Goal: Information Seeking & Learning: Learn about a topic

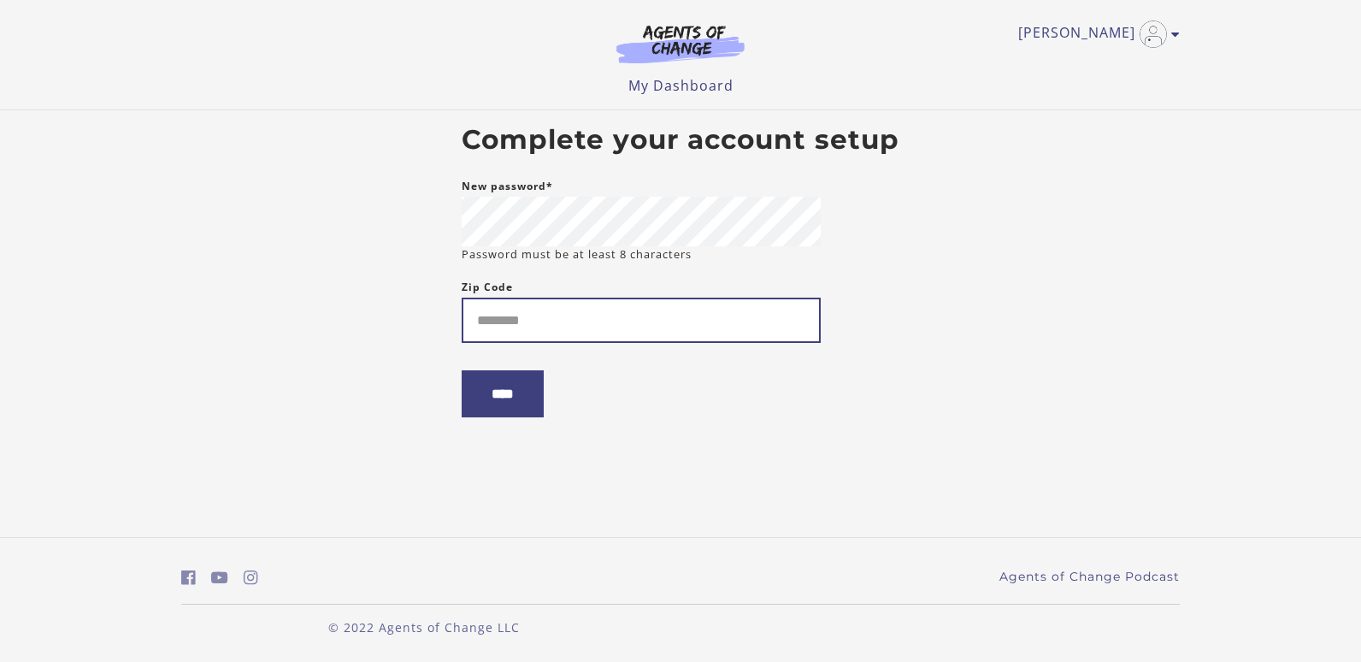
type input "*"
type input "*****"
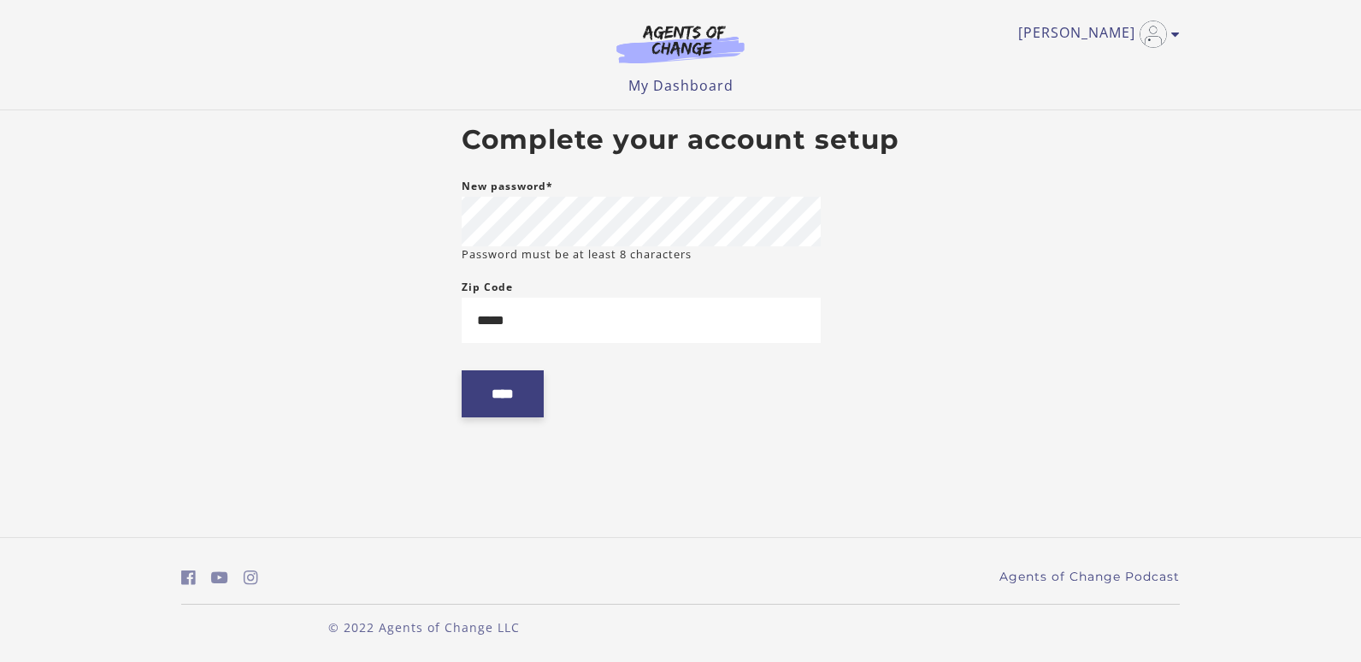
click at [485, 387] on input "****" at bounding box center [503, 393] width 82 height 47
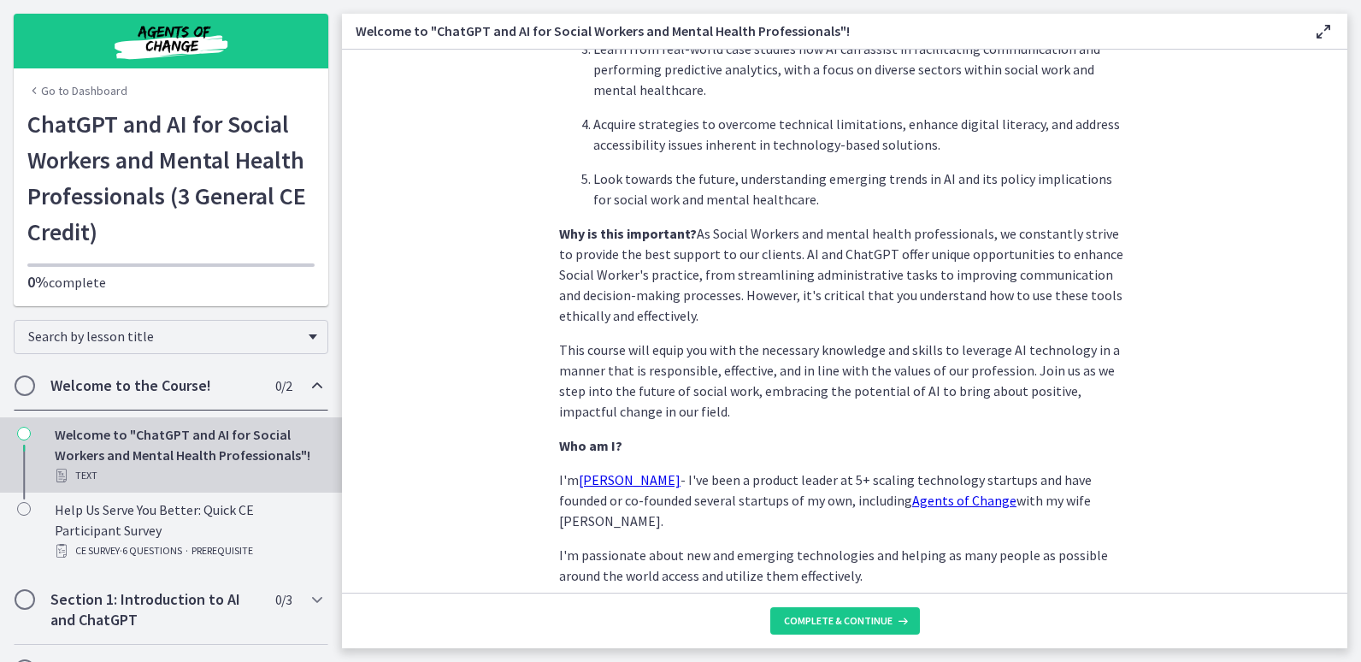
scroll to position [777, 0]
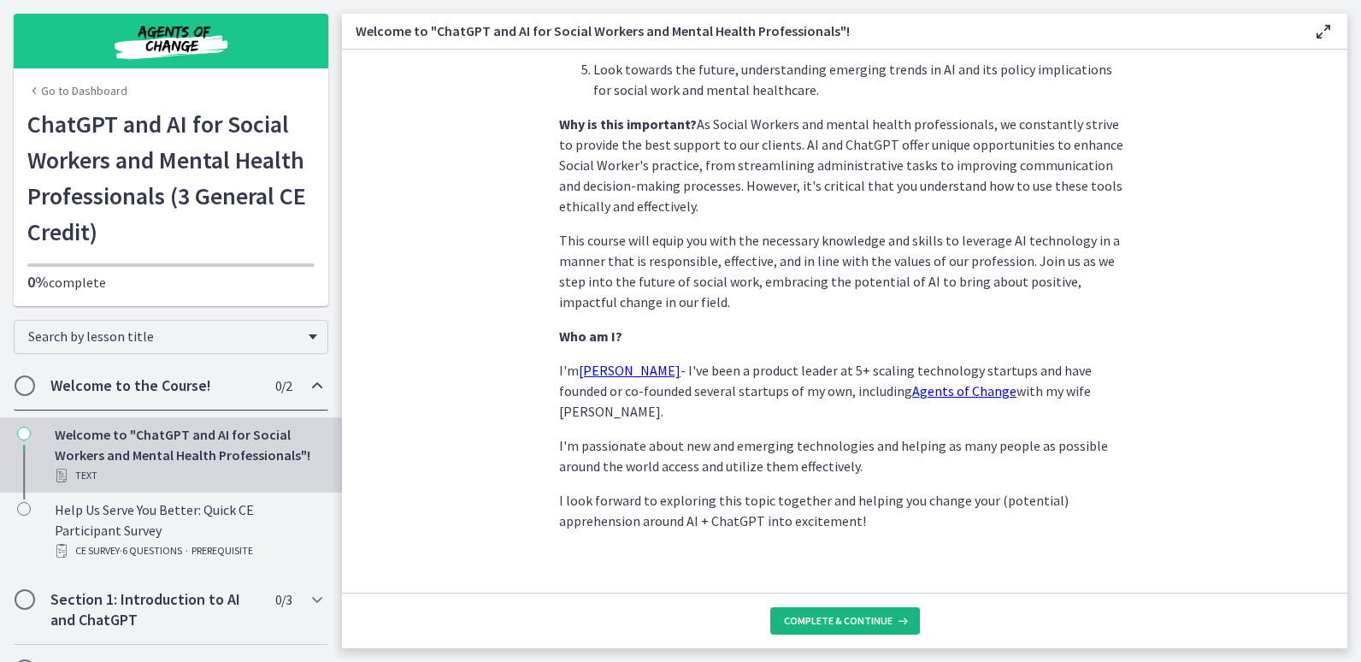
click at [800, 608] on button "Complete & continue" at bounding box center [845, 620] width 150 height 27
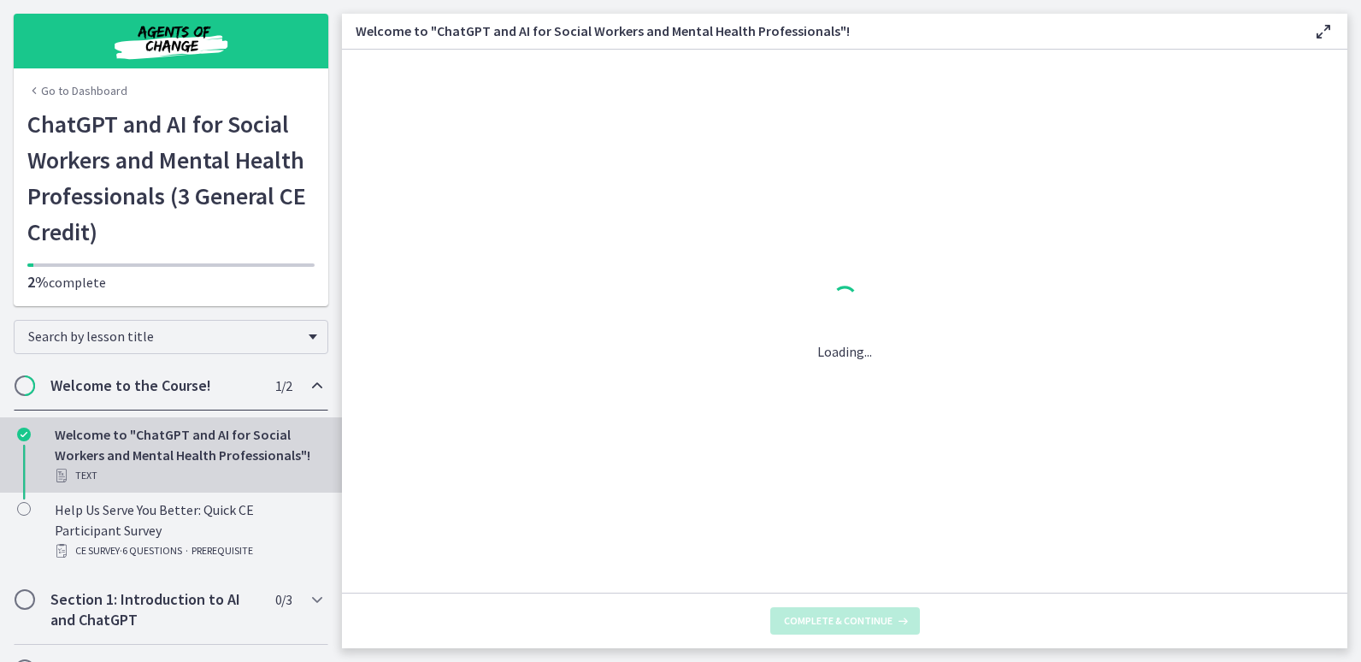
scroll to position [0, 0]
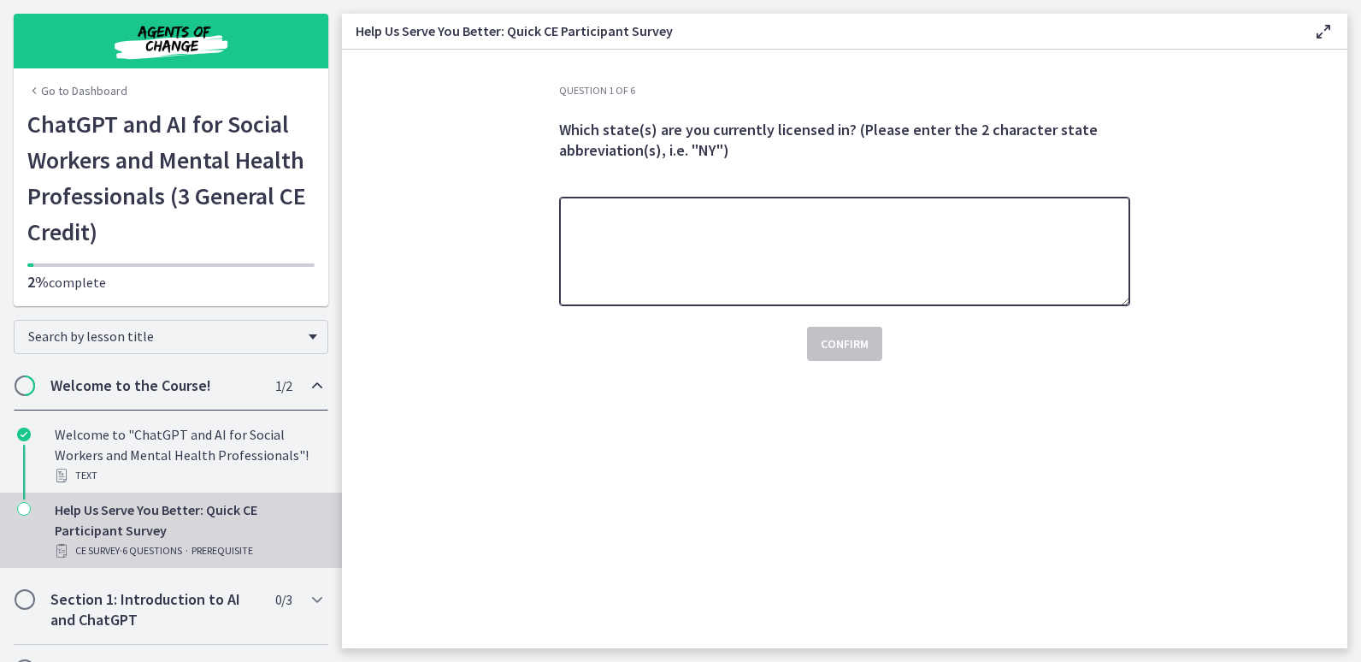
click at [966, 298] on textarea at bounding box center [844, 251] width 571 height 109
click at [966, 298] on textarea "**" at bounding box center [844, 251] width 571 height 109
type textarea "**********"
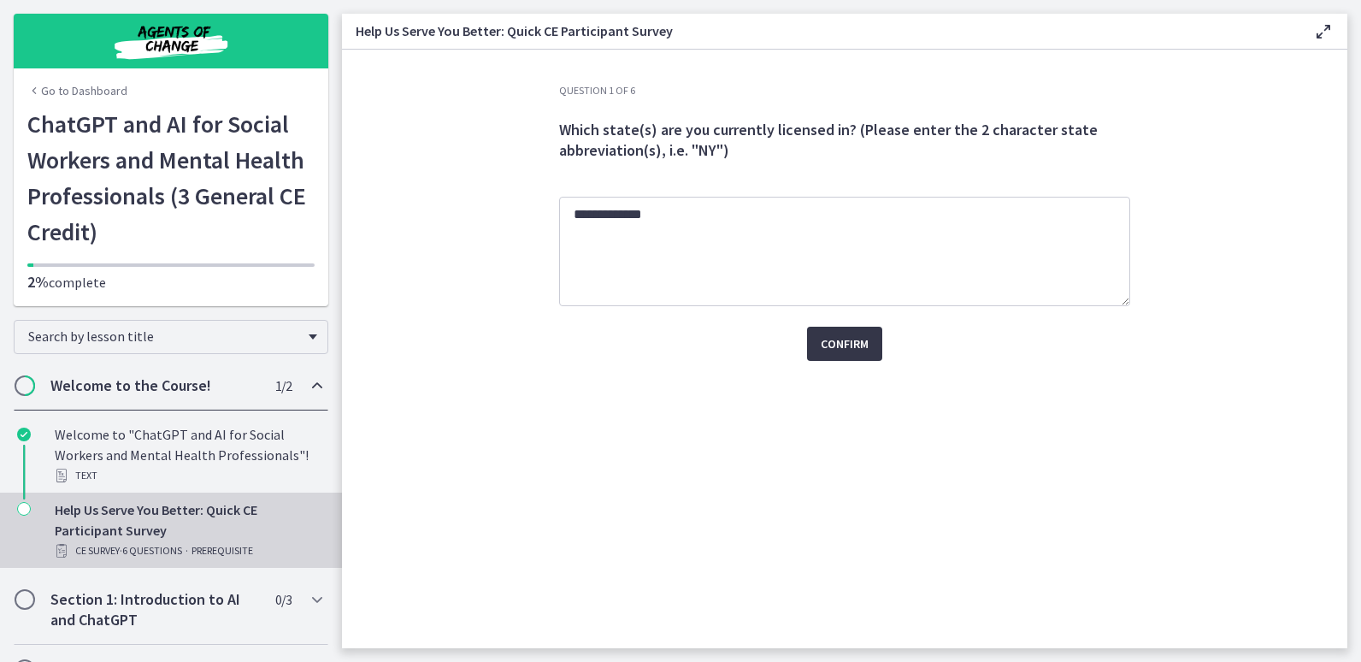
click at [832, 343] on span "Confirm" at bounding box center [845, 343] width 48 height 21
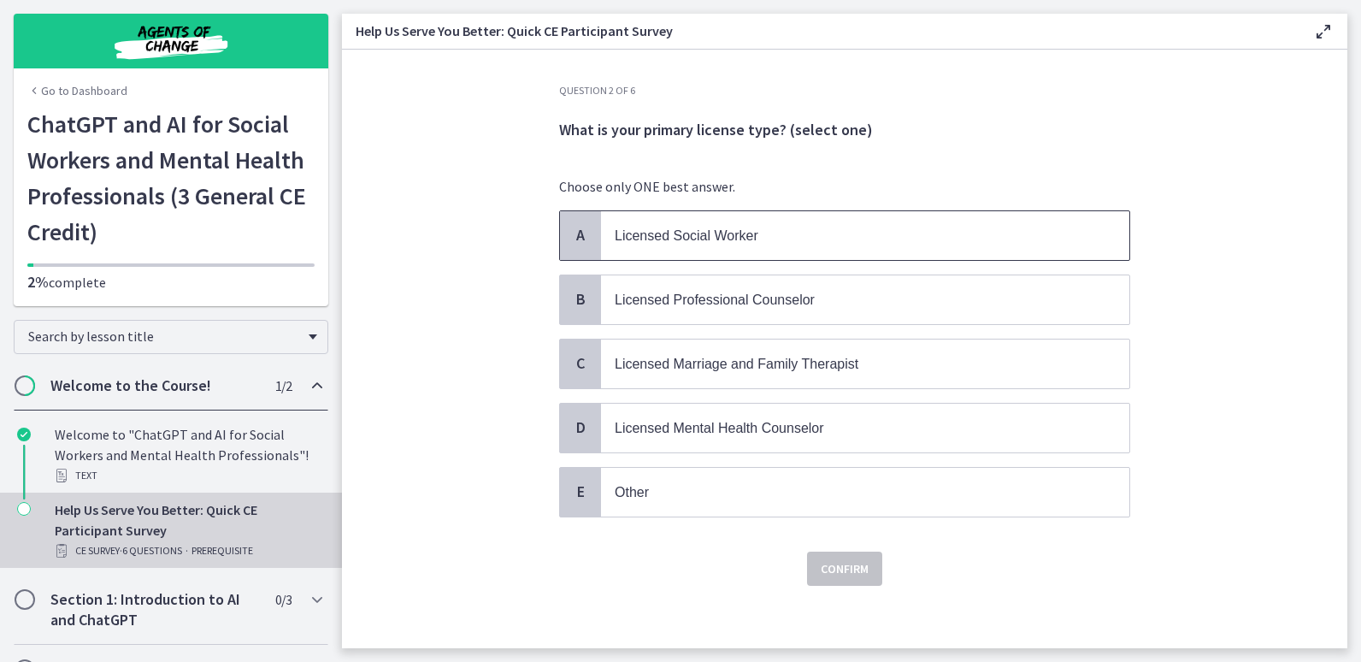
click at [735, 231] on span "Licensed Social Worker" at bounding box center [687, 235] width 144 height 15
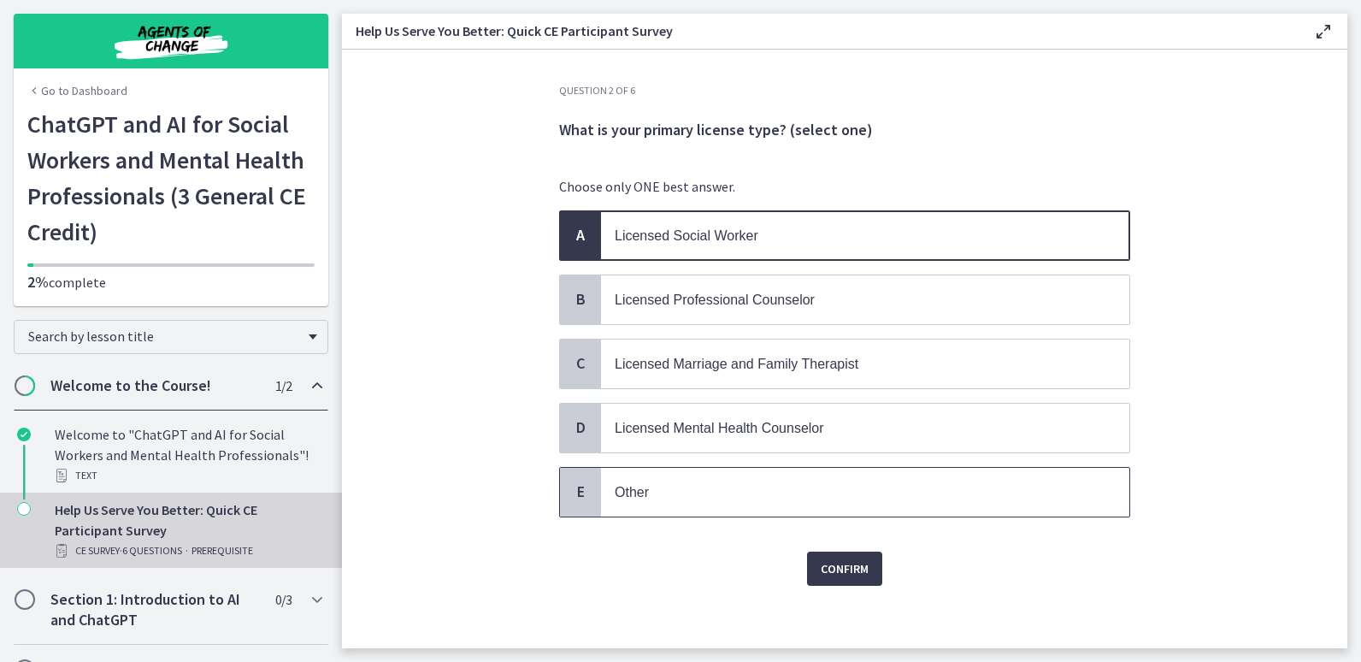
click at [716, 496] on p "Other" at bounding box center [848, 491] width 467 height 21
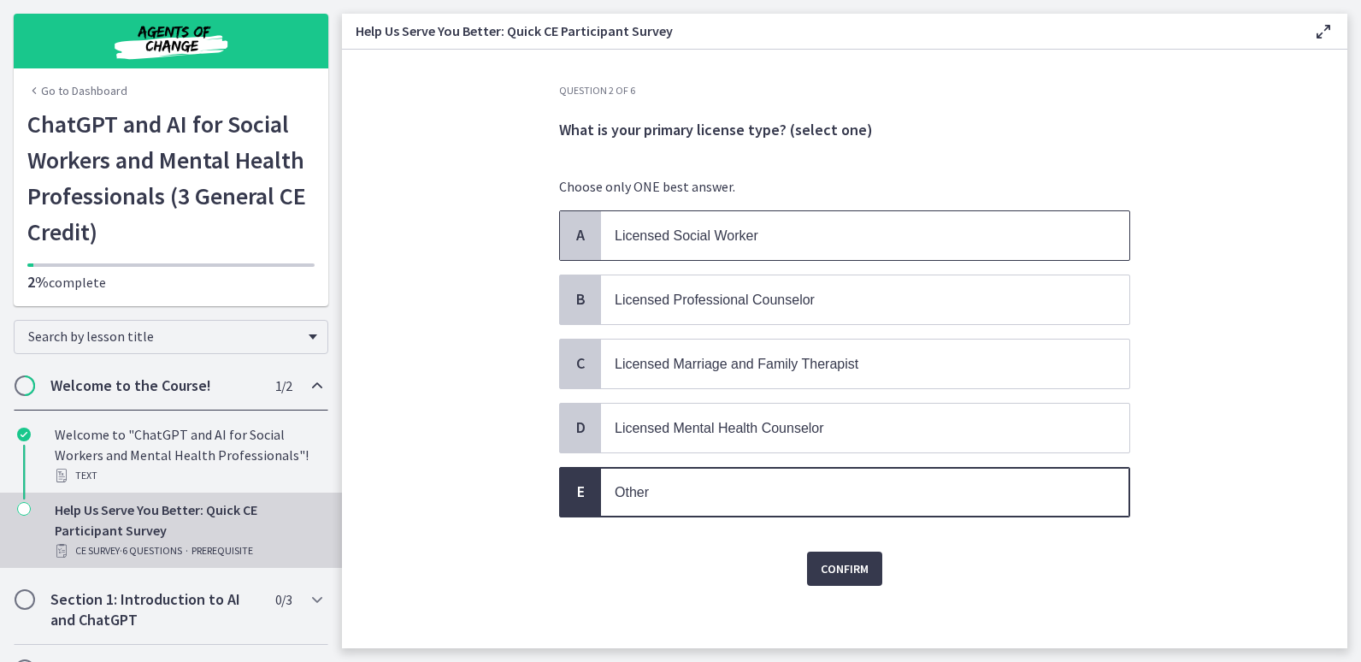
click at [693, 218] on span "Licensed Social Worker" at bounding box center [865, 235] width 528 height 49
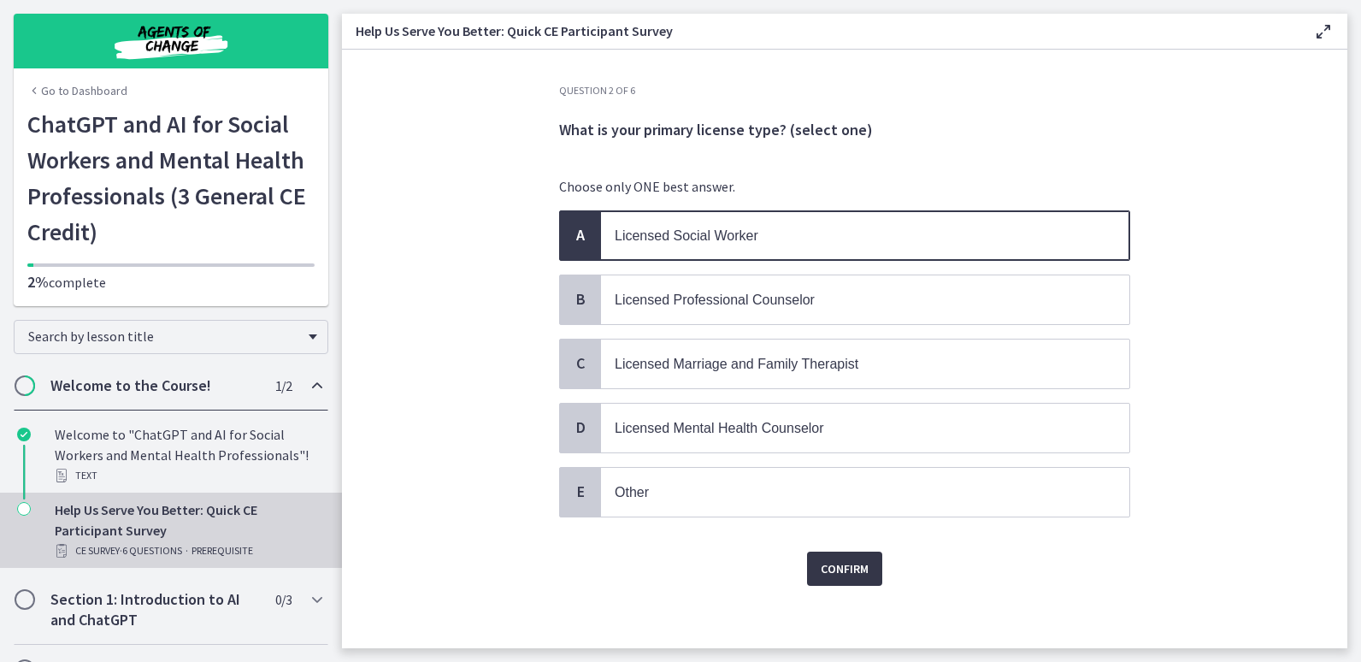
click at [824, 562] on span "Confirm" at bounding box center [845, 568] width 48 height 21
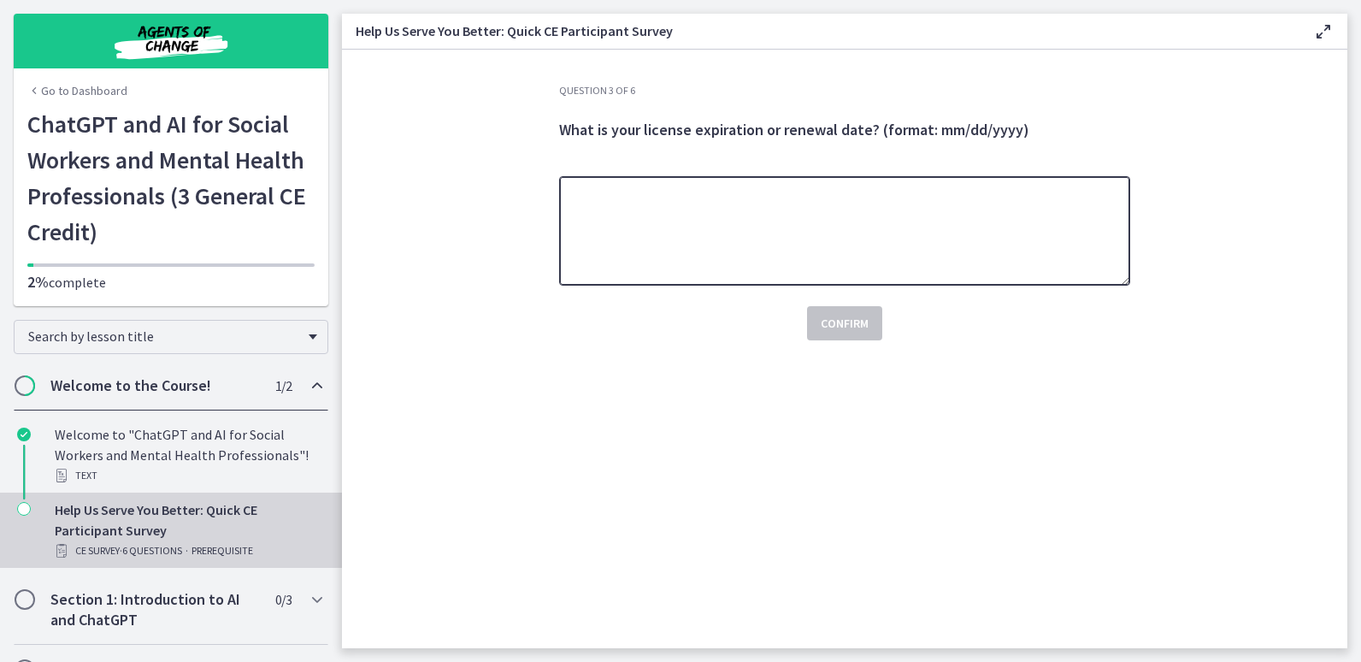
click at [796, 243] on textarea at bounding box center [844, 230] width 571 height 109
type textarea "***"
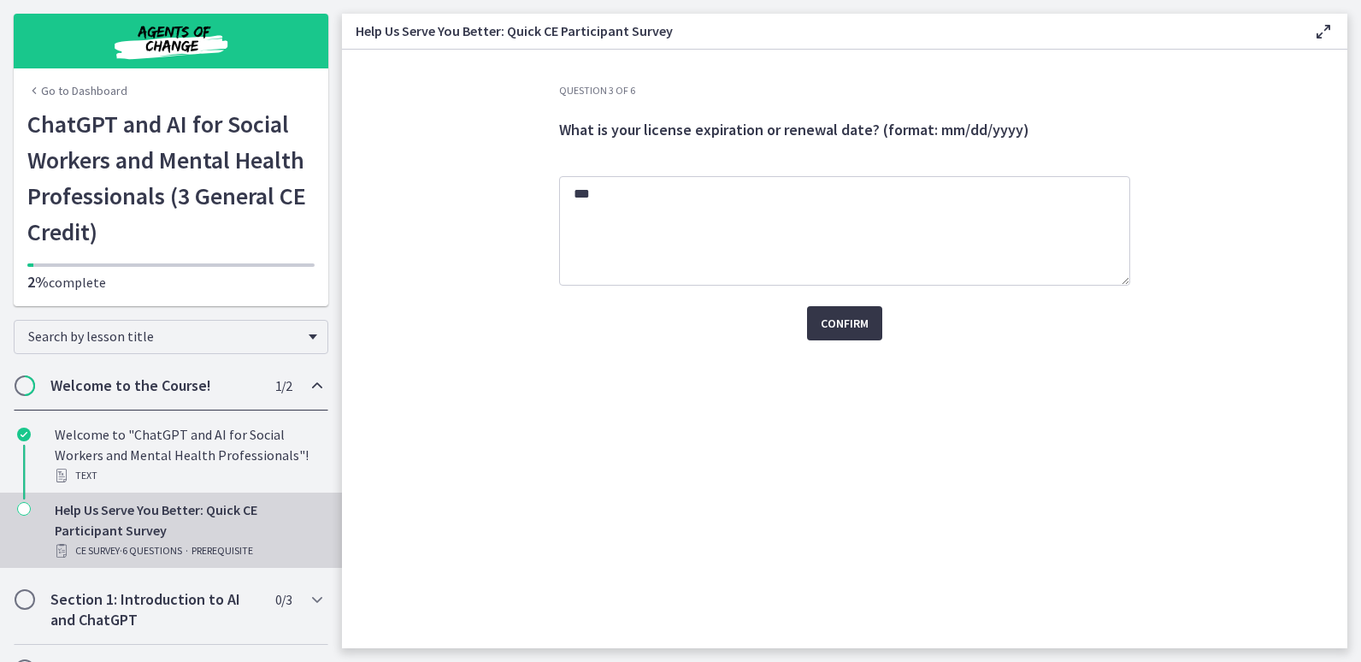
click at [852, 326] on span "Confirm" at bounding box center [845, 323] width 48 height 21
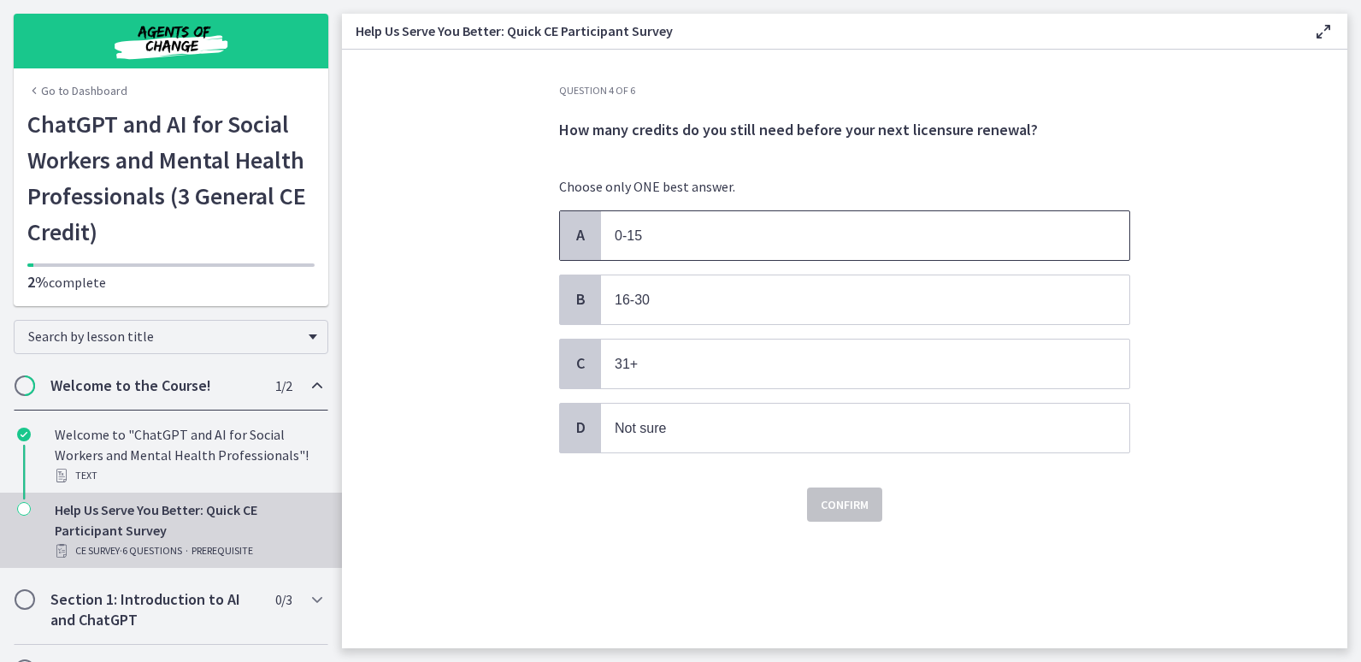
click at [775, 233] on p "0-15" at bounding box center [848, 235] width 467 height 21
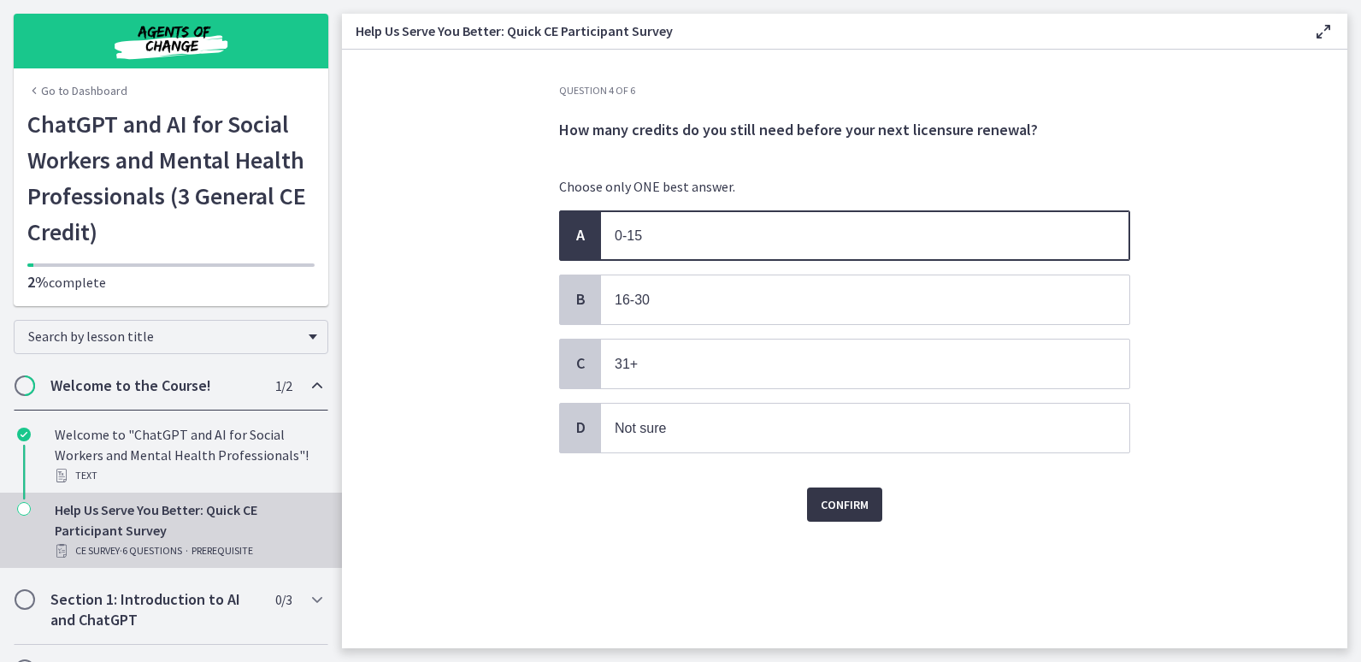
click at [828, 497] on span "Confirm" at bounding box center [845, 504] width 48 height 21
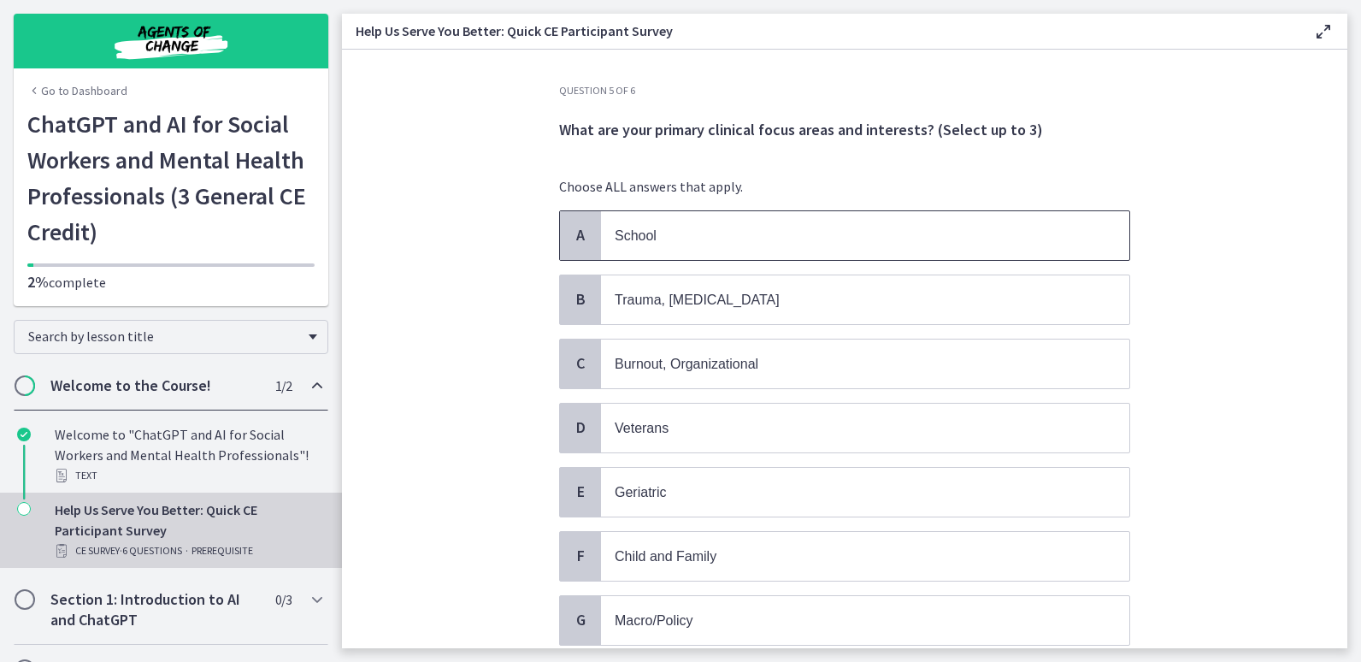
click at [821, 232] on p "School" at bounding box center [848, 235] width 467 height 21
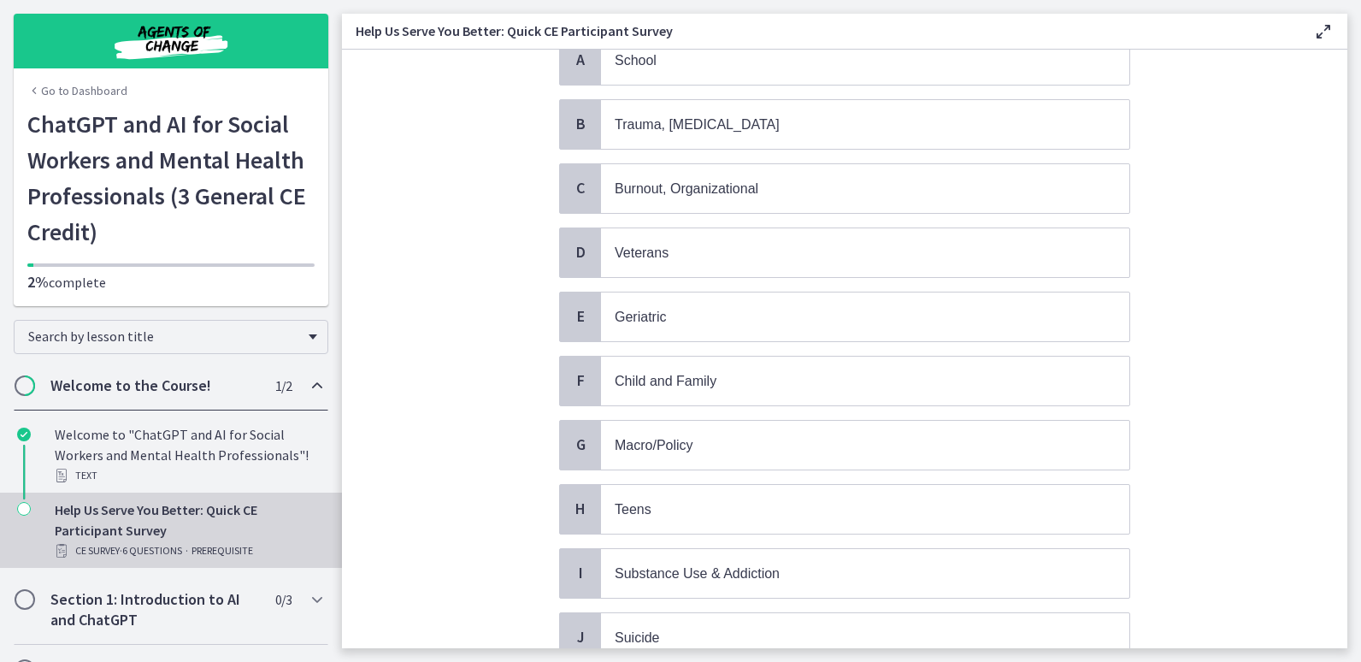
scroll to position [177, 0]
click at [803, 122] on p "Trauma, [MEDICAL_DATA]" at bounding box center [848, 122] width 467 height 21
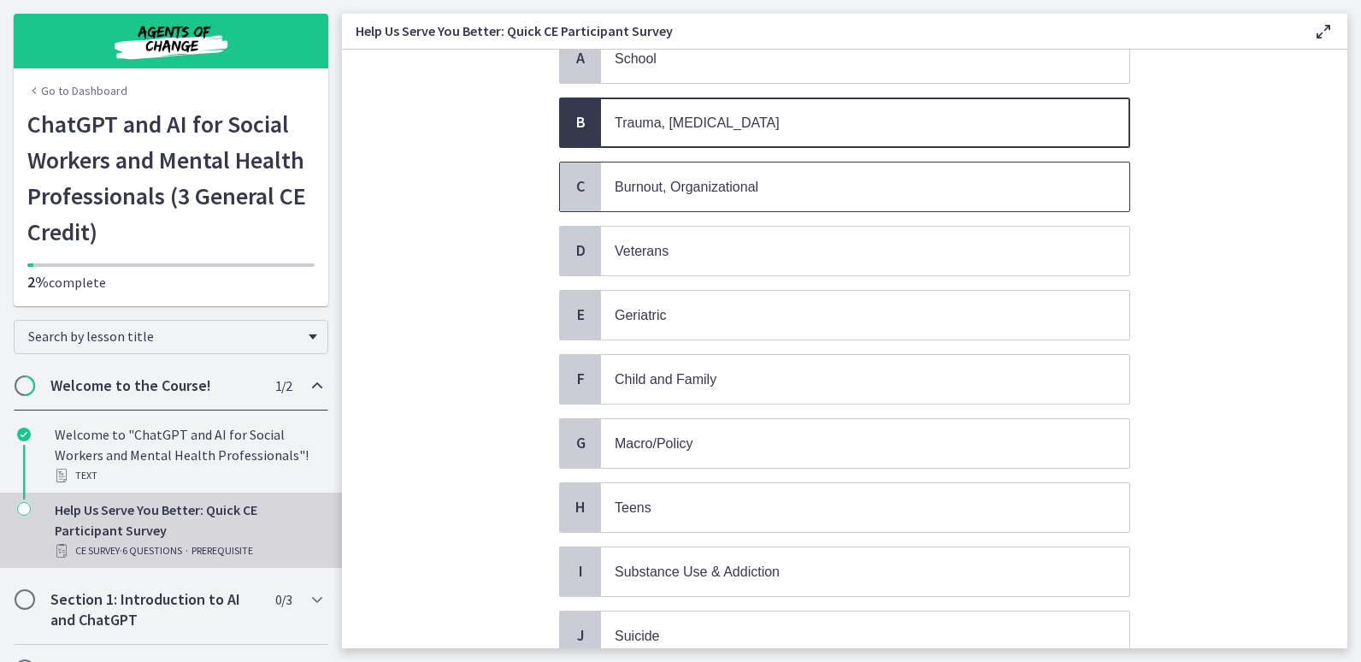
click at [772, 186] on p "Burnout, Organizational" at bounding box center [848, 186] width 467 height 21
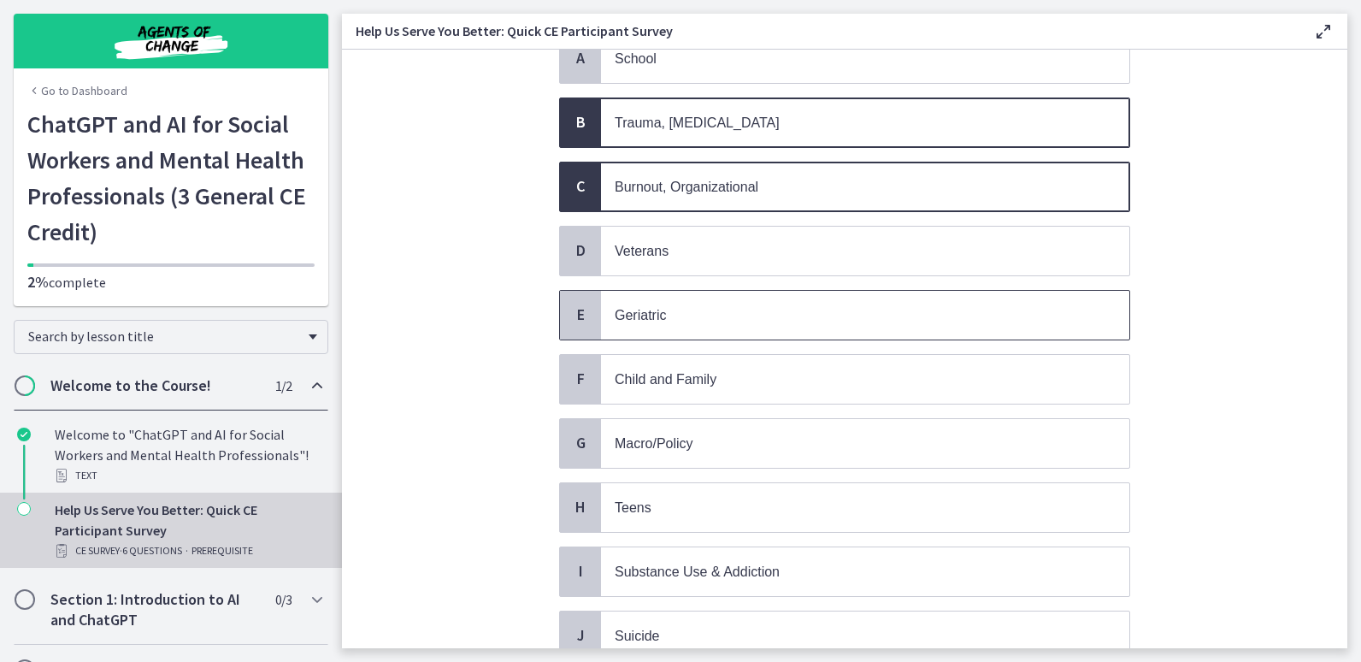
click at [698, 303] on span "Geriatric" at bounding box center [865, 315] width 528 height 49
click at [685, 428] on span "Macro/Policy" at bounding box center [865, 443] width 528 height 49
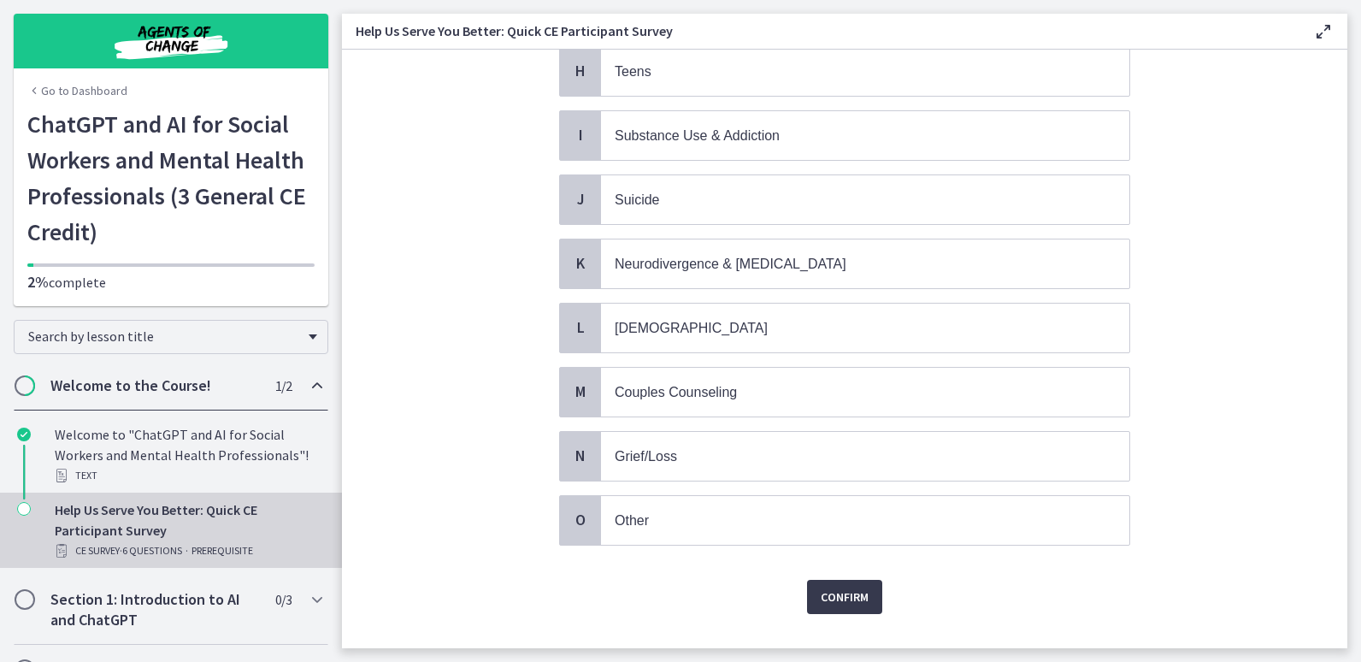
scroll to position [615, 0]
click at [841, 533] on span "Other" at bounding box center [865, 518] width 528 height 49
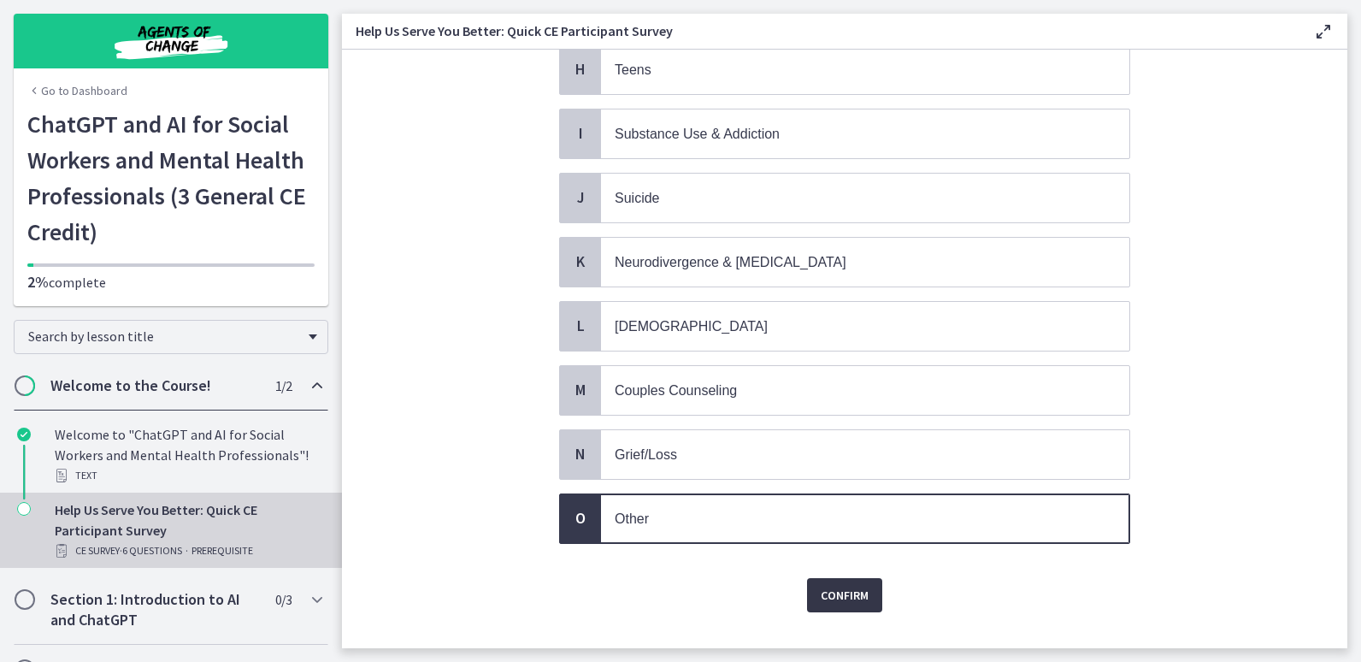
click at [856, 598] on span "Confirm" at bounding box center [845, 595] width 48 height 21
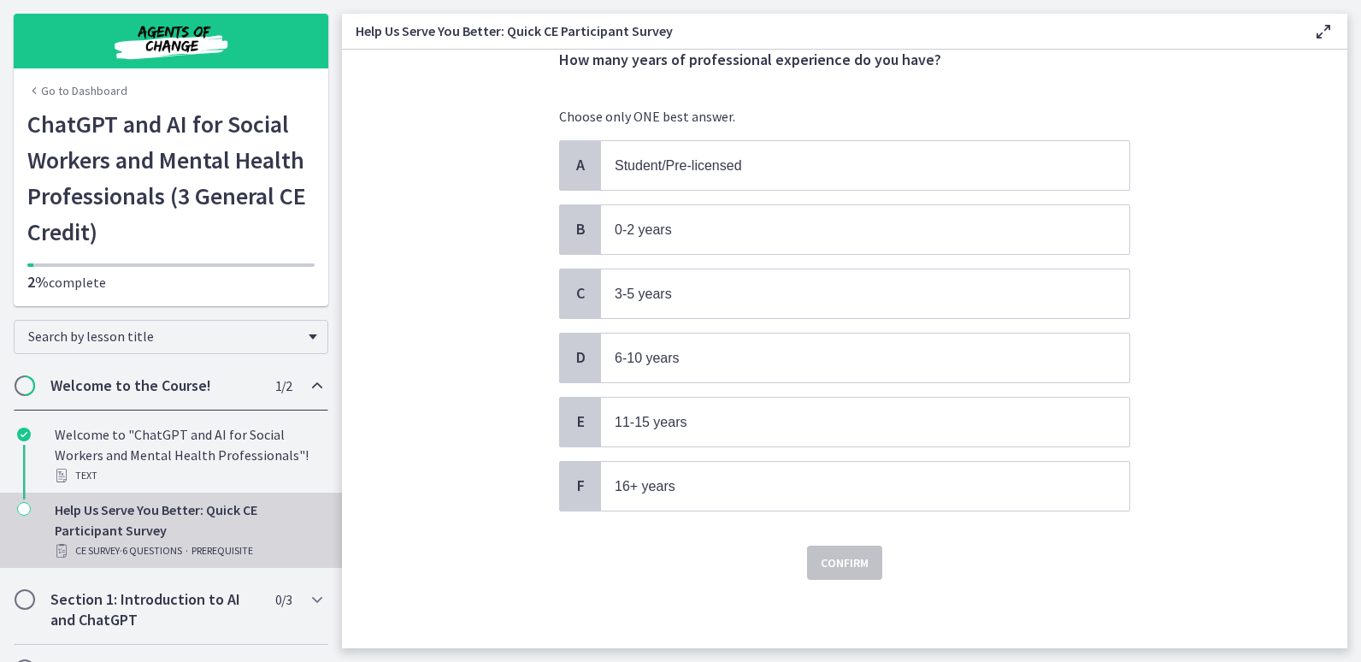
scroll to position [0, 0]
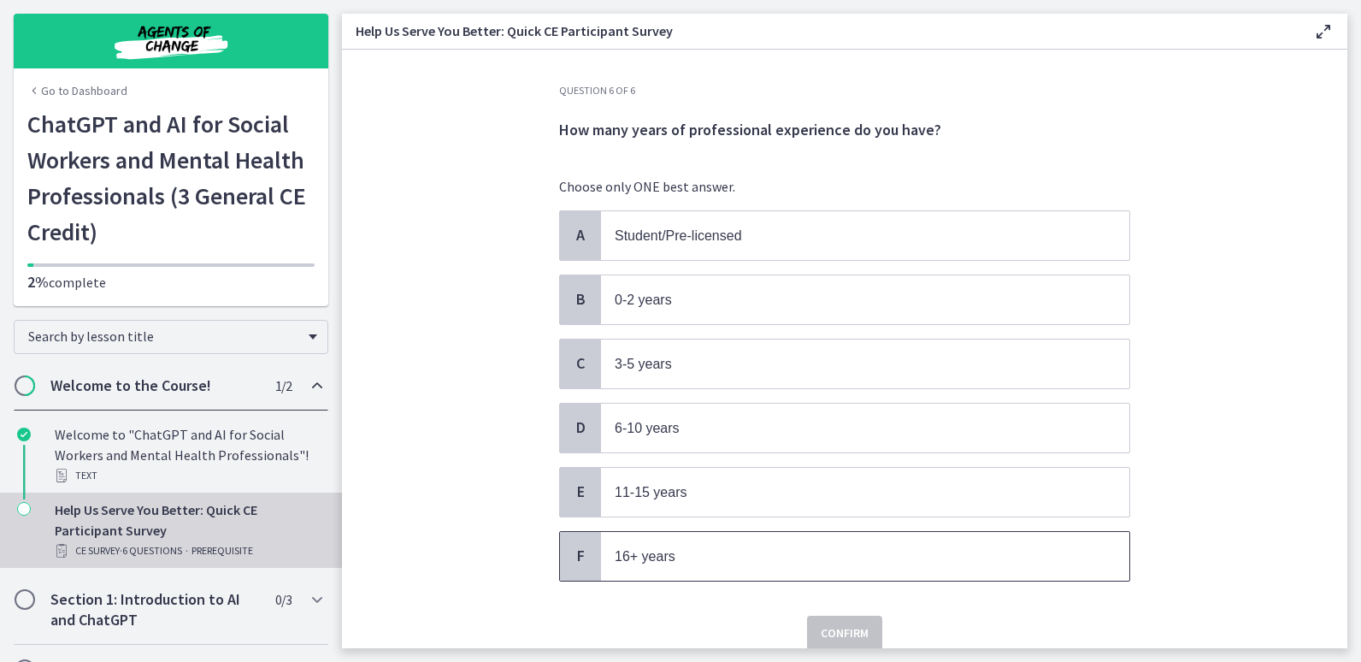
click at [834, 545] on p "16+ years" at bounding box center [848, 555] width 467 height 21
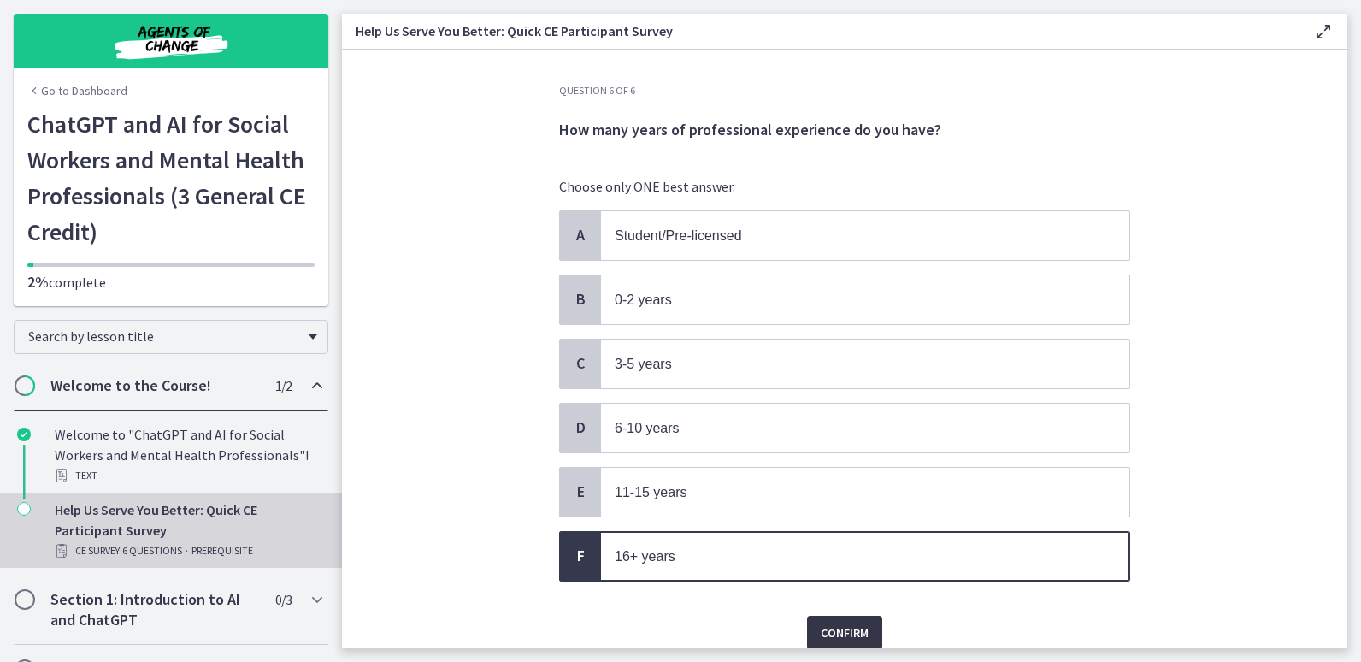
click at [849, 619] on button "Confirm" at bounding box center [844, 632] width 75 height 34
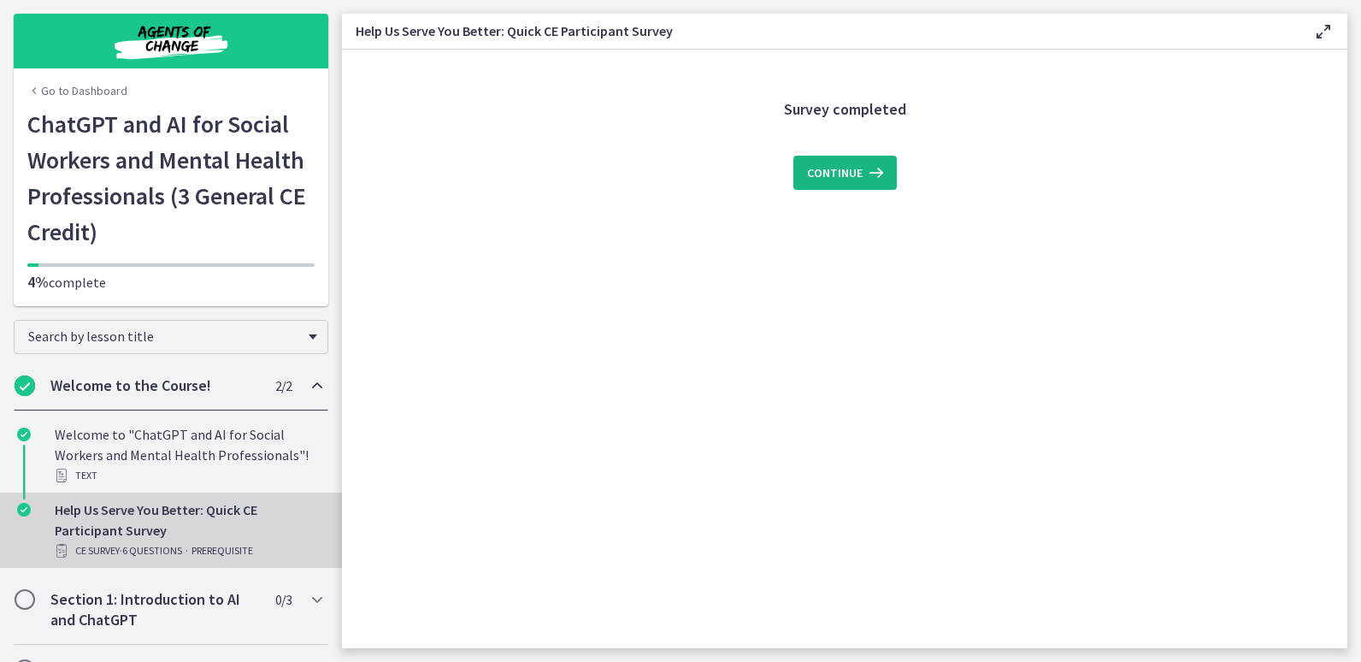
click at [864, 185] on button "Continue" at bounding box center [844, 173] width 103 height 34
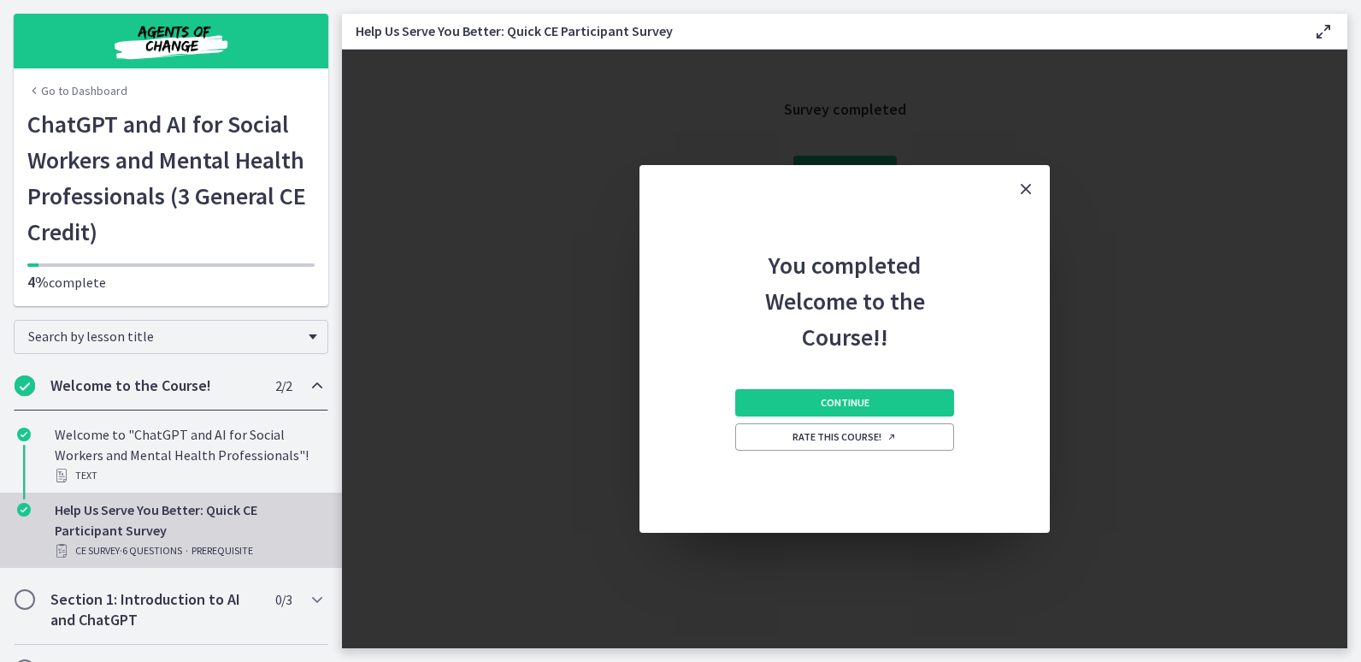
click at [850, 388] on div "Continue Rate this course!" at bounding box center [844, 444] width 219 height 178
click at [849, 392] on button "Continue" at bounding box center [844, 402] width 219 height 27
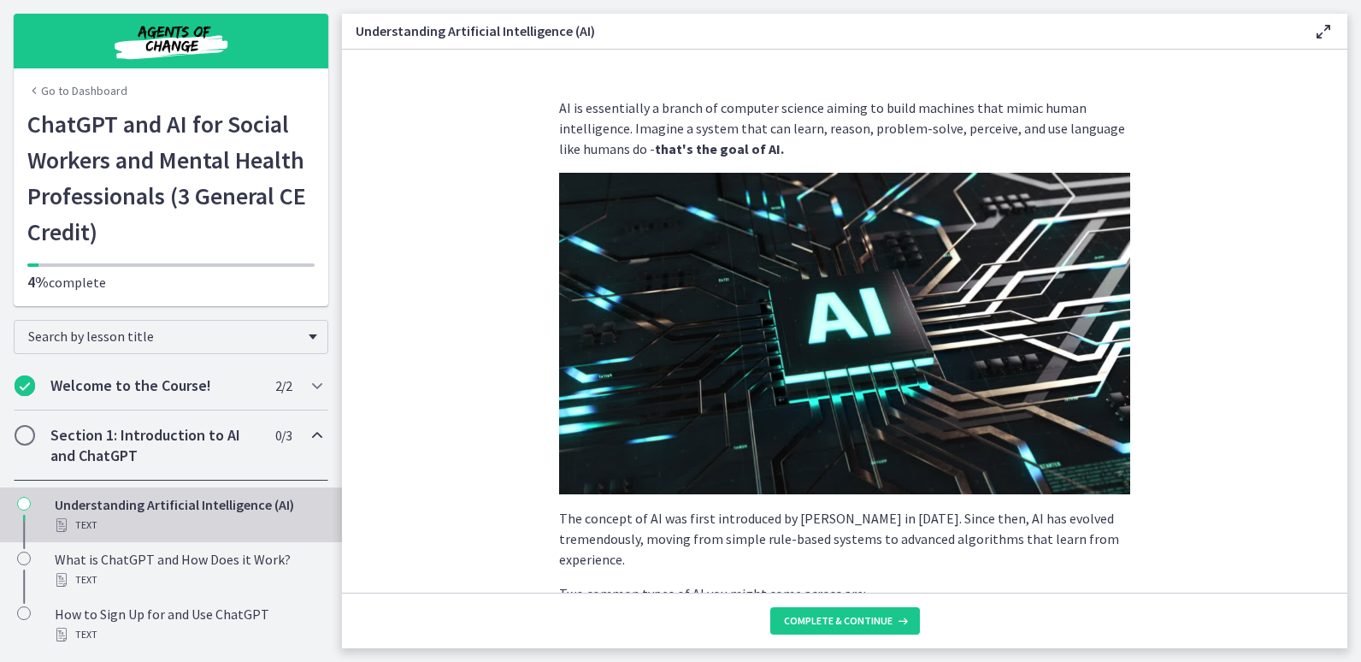
click at [1325, 32] on icon at bounding box center [1323, 31] width 21 height 21
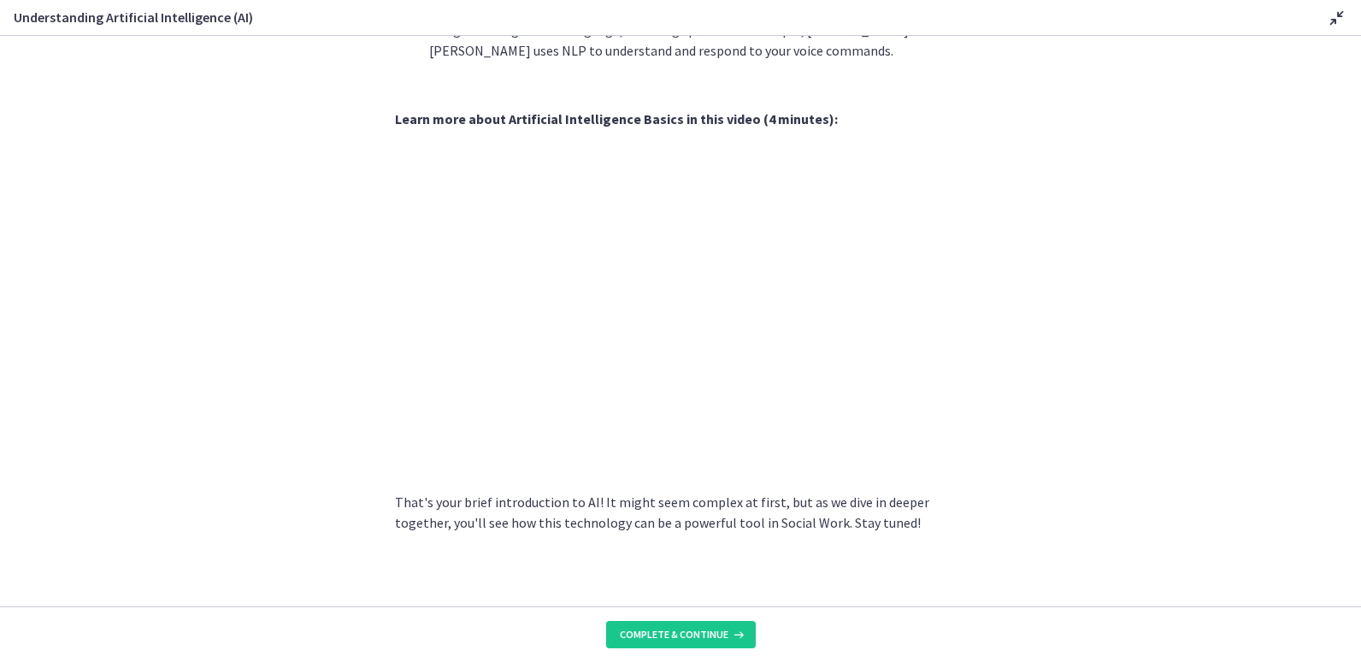
scroll to position [681, 0]
click at [1220, 138] on section "AI is essentially a branch of computer science aiming to build machines that mi…" at bounding box center [680, 321] width 1361 height 570
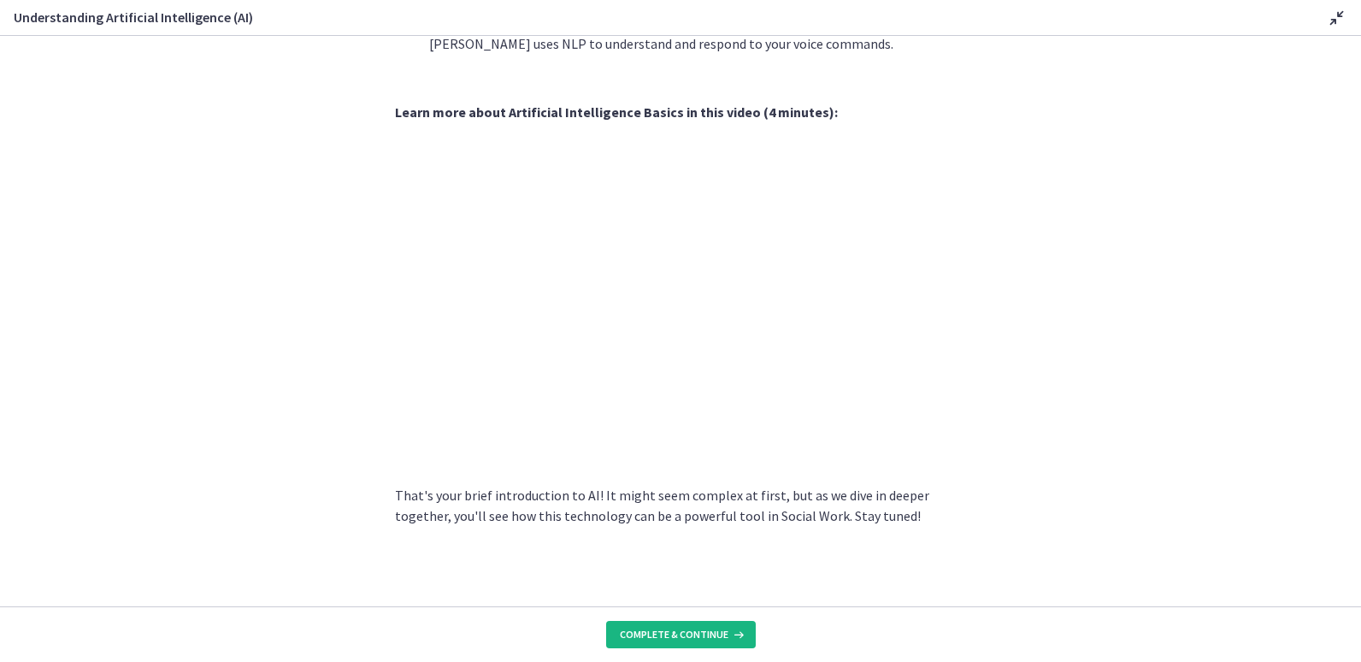
click at [648, 643] on button "Complete & continue" at bounding box center [681, 634] width 150 height 27
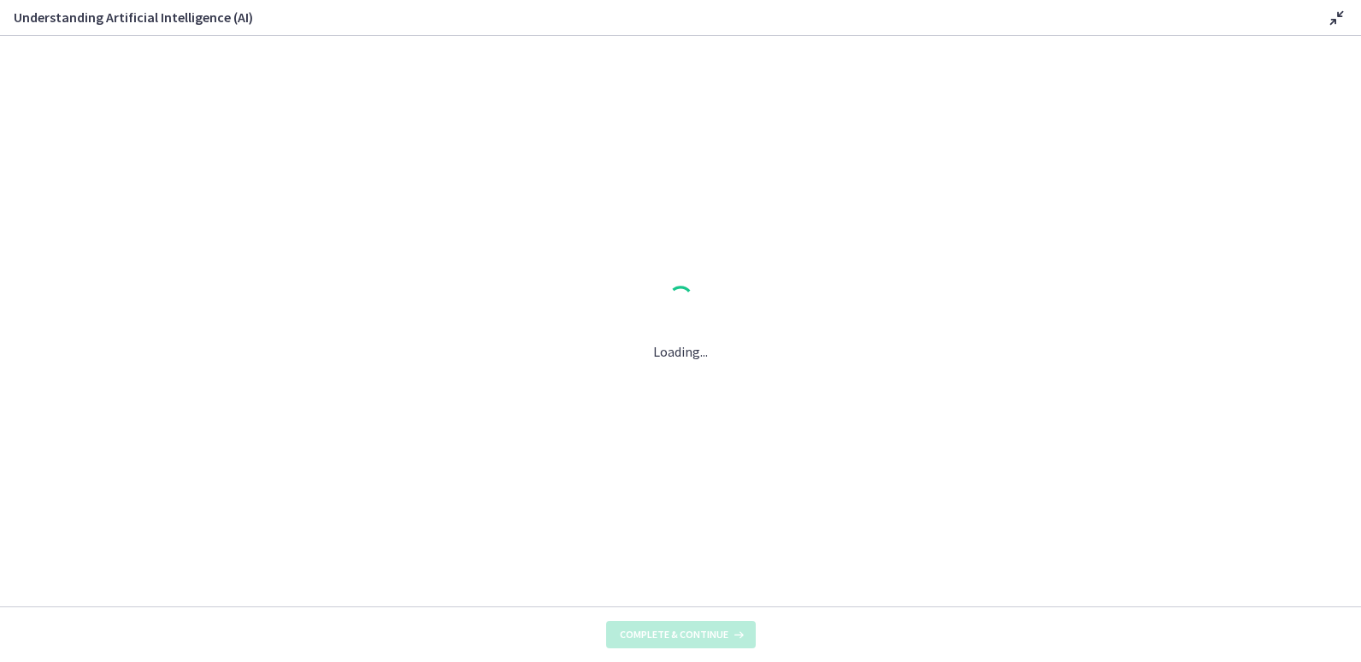
scroll to position [0, 0]
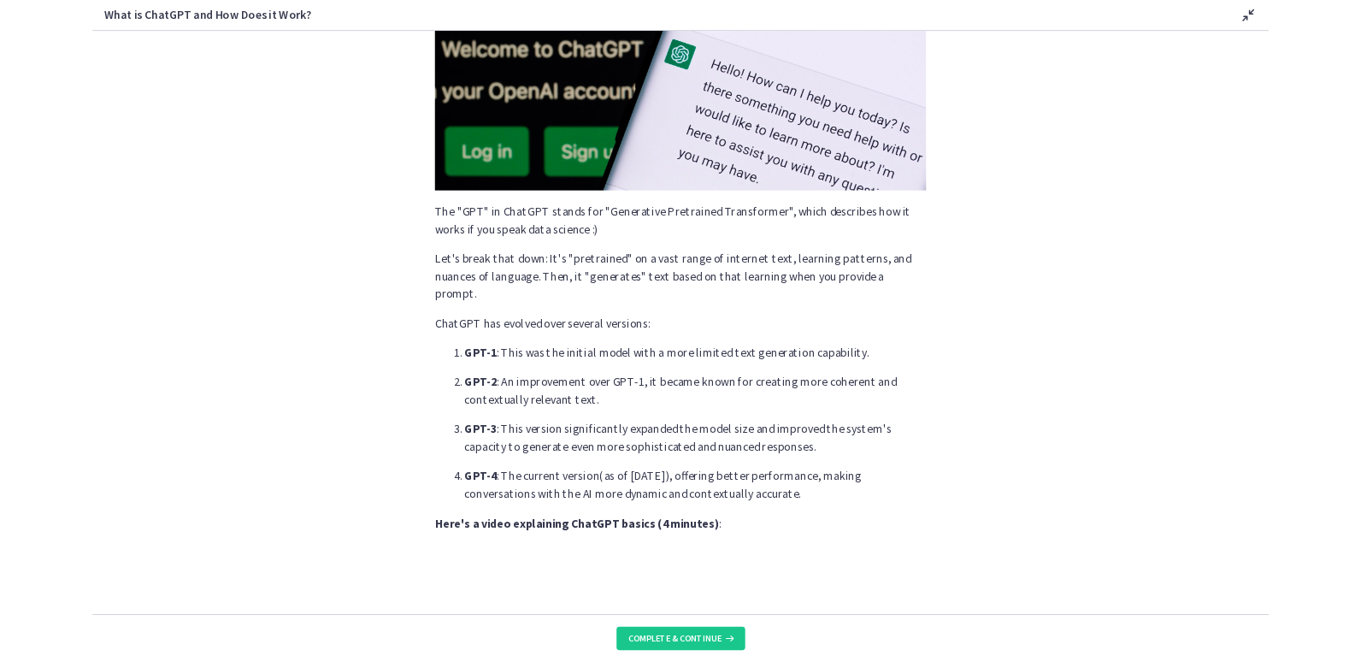
scroll to position [782, 0]
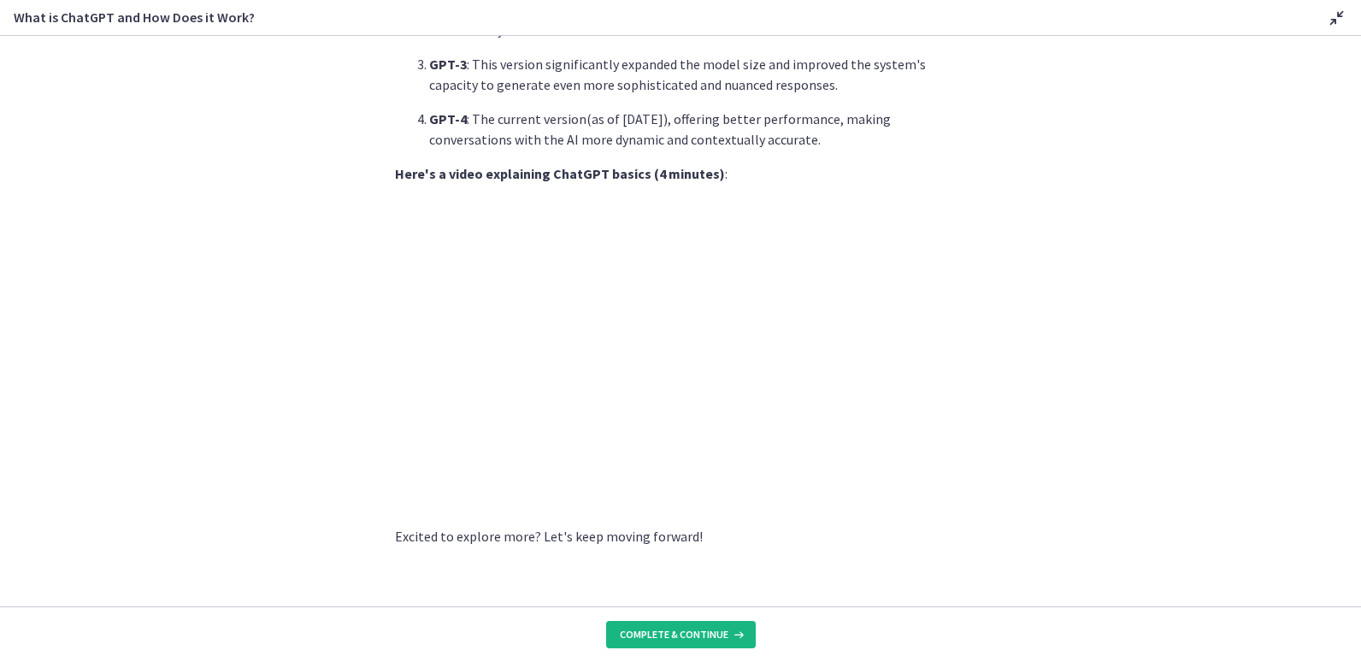
click at [698, 638] on span "Complete & continue" at bounding box center [674, 634] width 109 height 14
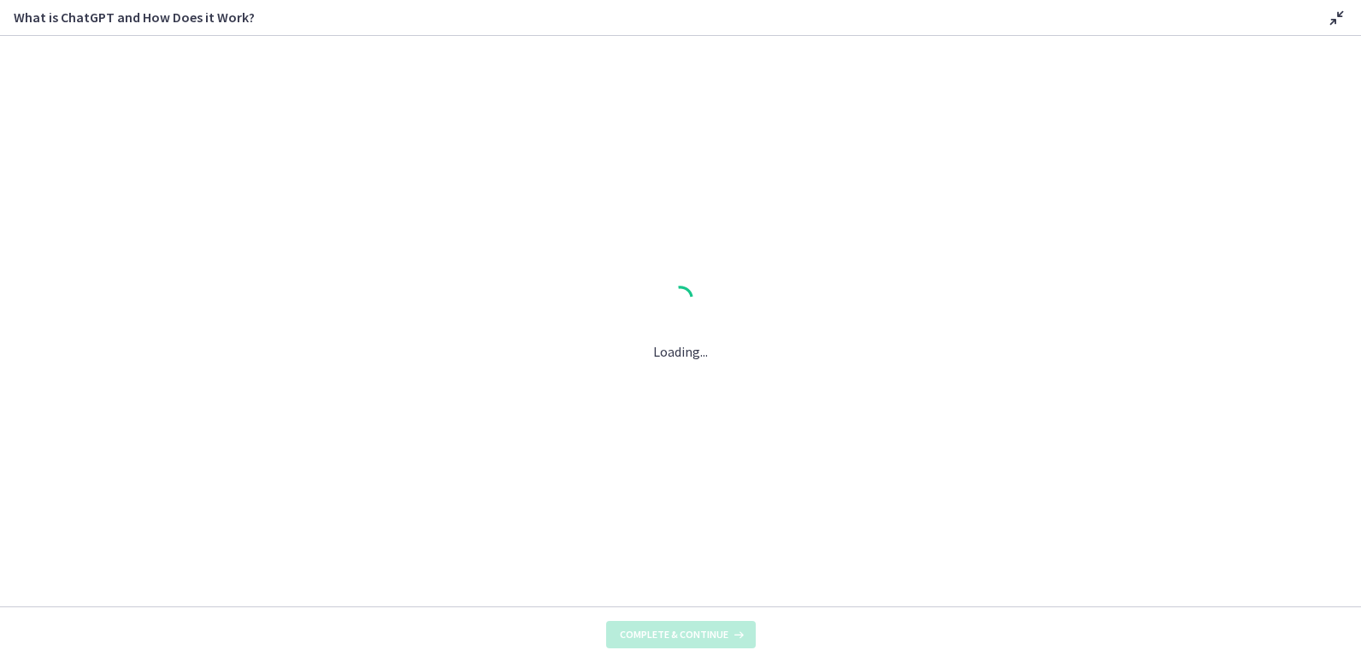
scroll to position [0, 0]
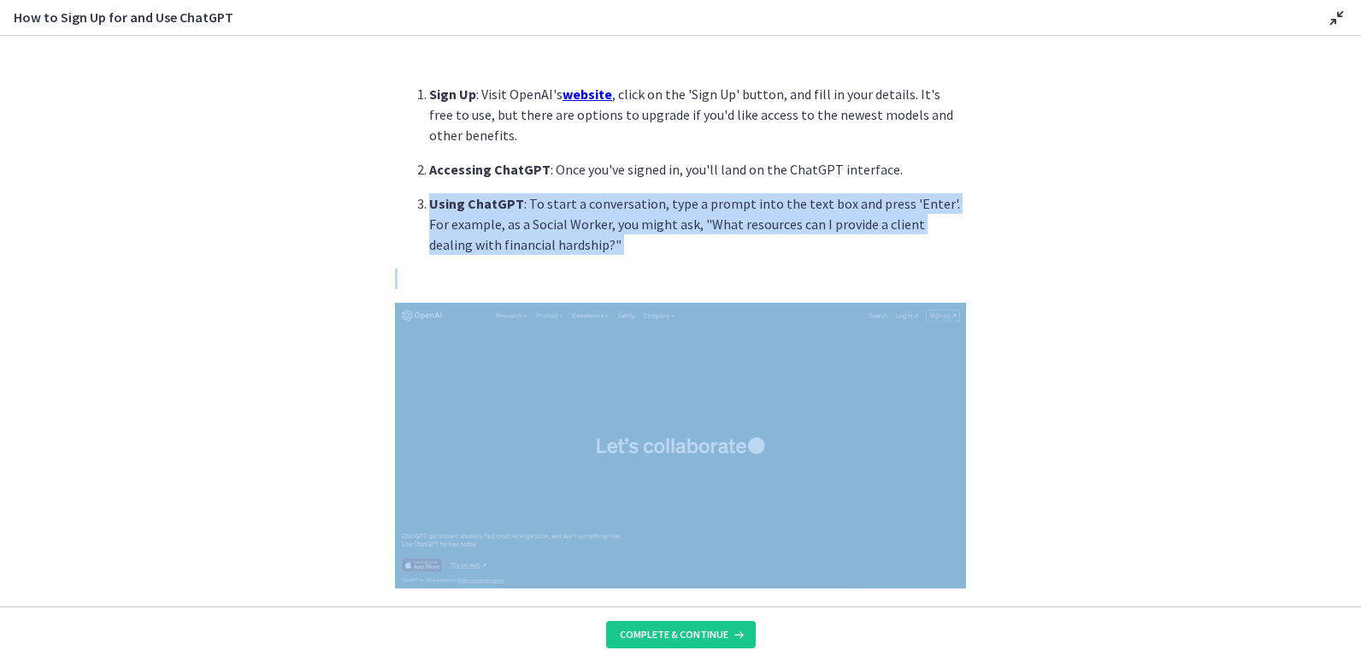
drag, startPoint x: 1344, startPoint y: 212, endPoint x: 1337, endPoint y: 325, distance: 113.0
click at [1337, 325] on section "Sign Up : Visit OpenAI's website , click on the 'Sign Up' button, and fill in y…" at bounding box center [680, 321] width 1361 height 570
click at [1336, 325] on section "Sign Up : Visit OpenAI's website , click on the 'Sign Up' button, and fill in y…" at bounding box center [680, 321] width 1361 height 570
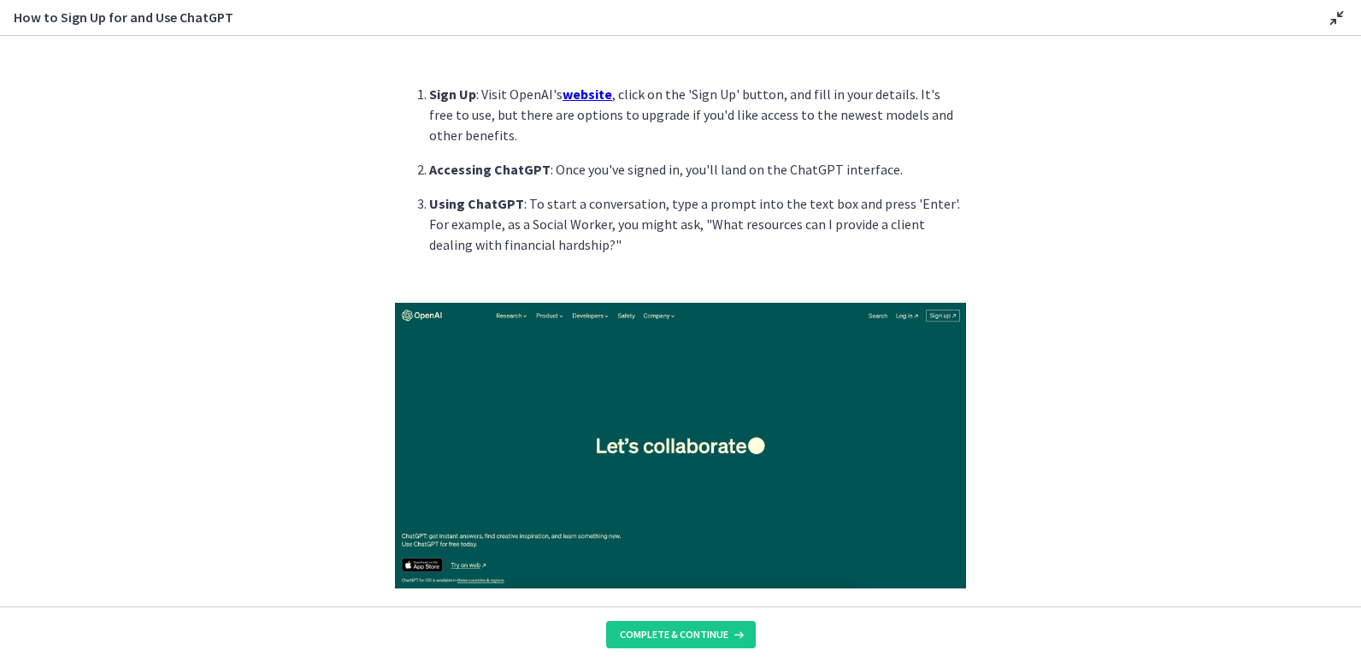
click at [586, 98] on u "website" at bounding box center [587, 93] width 50 height 17
click at [662, 470] on img at bounding box center [680, 446] width 571 height 286
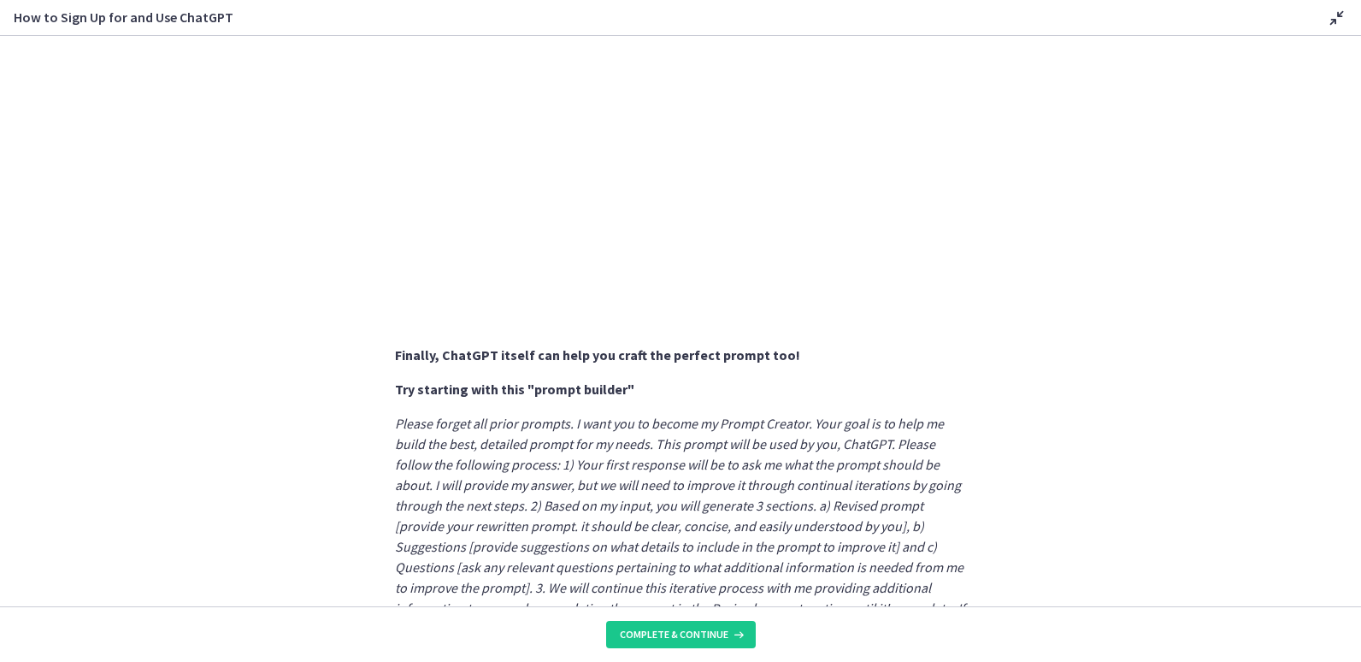
scroll to position [862, 0]
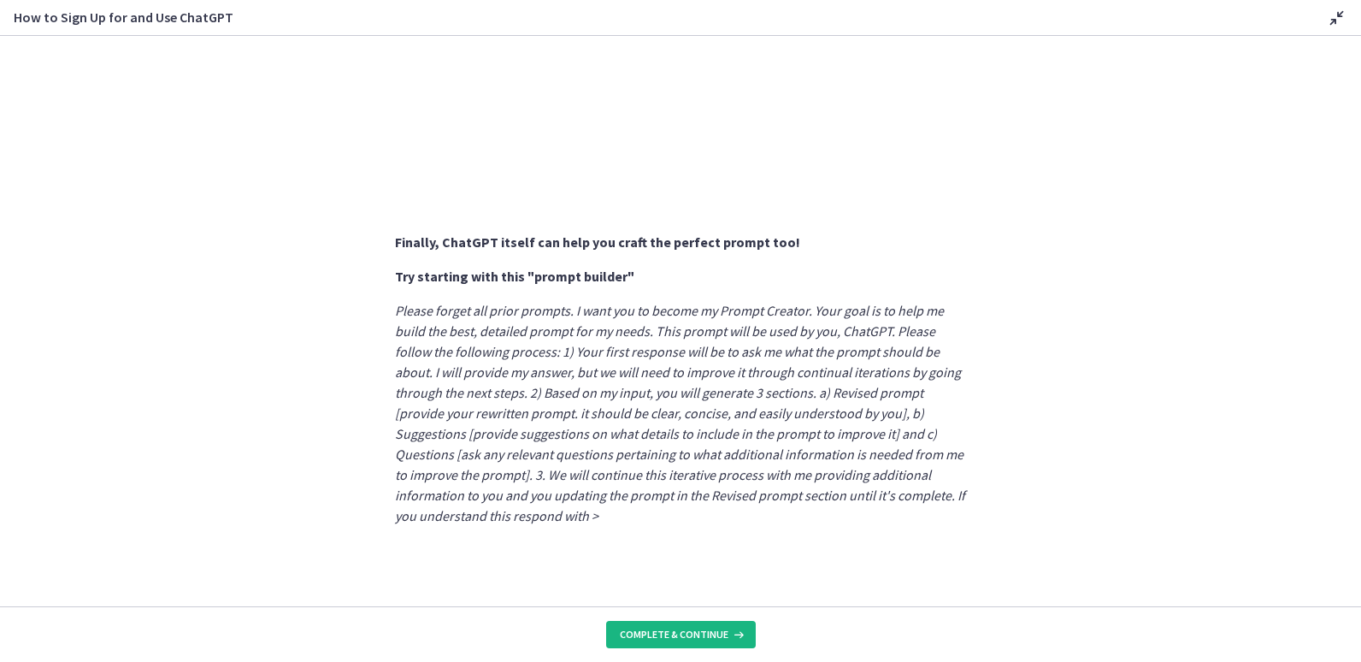
click at [718, 627] on button "Complete & continue" at bounding box center [681, 634] width 150 height 27
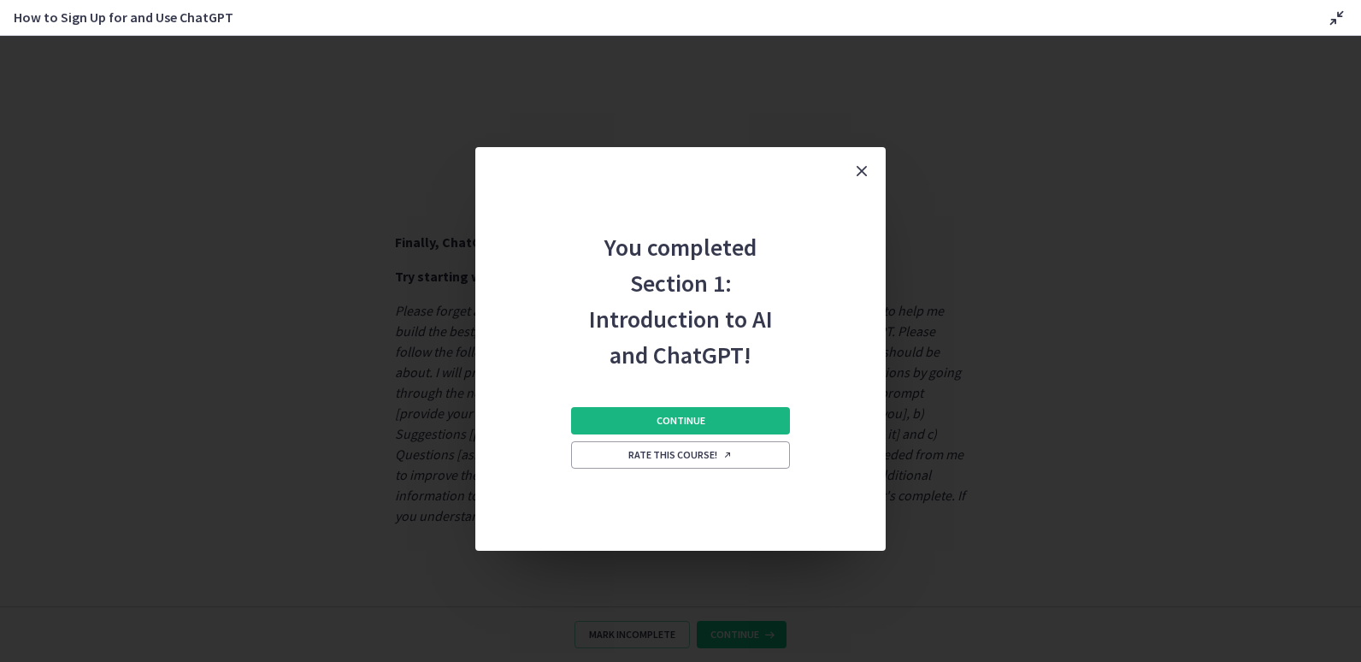
click at [748, 414] on button "Continue" at bounding box center [680, 420] width 219 height 27
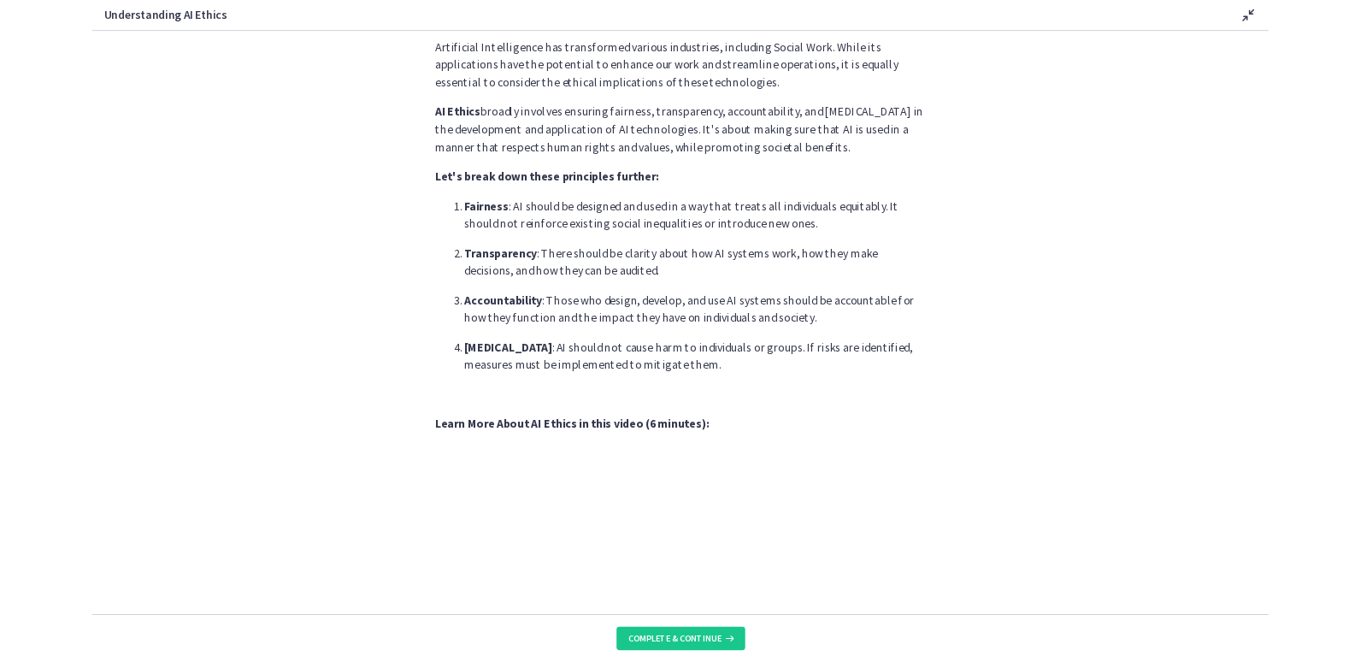
scroll to position [727, 0]
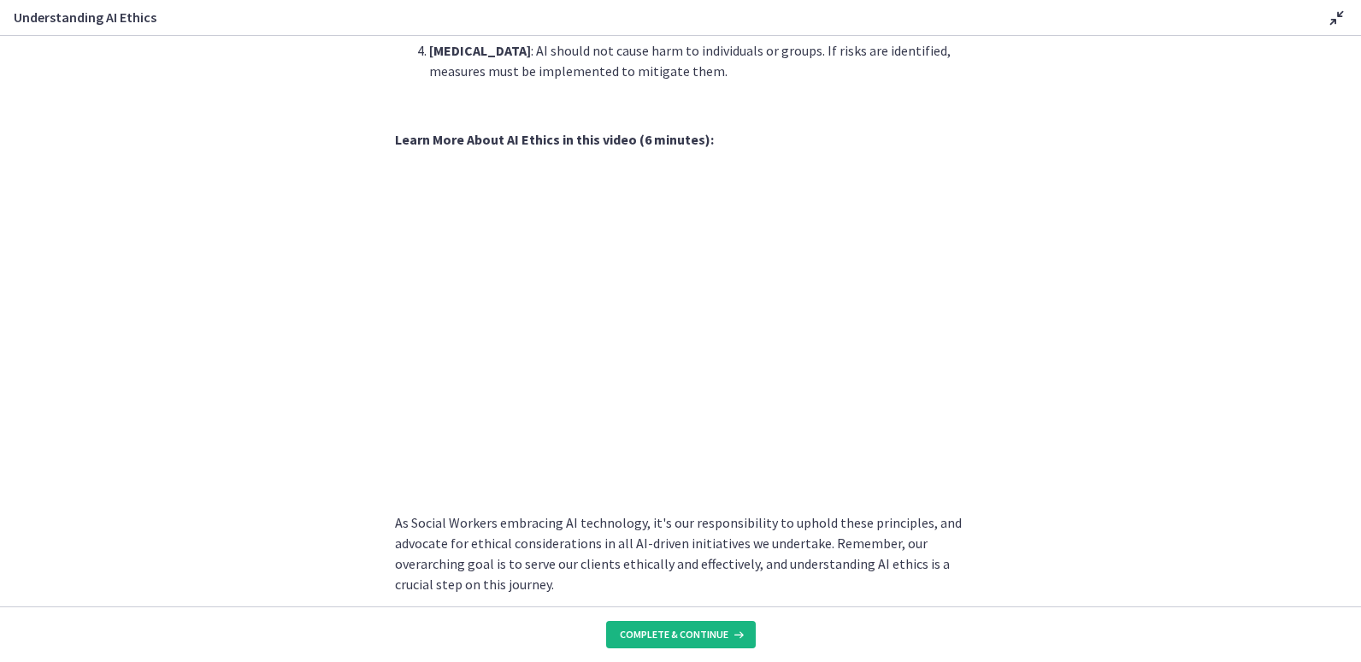
click at [679, 633] on span "Complete & continue" at bounding box center [674, 634] width 109 height 14
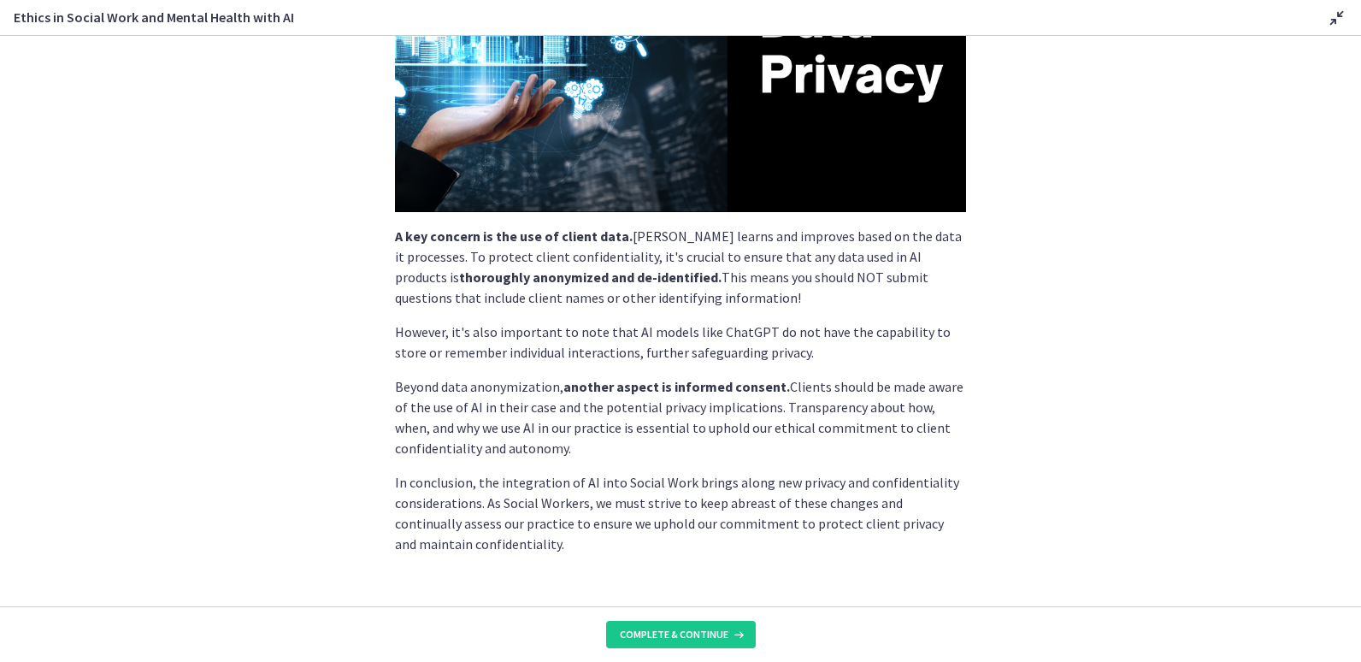
scroll to position [374, 0]
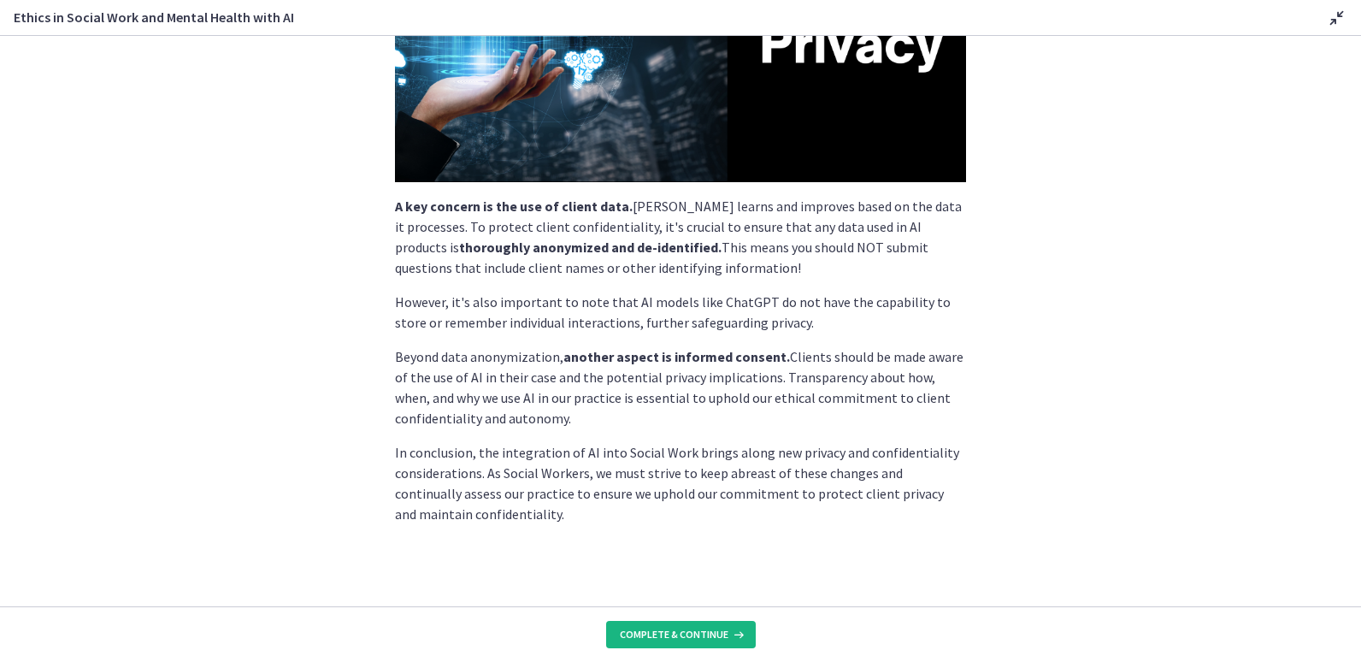
click at [709, 639] on span "Complete & continue" at bounding box center [674, 634] width 109 height 14
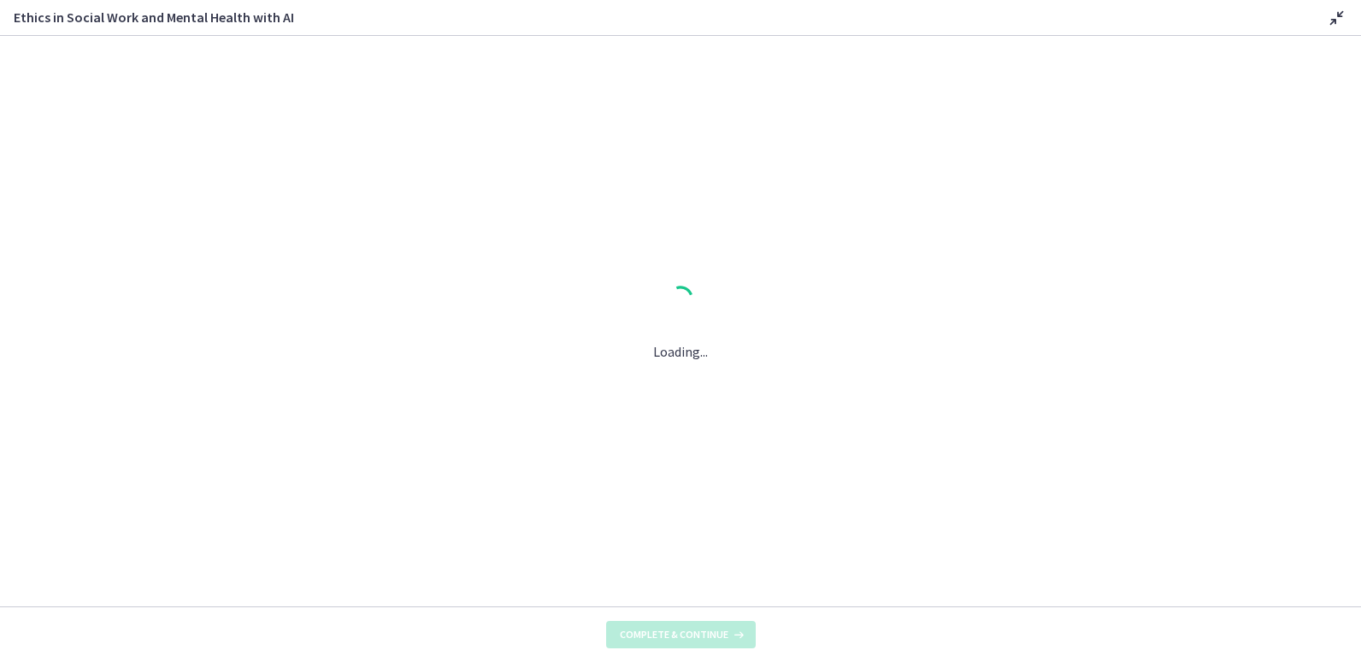
scroll to position [0, 0]
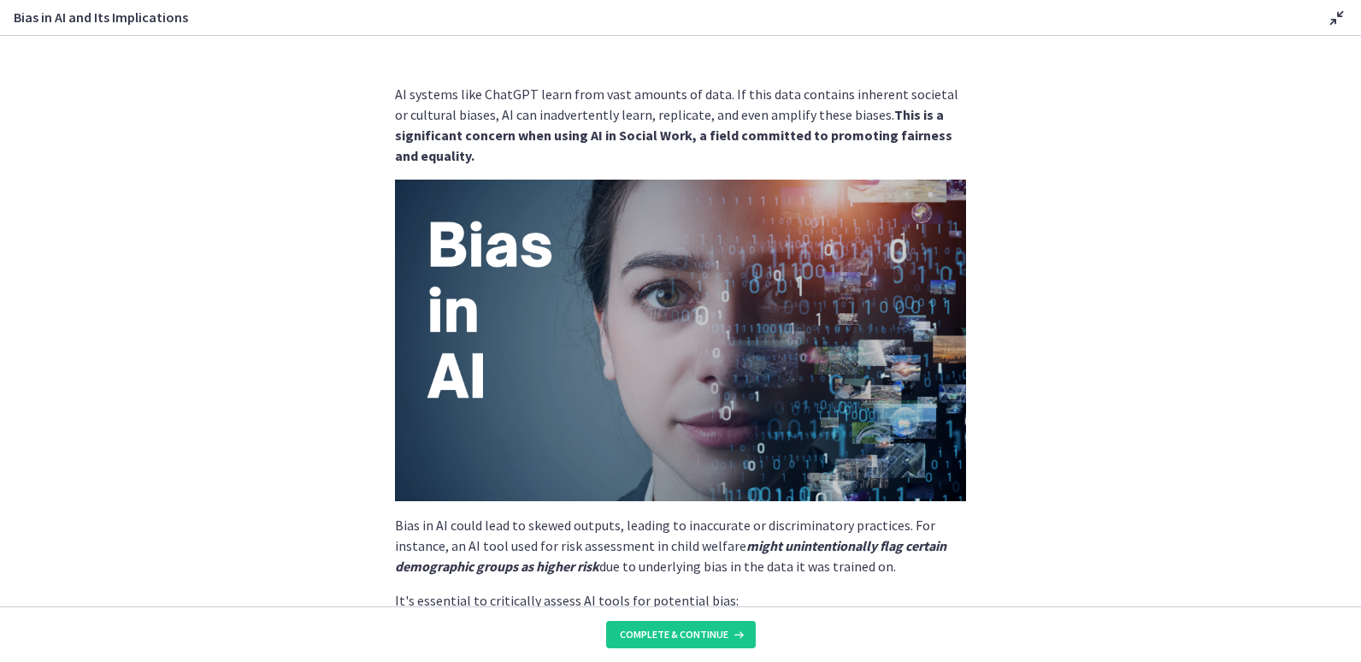
click at [1064, 497] on section "AI systems like ChatGPT learn from vast amounts of data. If this data contains …" at bounding box center [680, 321] width 1361 height 570
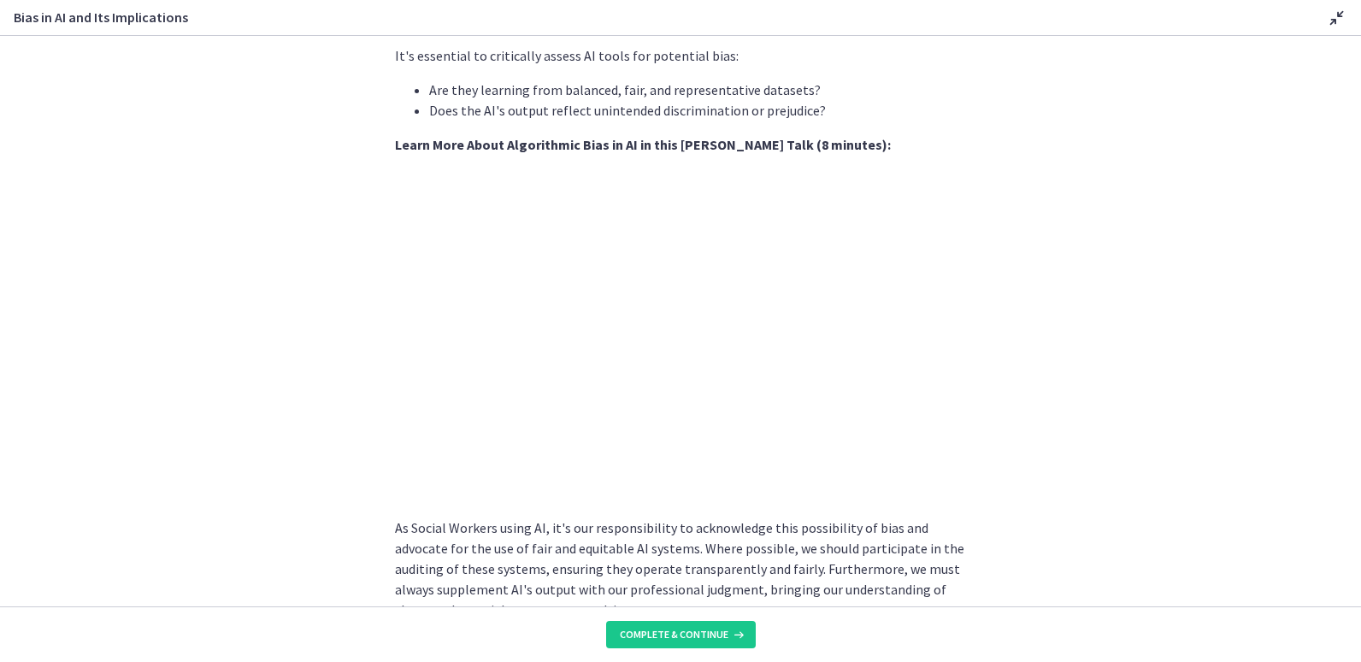
scroll to position [548, 0]
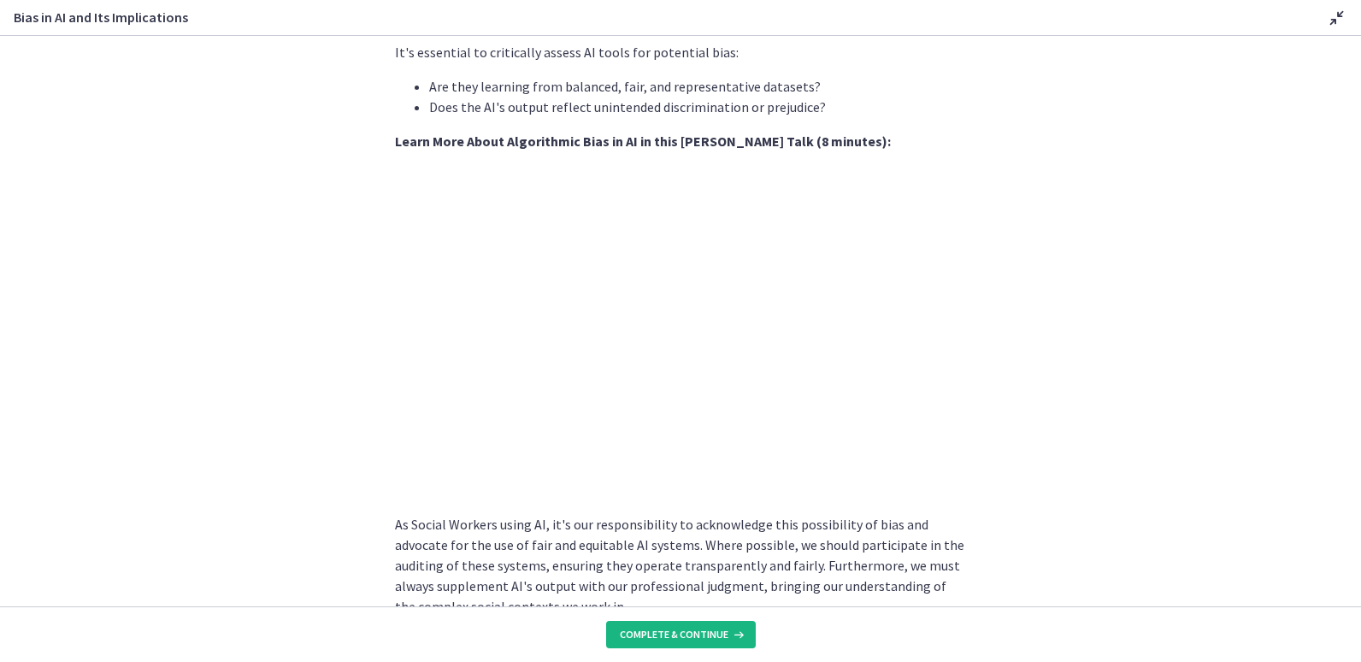
click at [635, 634] on span "Complete & continue" at bounding box center [674, 634] width 109 height 14
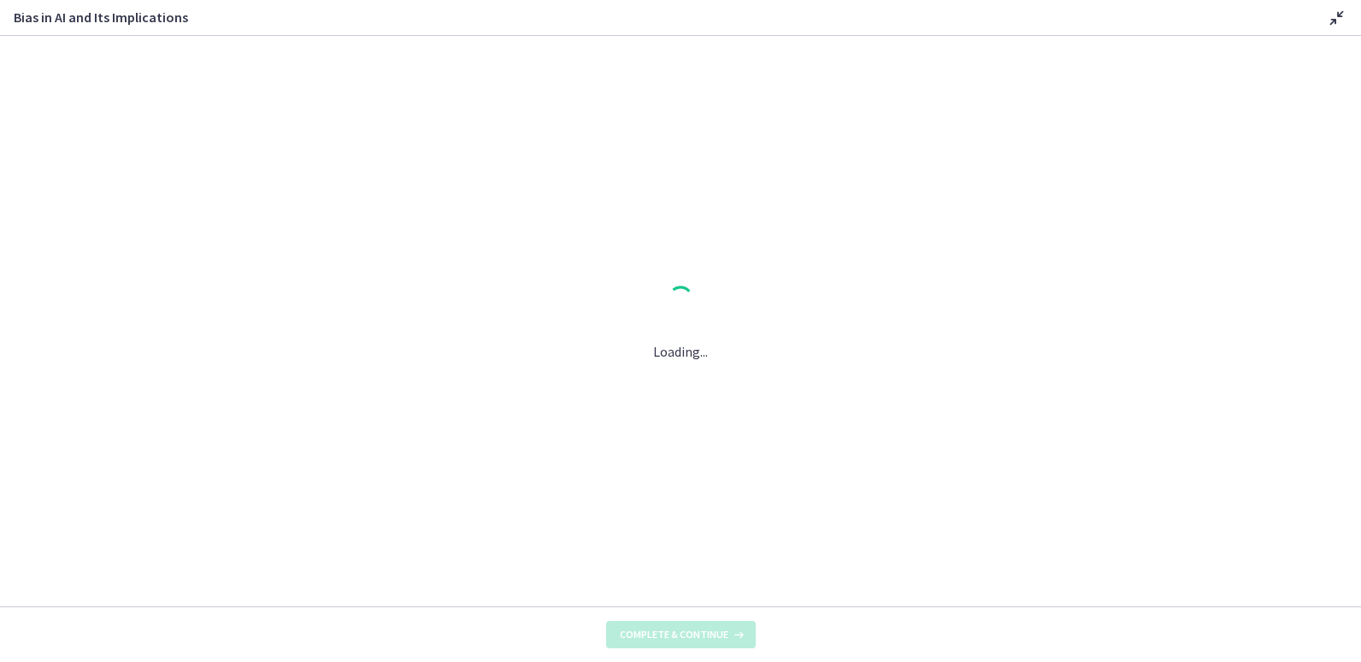
scroll to position [0, 0]
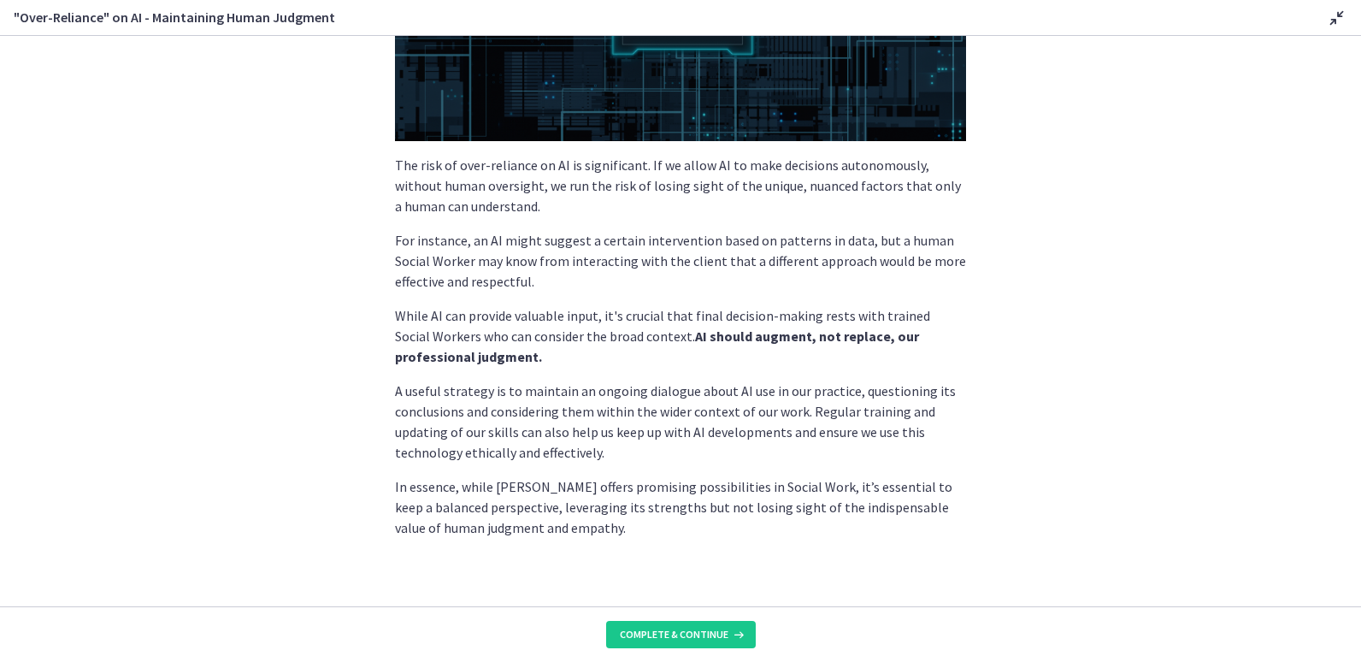
scroll to position [364, 0]
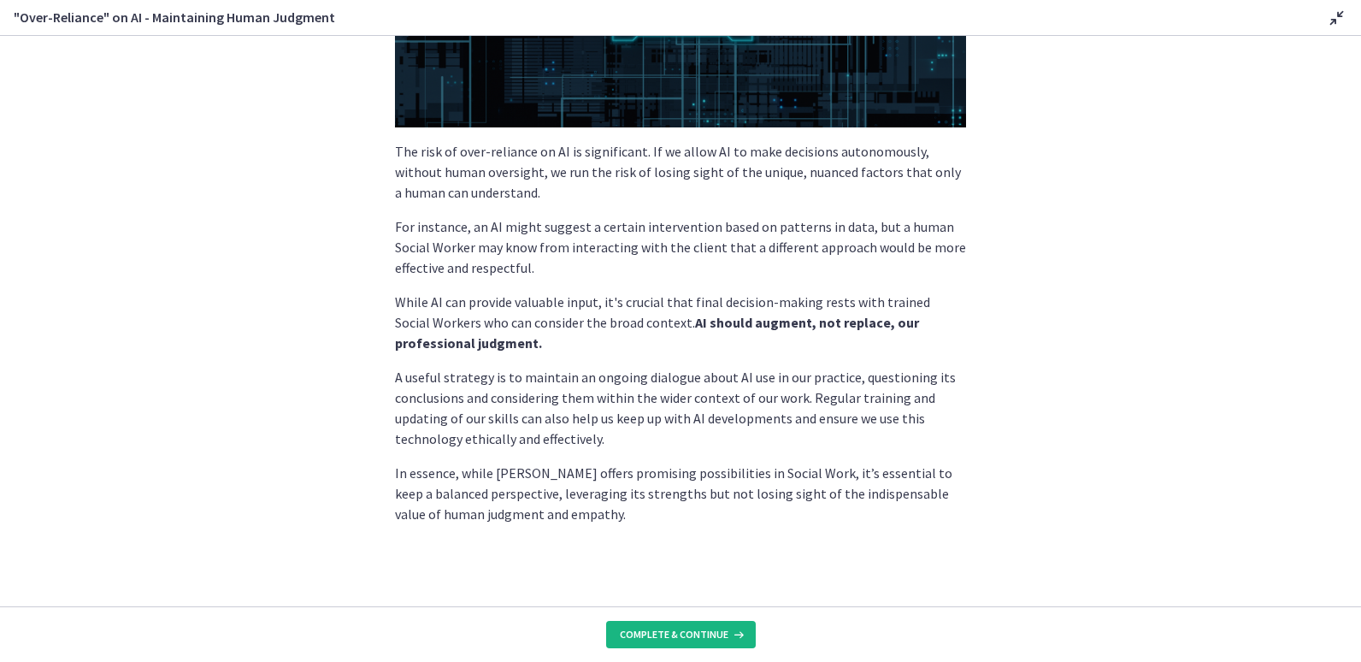
click at [668, 633] on span "Complete & continue" at bounding box center [674, 634] width 109 height 14
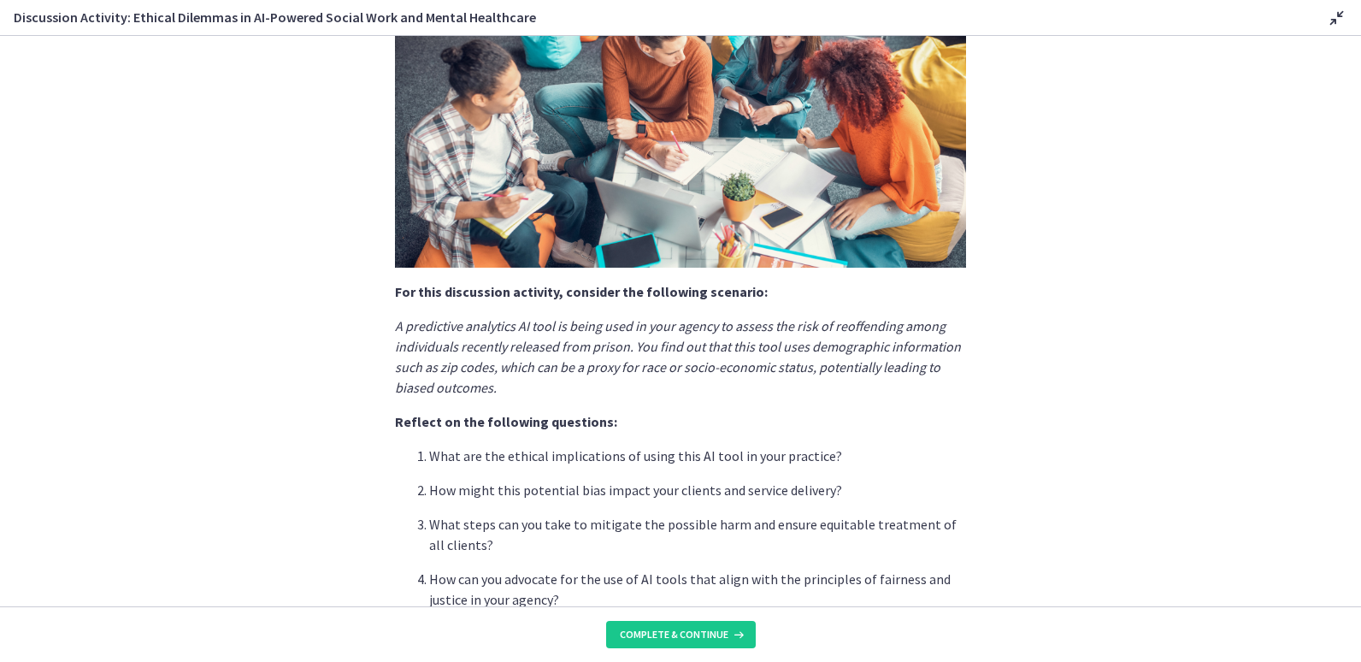
scroll to position [374, 0]
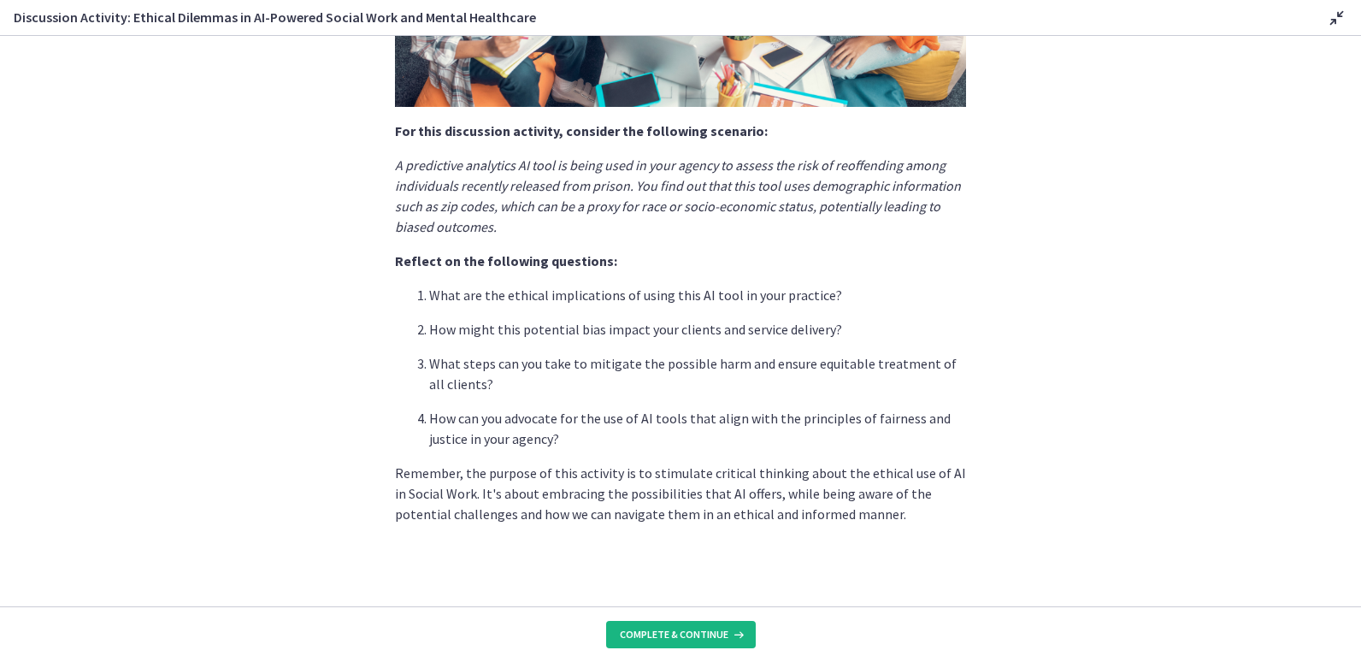
click at [702, 644] on button "Complete & continue" at bounding box center [681, 634] width 150 height 27
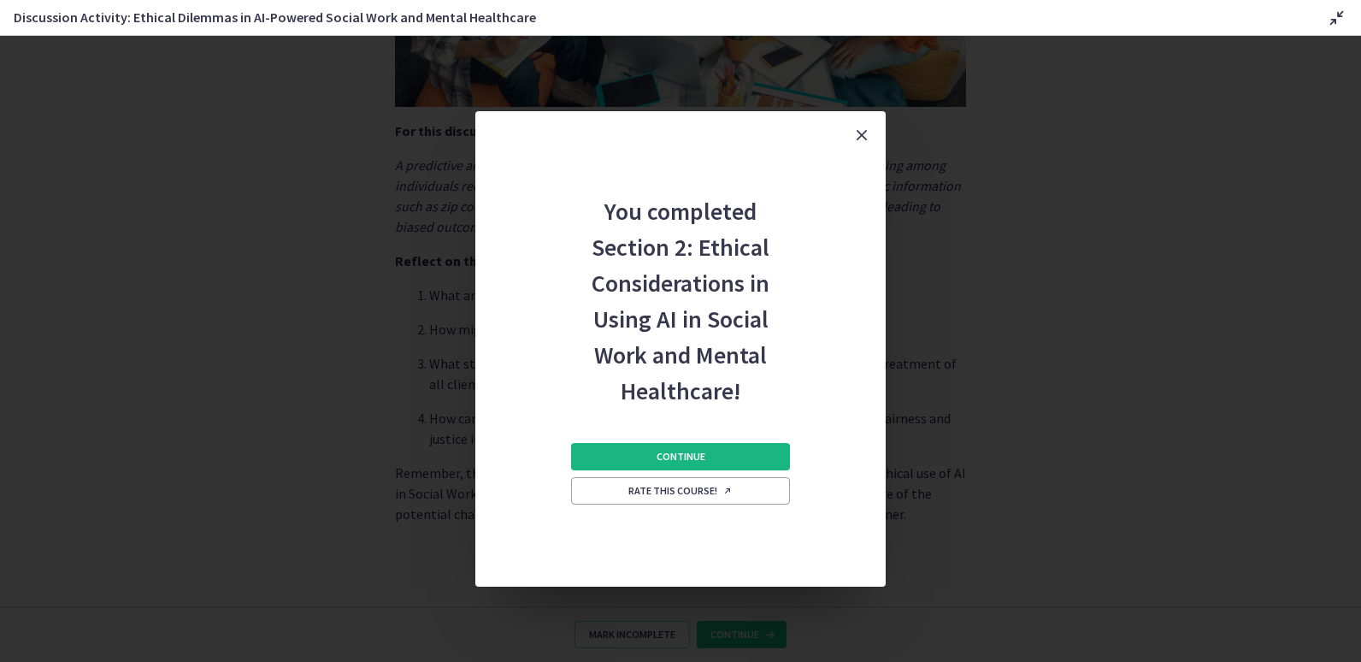
click at [747, 457] on button "Continue" at bounding box center [680, 456] width 219 height 27
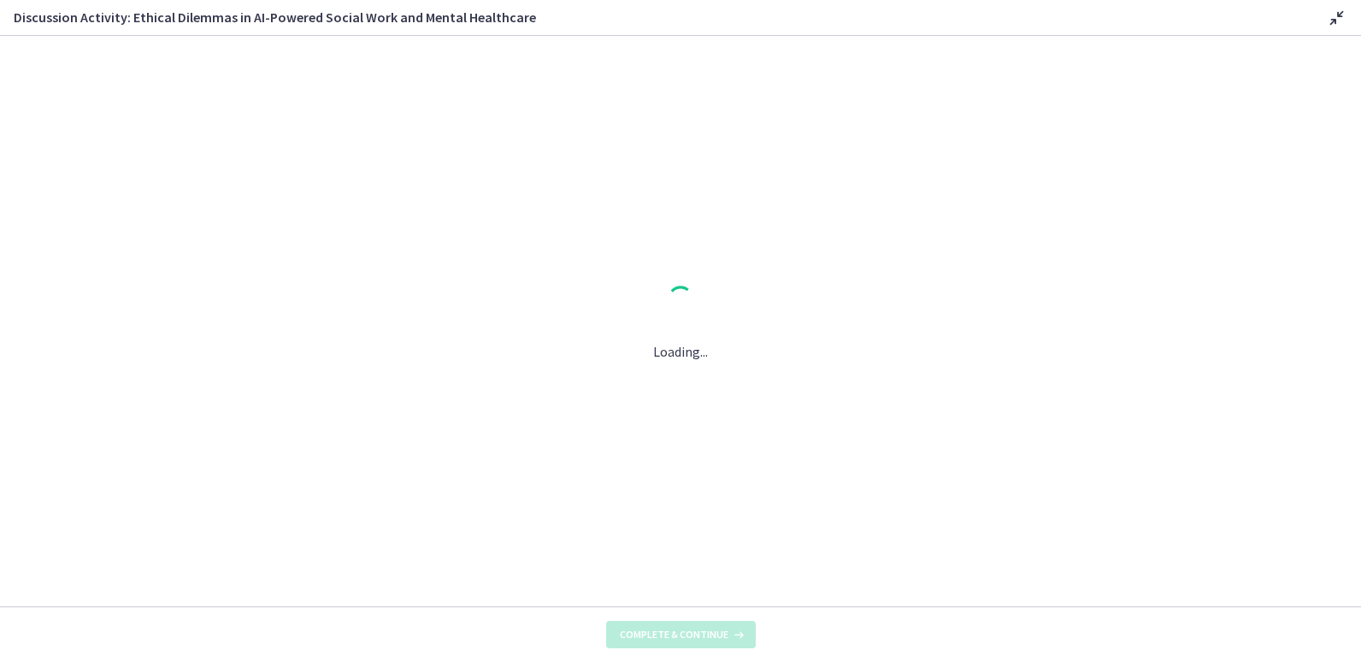
scroll to position [0, 0]
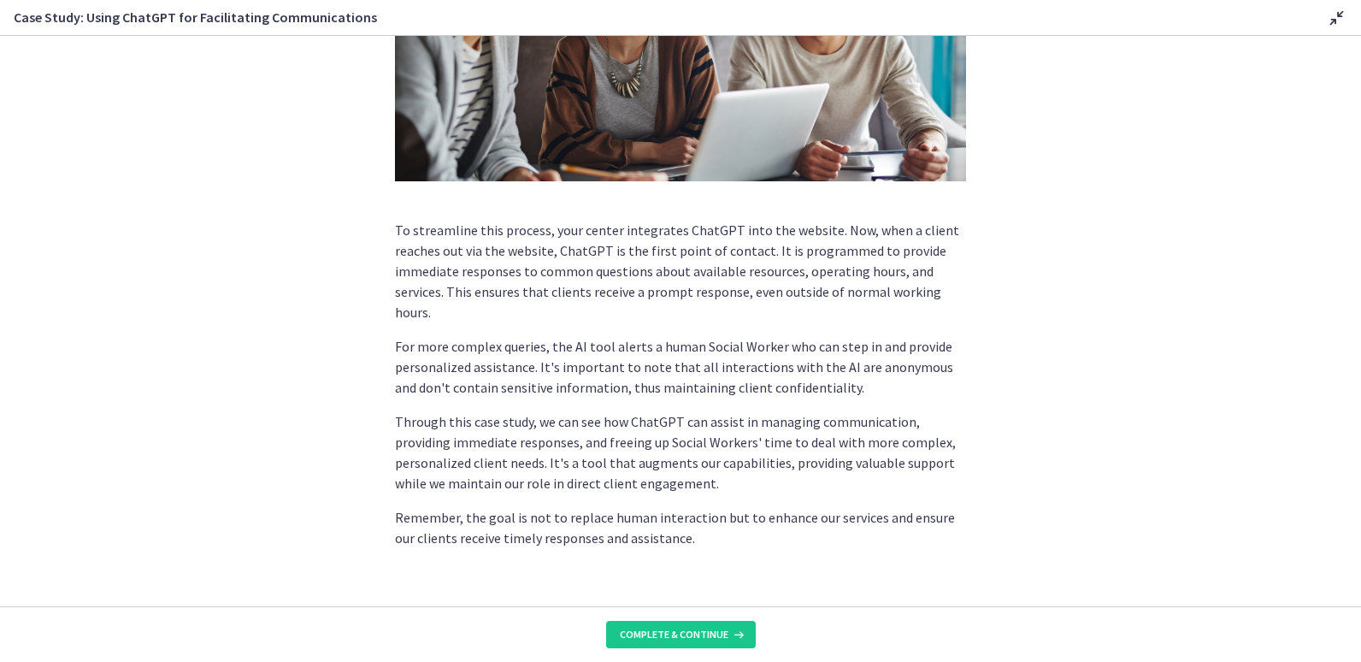
scroll to position [372, 0]
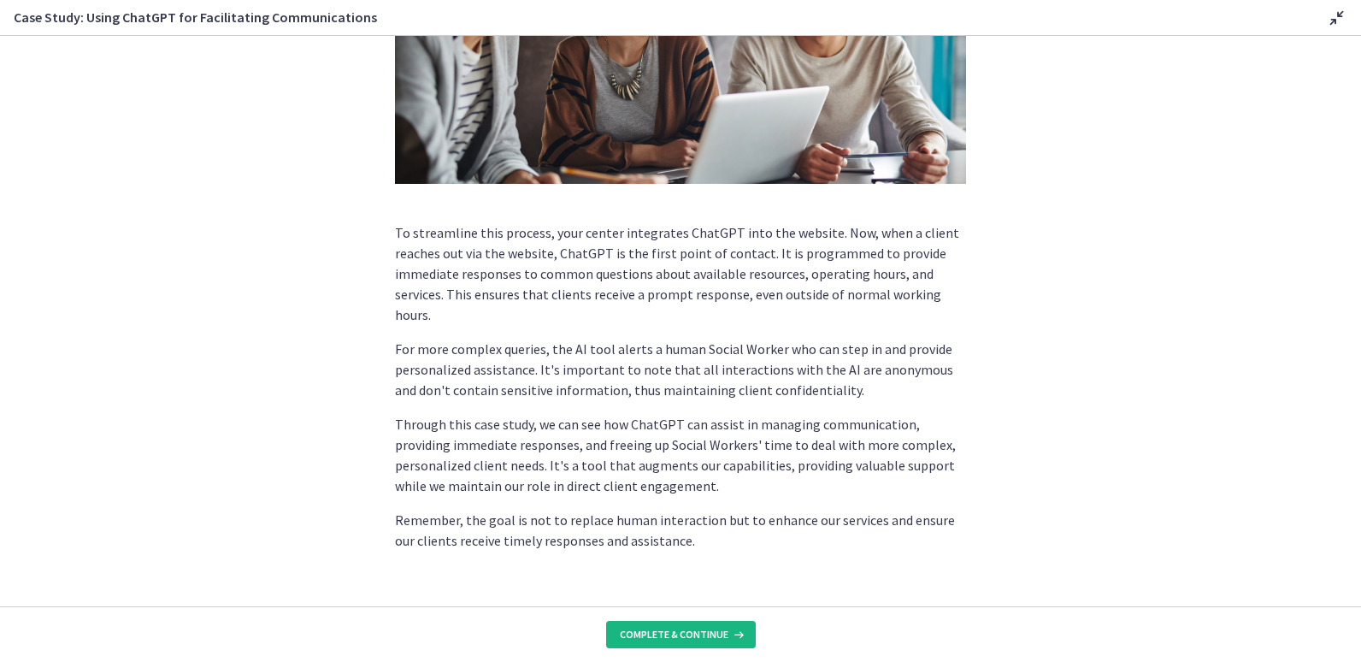
click at [660, 634] on span "Complete & continue" at bounding box center [674, 634] width 109 height 14
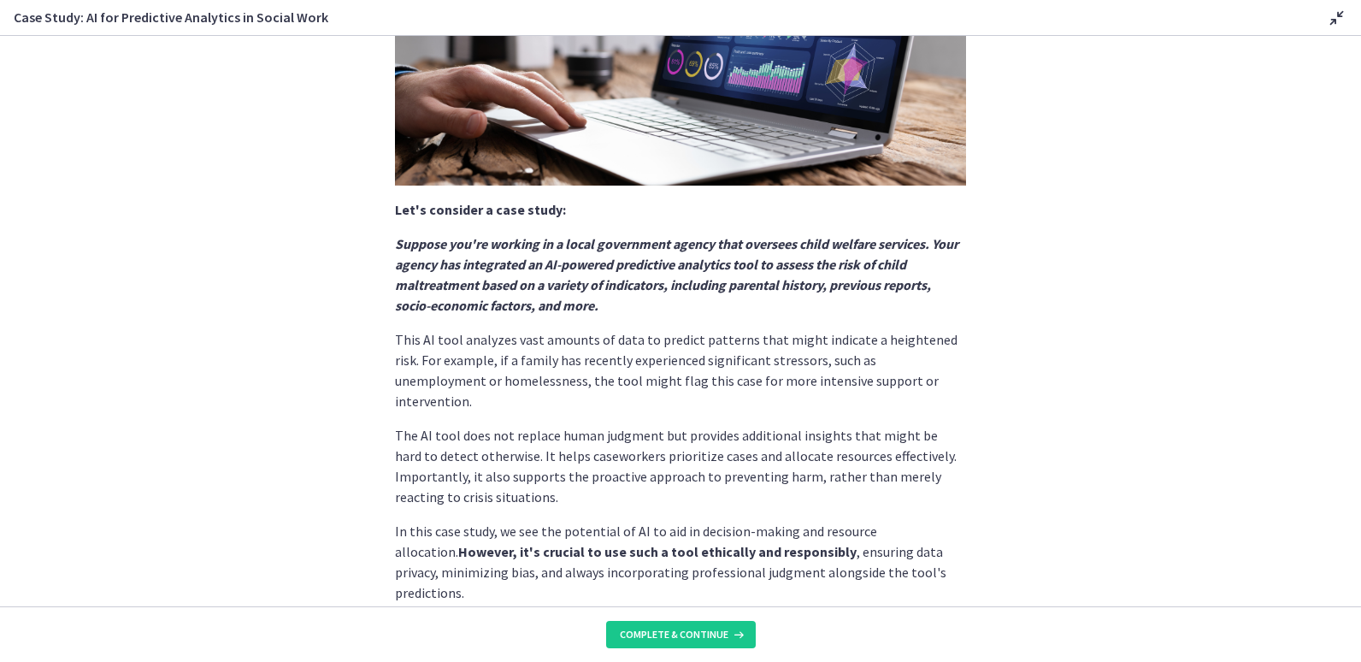
scroll to position [333, 0]
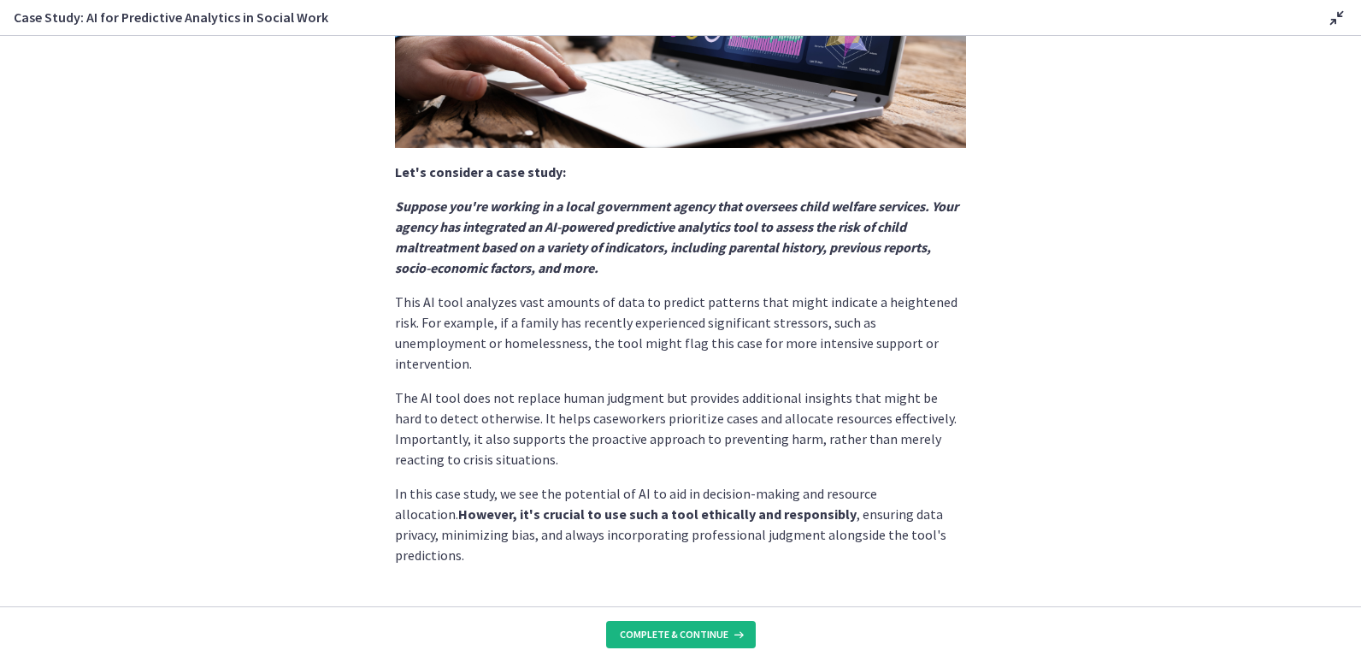
click at [704, 631] on span "Complete & continue" at bounding box center [674, 634] width 109 height 14
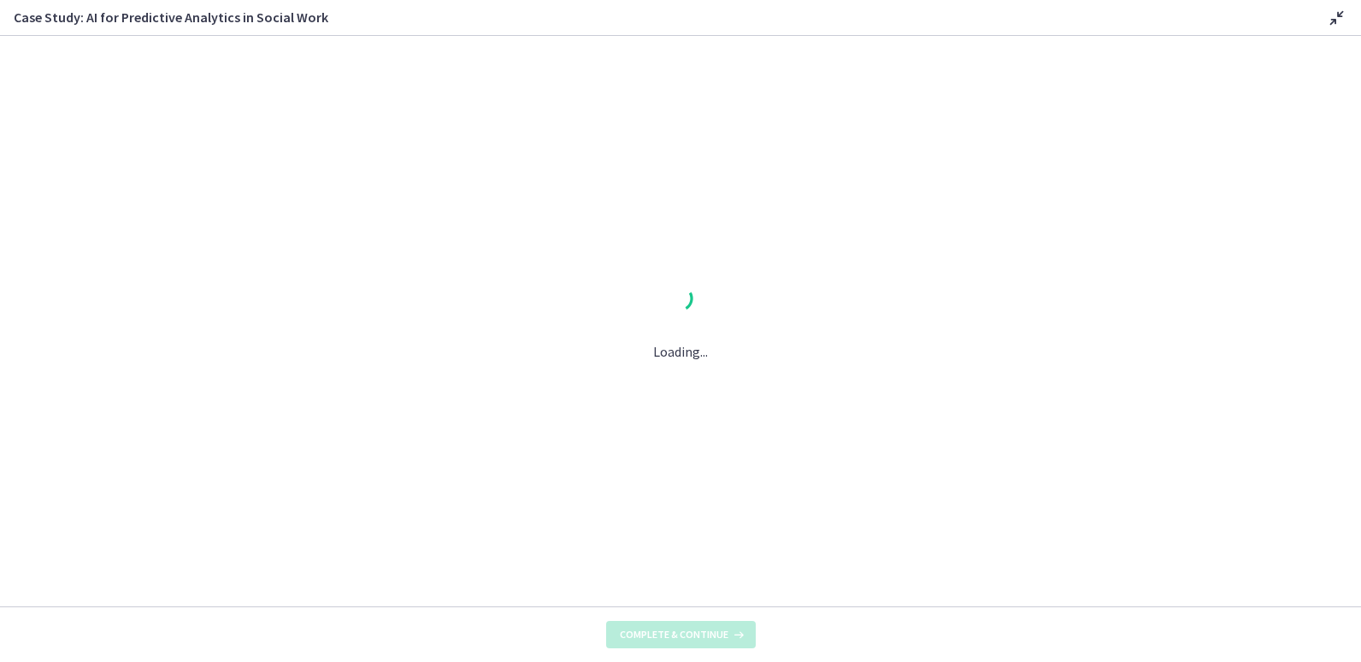
scroll to position [0, 0]
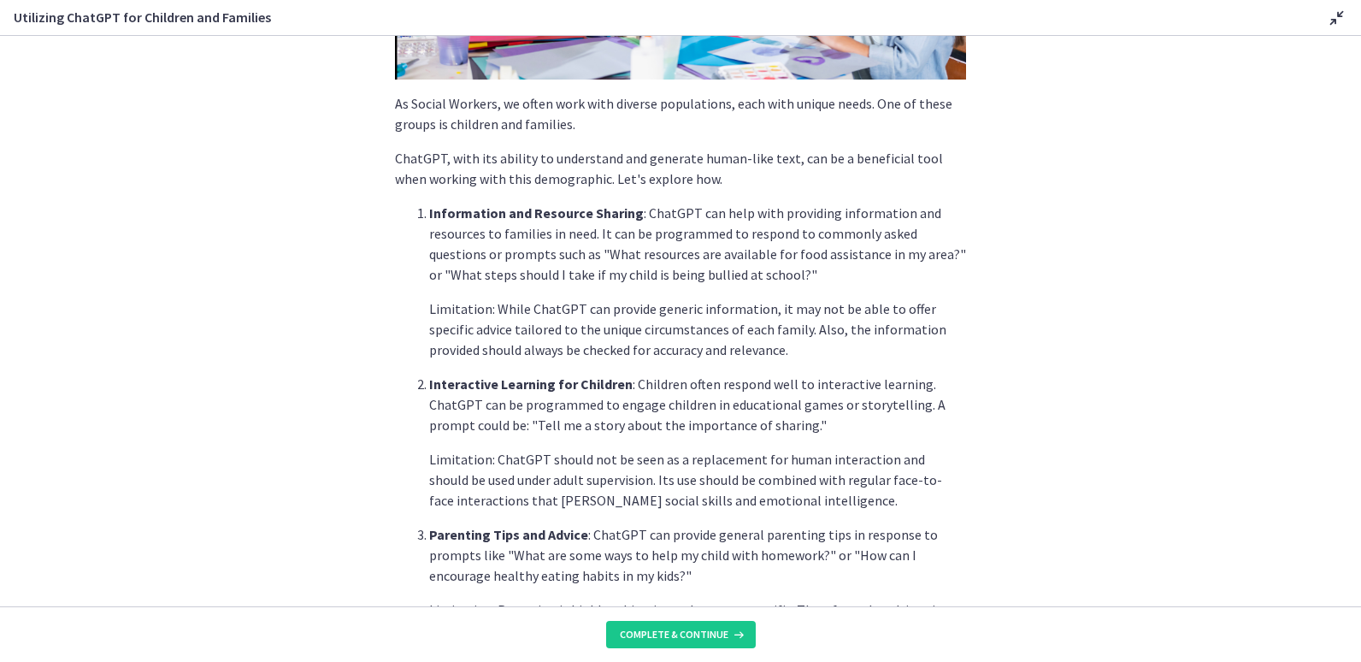
scroll to position [324, 0]
click at [687, 641] on button "Complete & continue" at bounding box center [681, 634] width 150 height 27
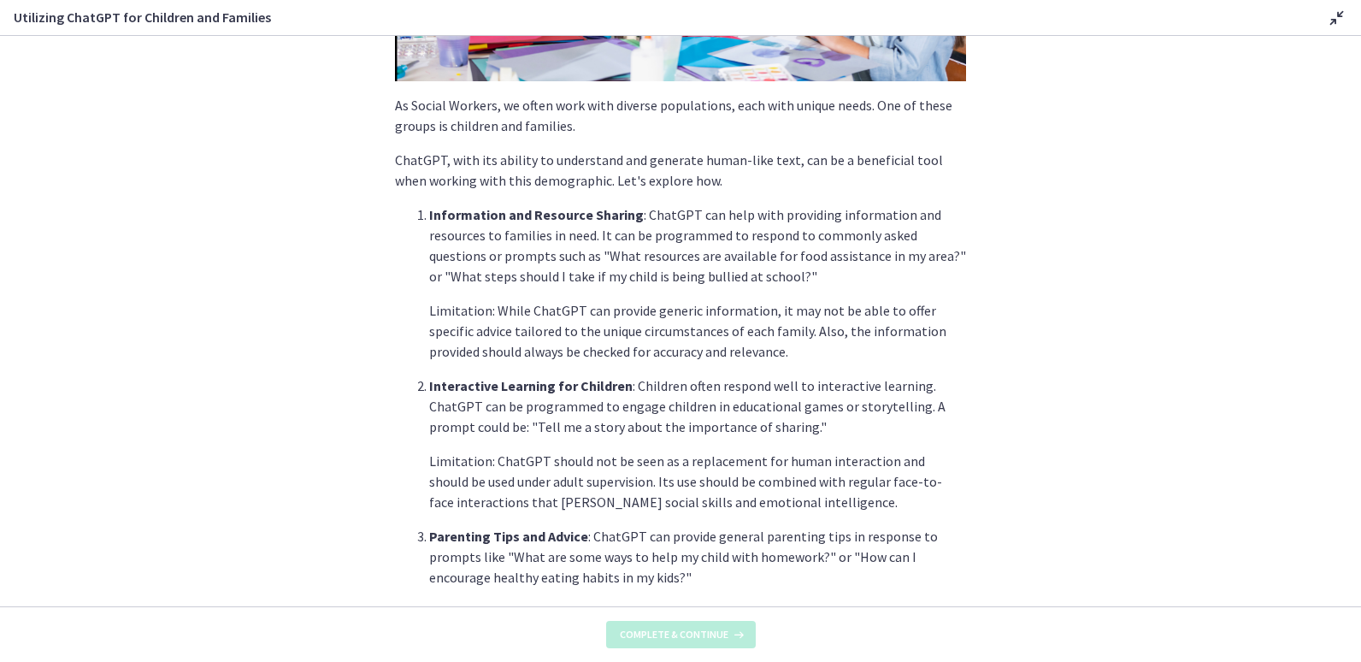
scroll to position [0, 0]
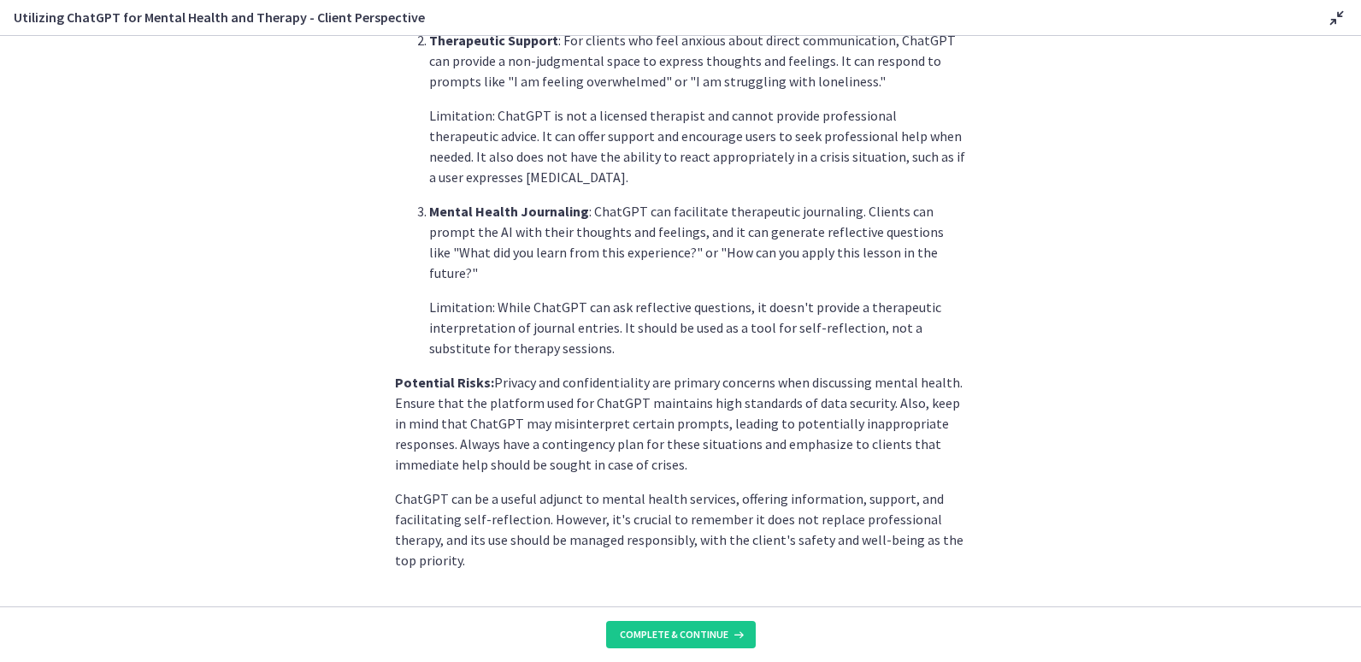
scroll to position [661, 0]
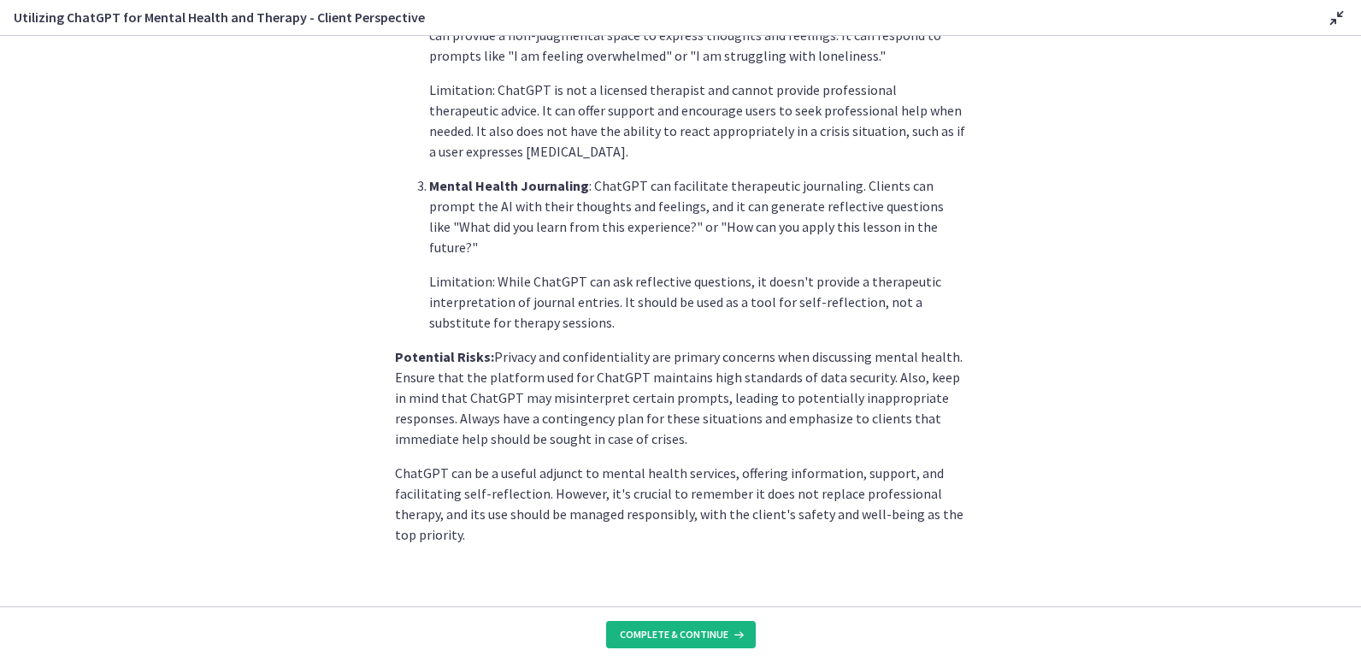
click at [690, 622] on button "Complete & continue" at bounding box center [681, 634] width 150 height 27
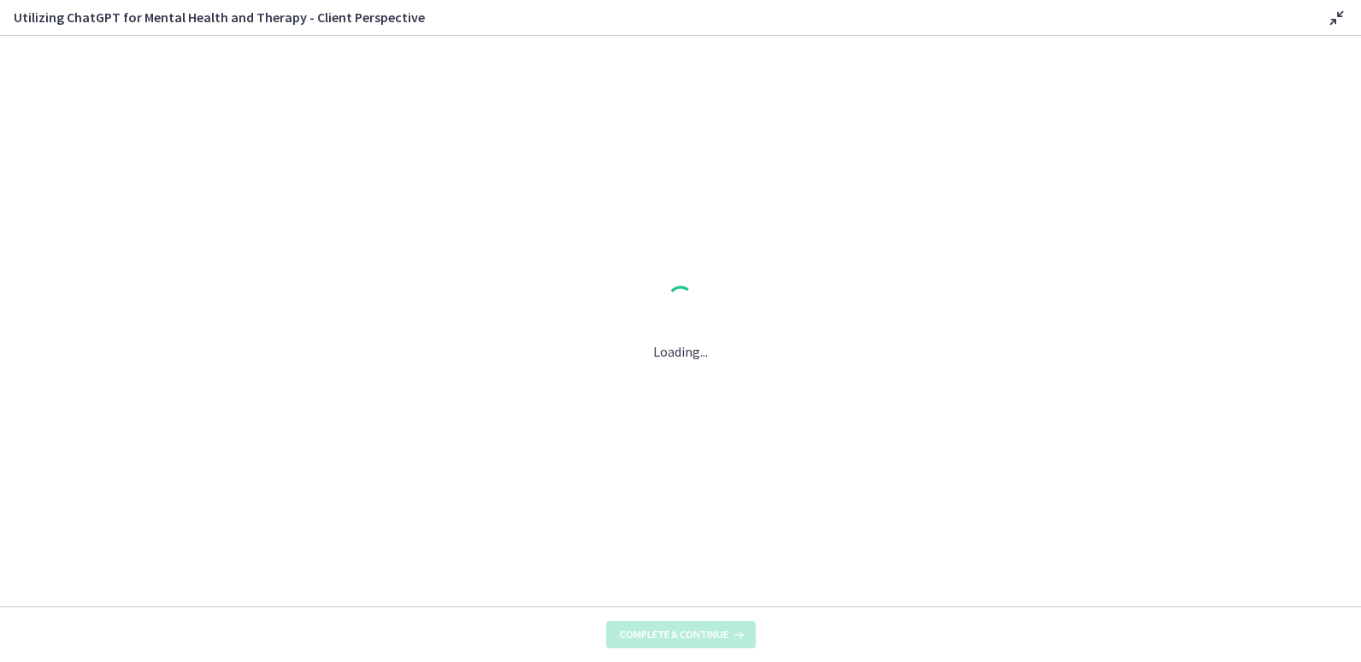
scroll to position [0, 0]
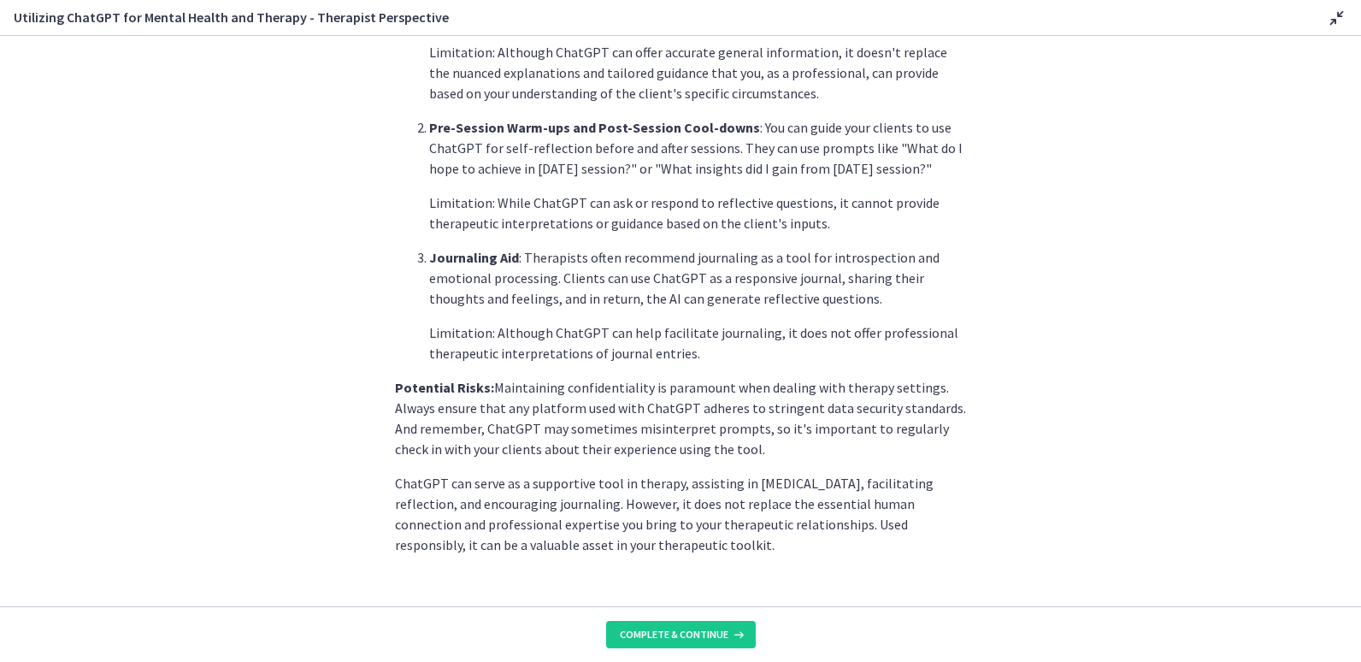
scroll to position [620, 0]
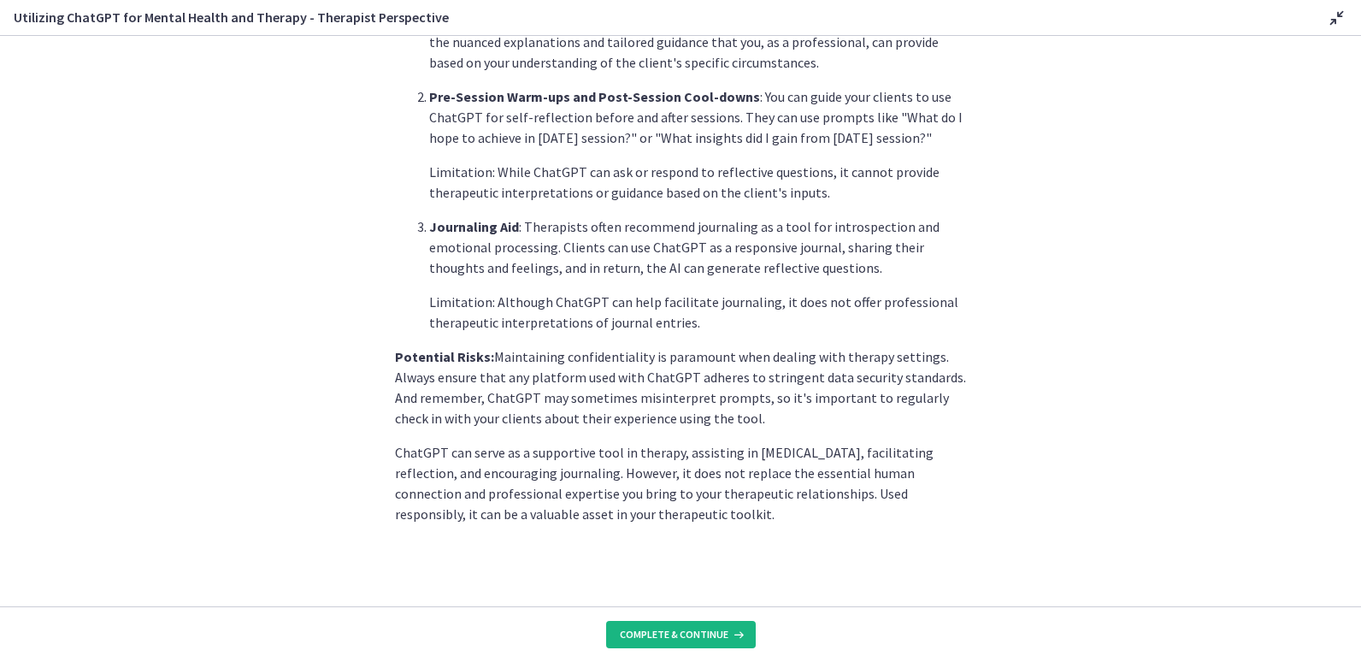
click at [728, 627] on icon at bounding box center [736, 634] width 17 height 14
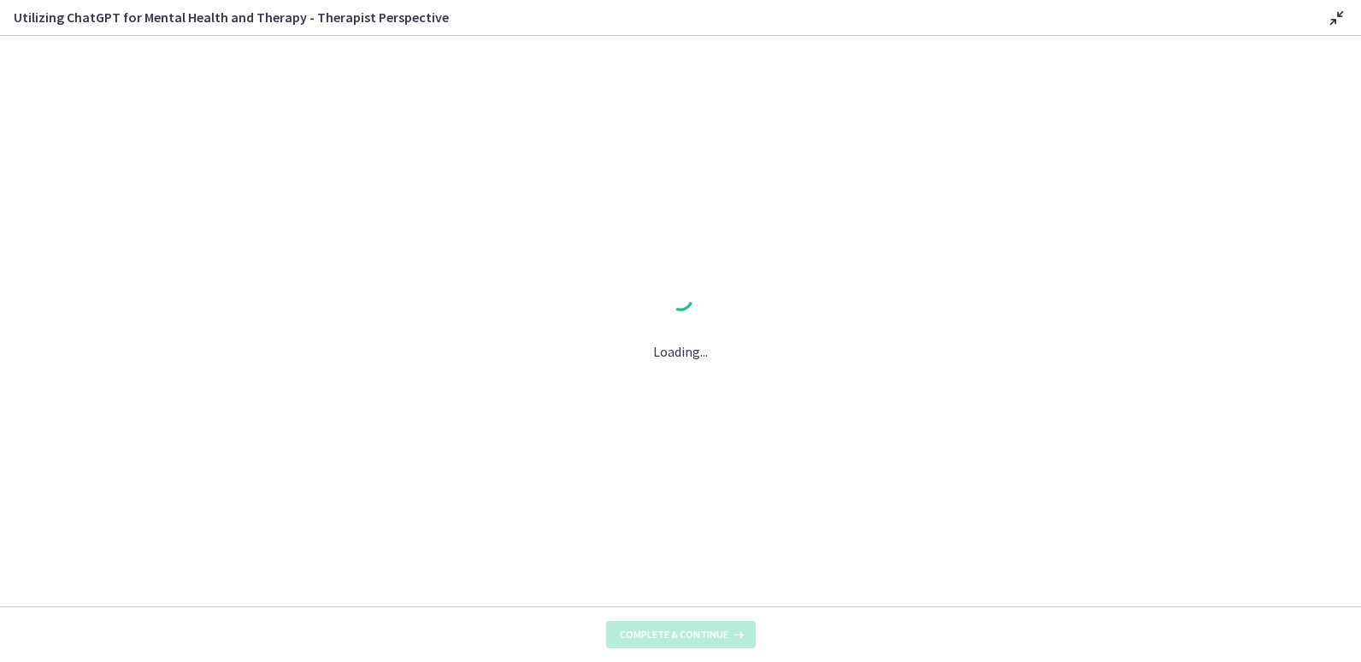
scroll to position [0, 0]
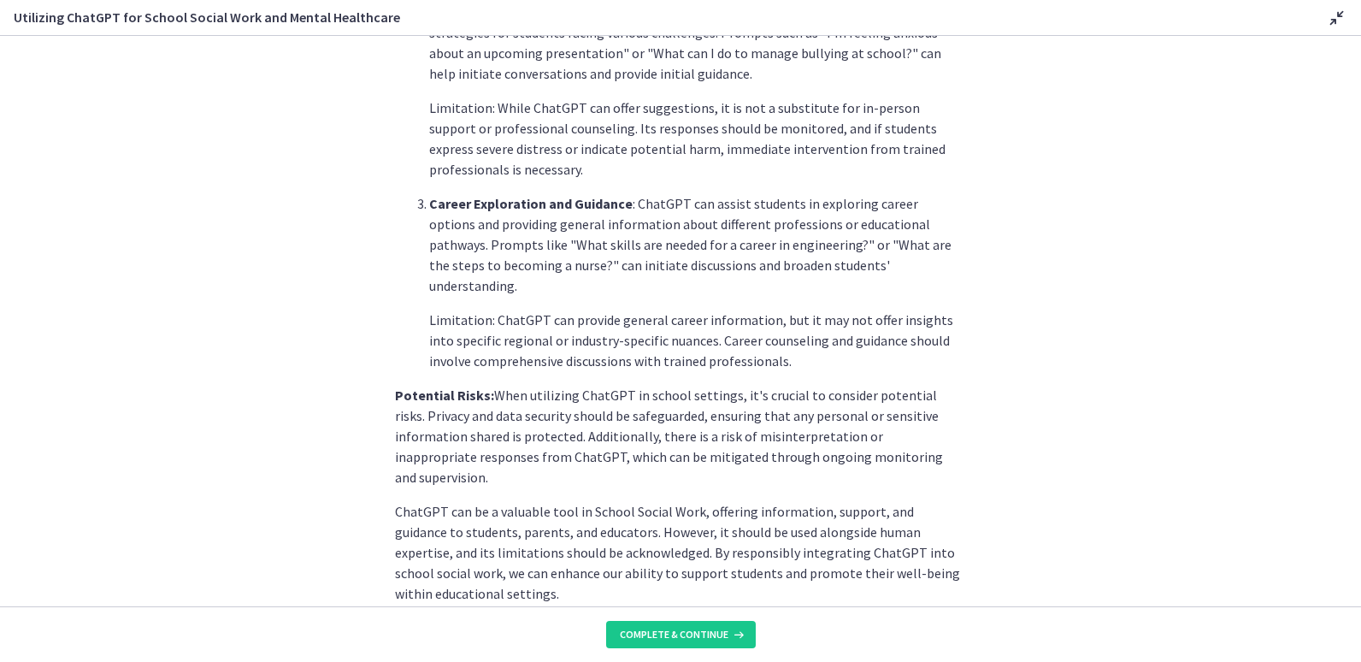
scroll to position [702, 0]
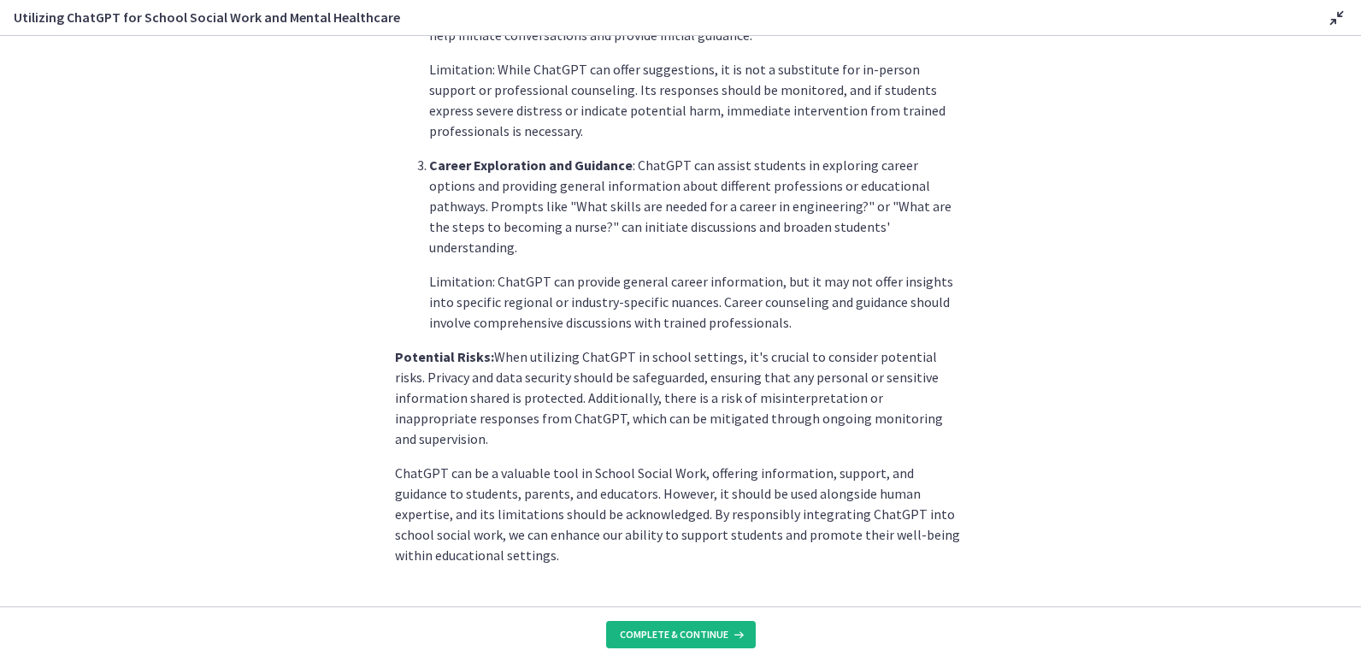
click at [683, 637] on span "Complete & continue" at bounding box center [674, 634] width 109 height 14
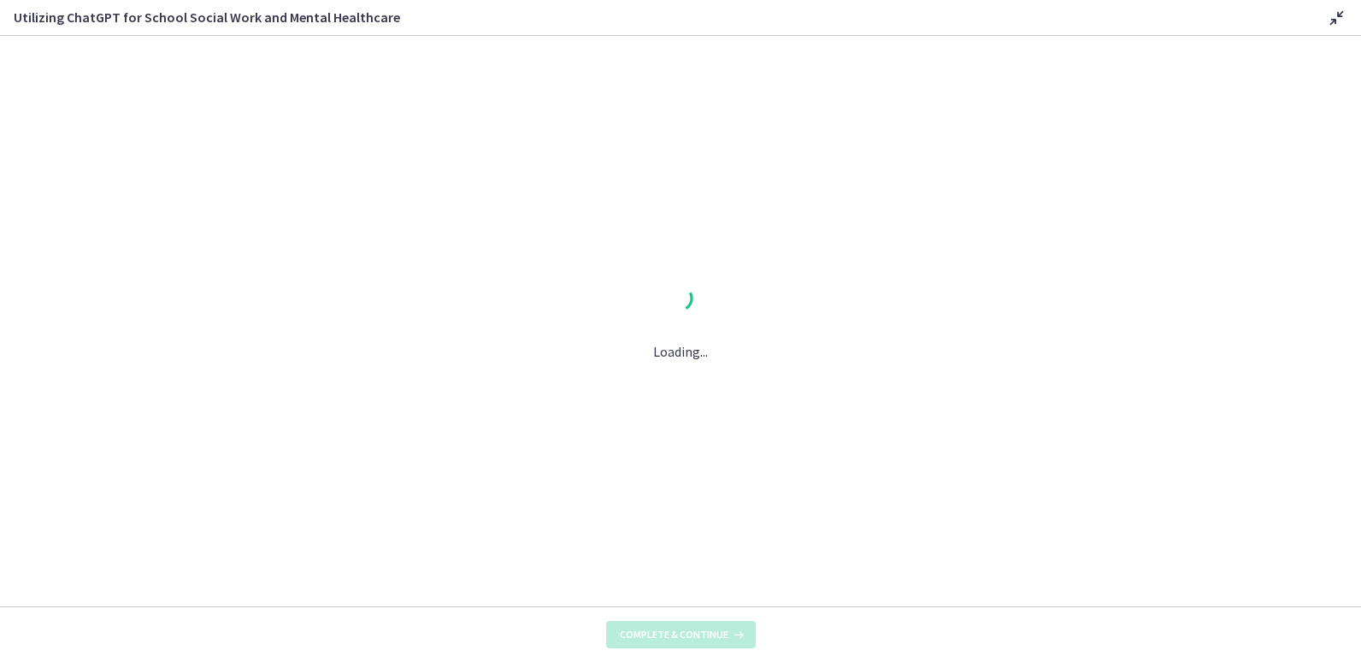
scroll to position [0, 0]
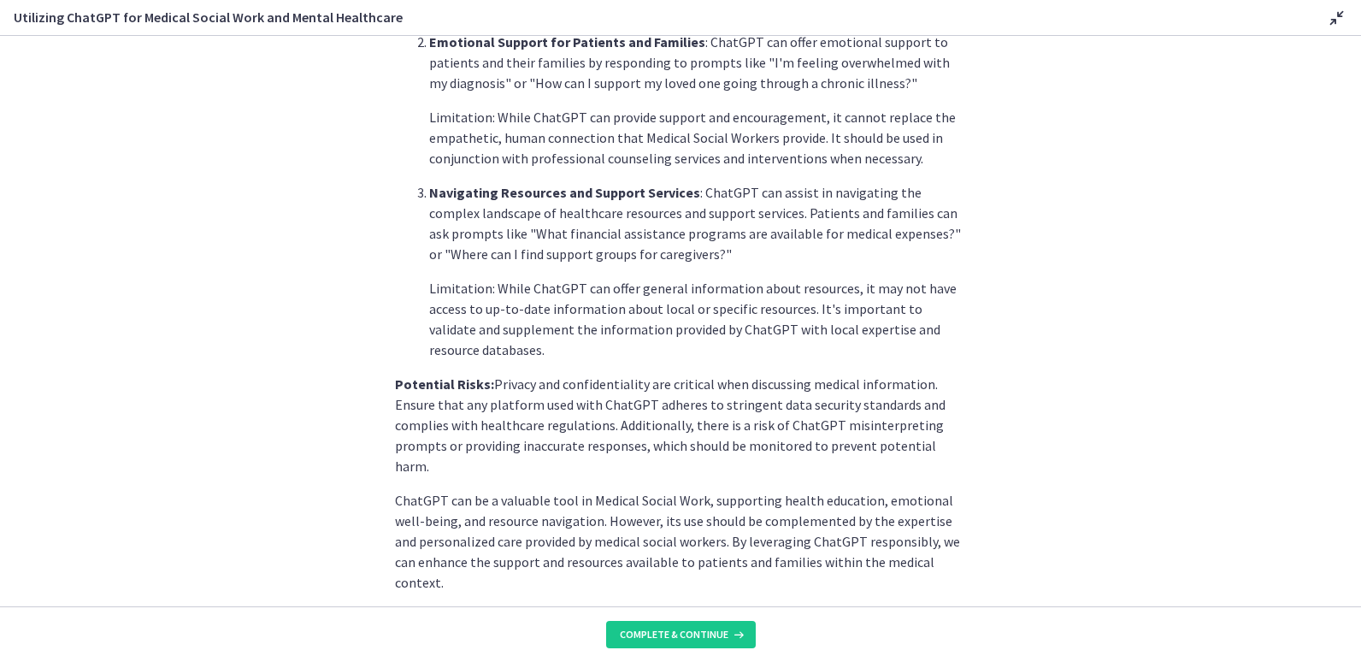
scroll to position [640, 0]
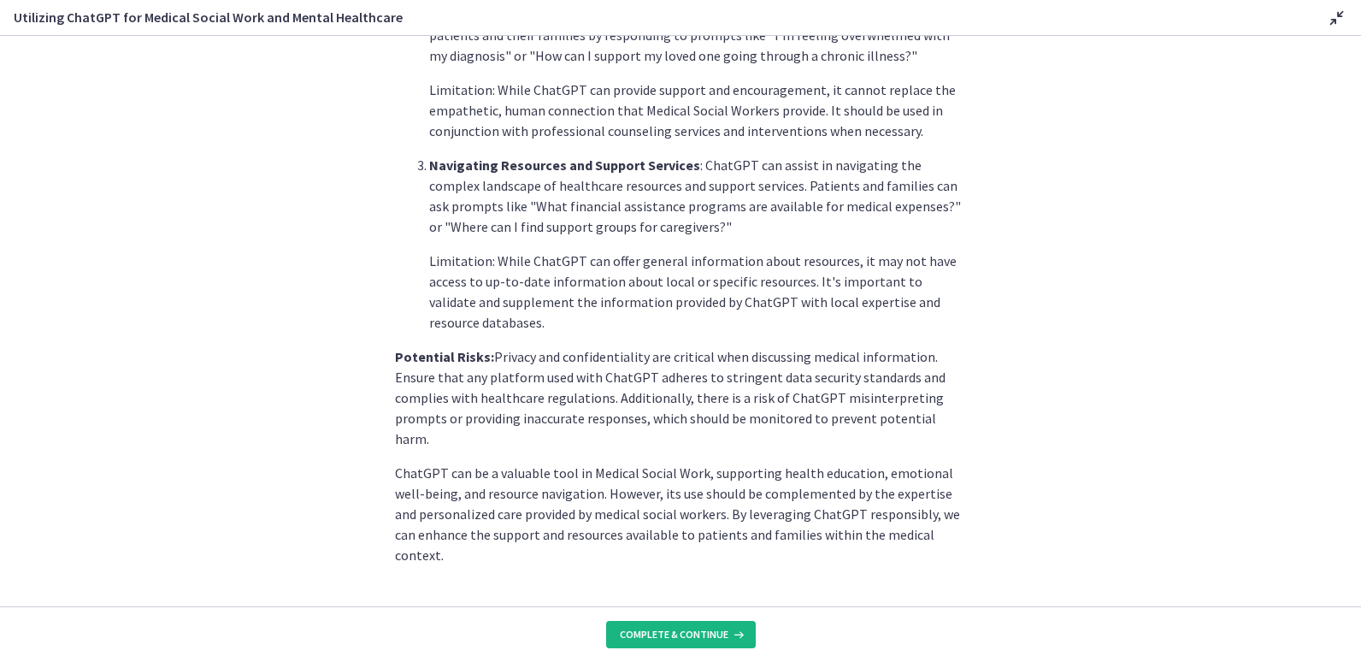
click at [737, 638] on icon at bounding box center [736, 634] width 17 height 14
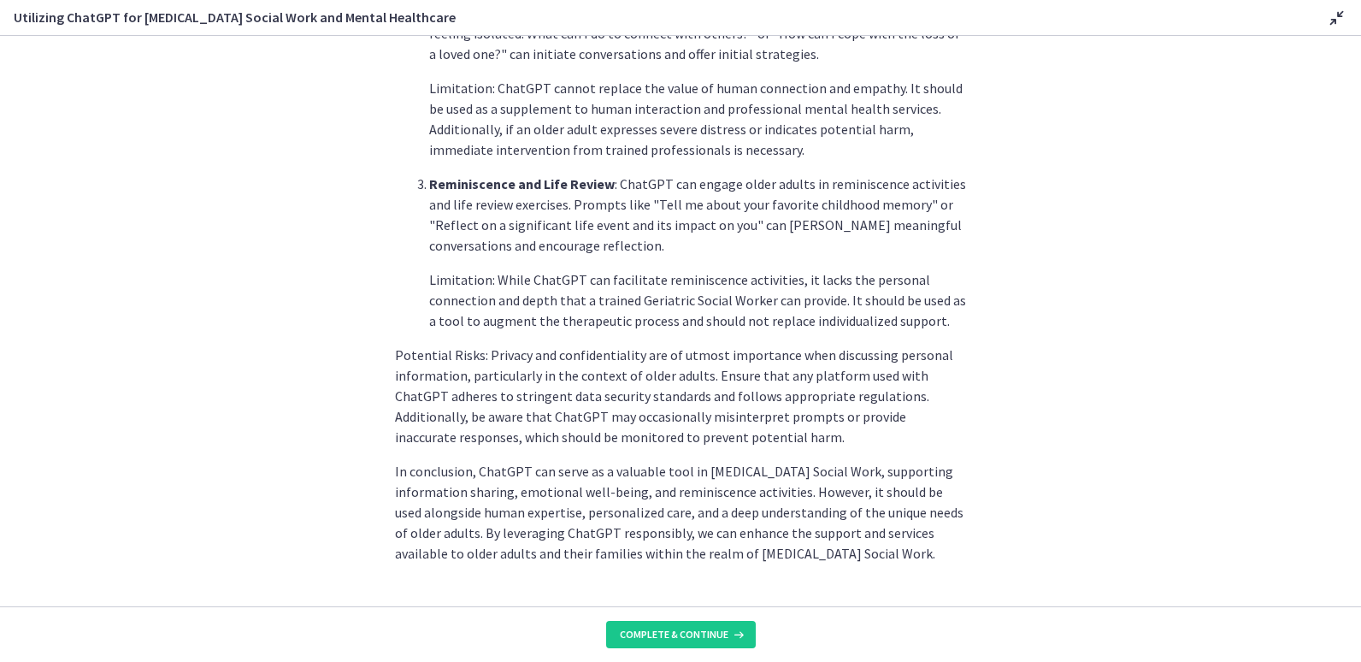
scroll to position [722, 0]
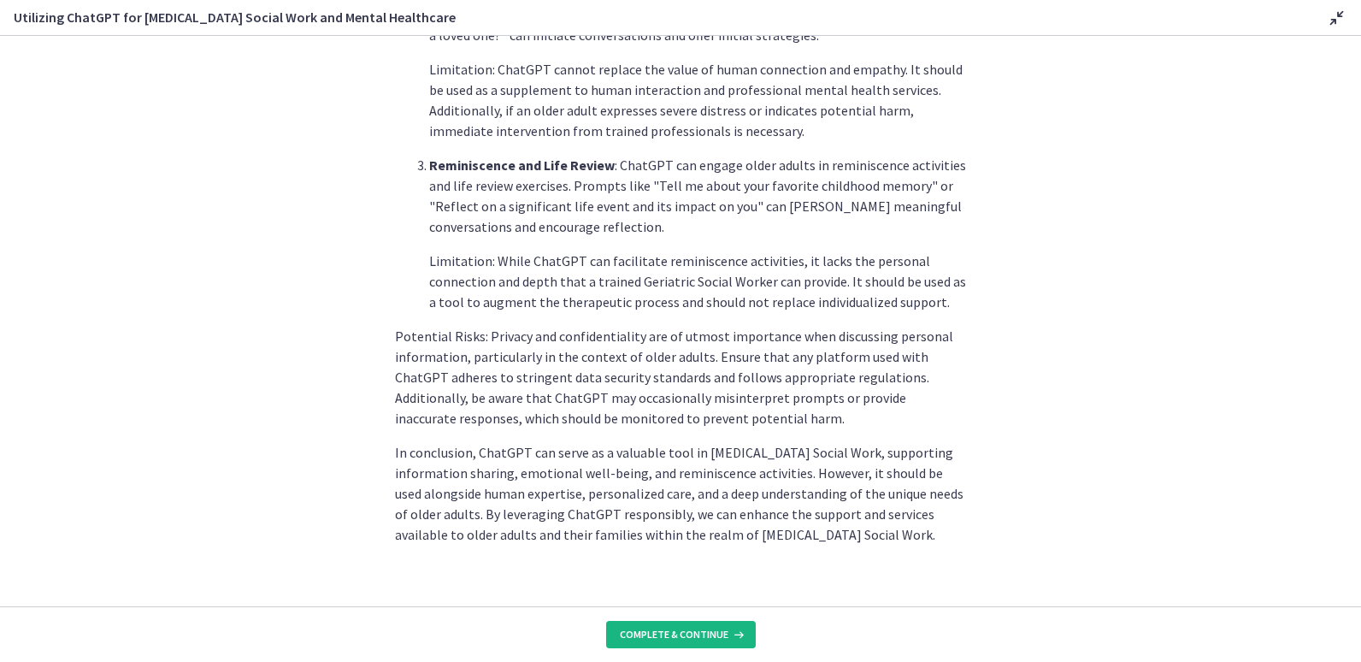
click at [732, 630] on icon at bounding box center [736, 634] width 17 height 14
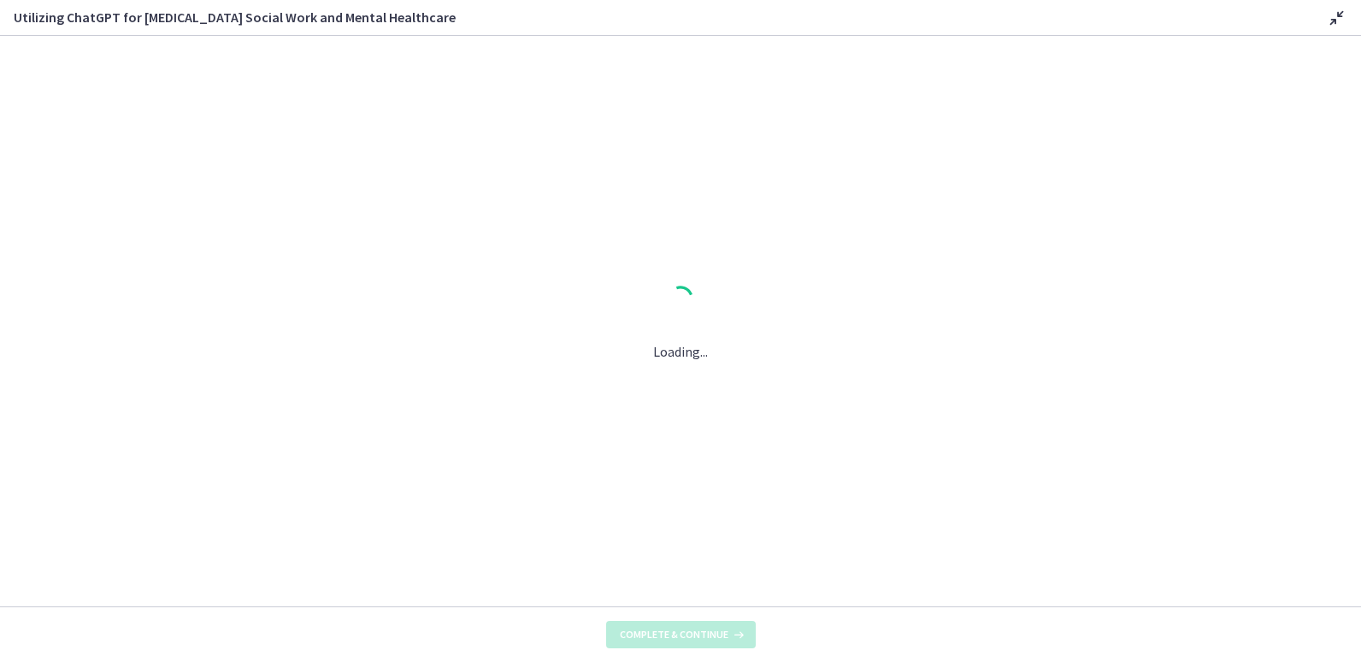
scroll to position [0, 0]
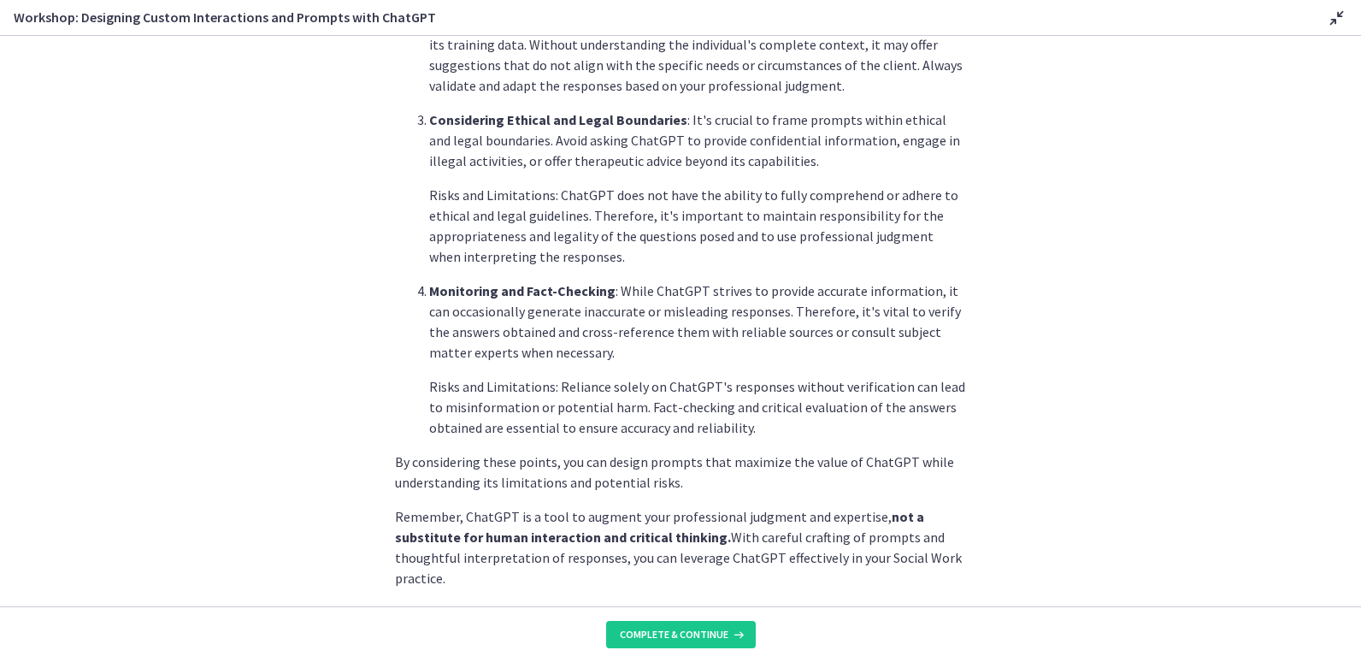
scroll to position [866, 0]
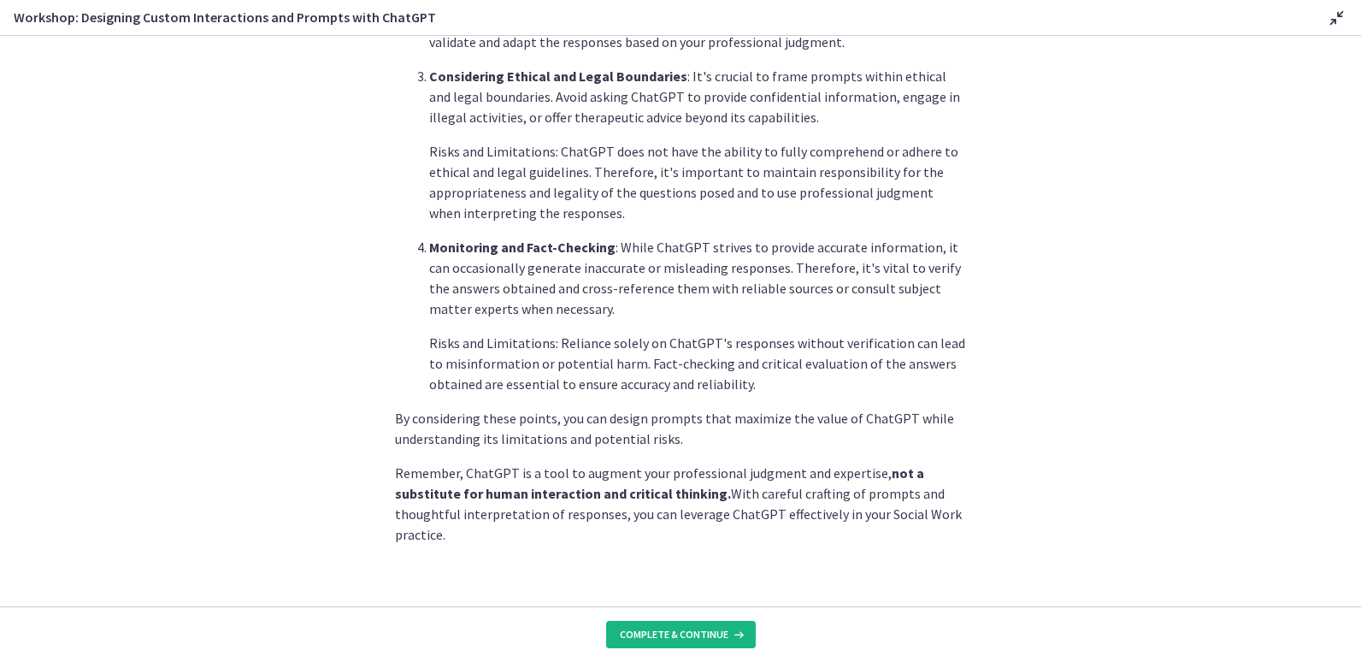
click at [671, 633] on span "Complete & continue" at bounding box center [674, 634] width 109 height 14
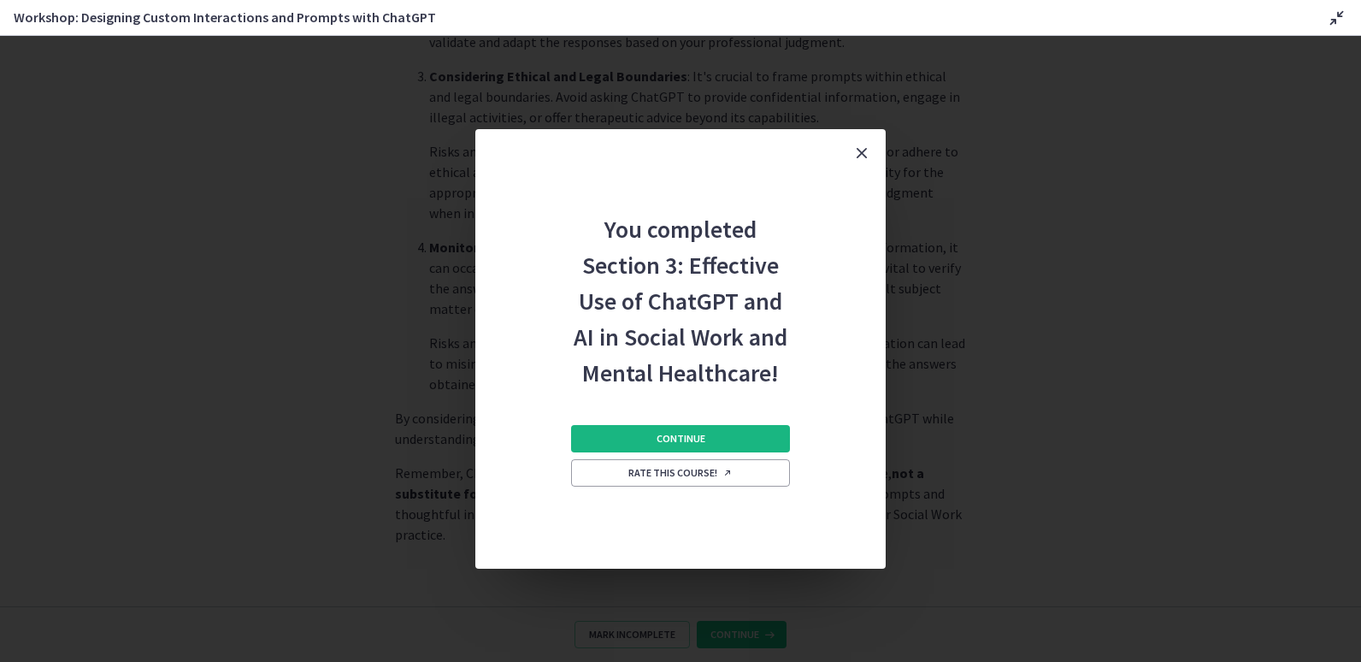
click at [690, 427] on button "Continue" at bounding box center [680, 438] width 219 height 27
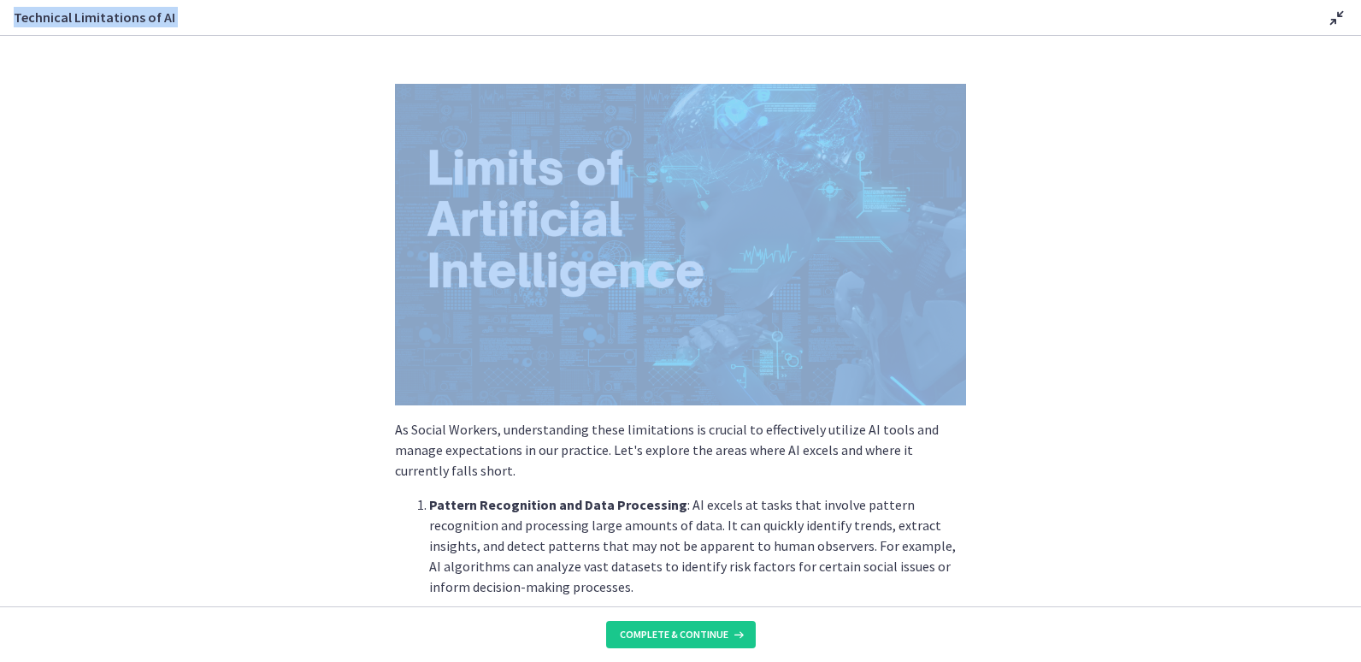
drag, startPoint x: 1346, startPoint y: 93, endPoint x: 1363, endPoint y: 299, distance: 206.7
click at [1360, 299] on html "Skip to main content Go to Dashboard Go to Dashboard Go to Dashboard ChatGPT an…" at bounding box center [680, 331] width 1361 height 662
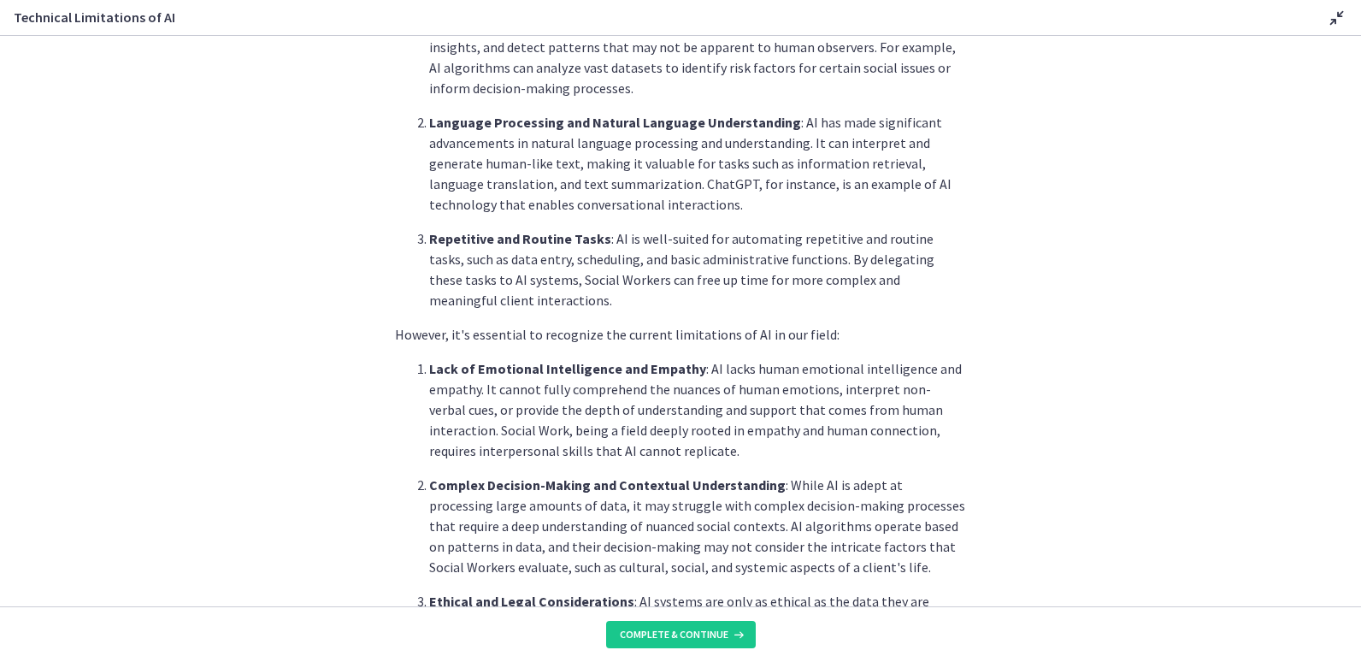
click at [1251, 278] on section "As Social Workers, understanding these limitations is crucial to effectively ut…" at bounding box center [680, 321] width 1361 height 570
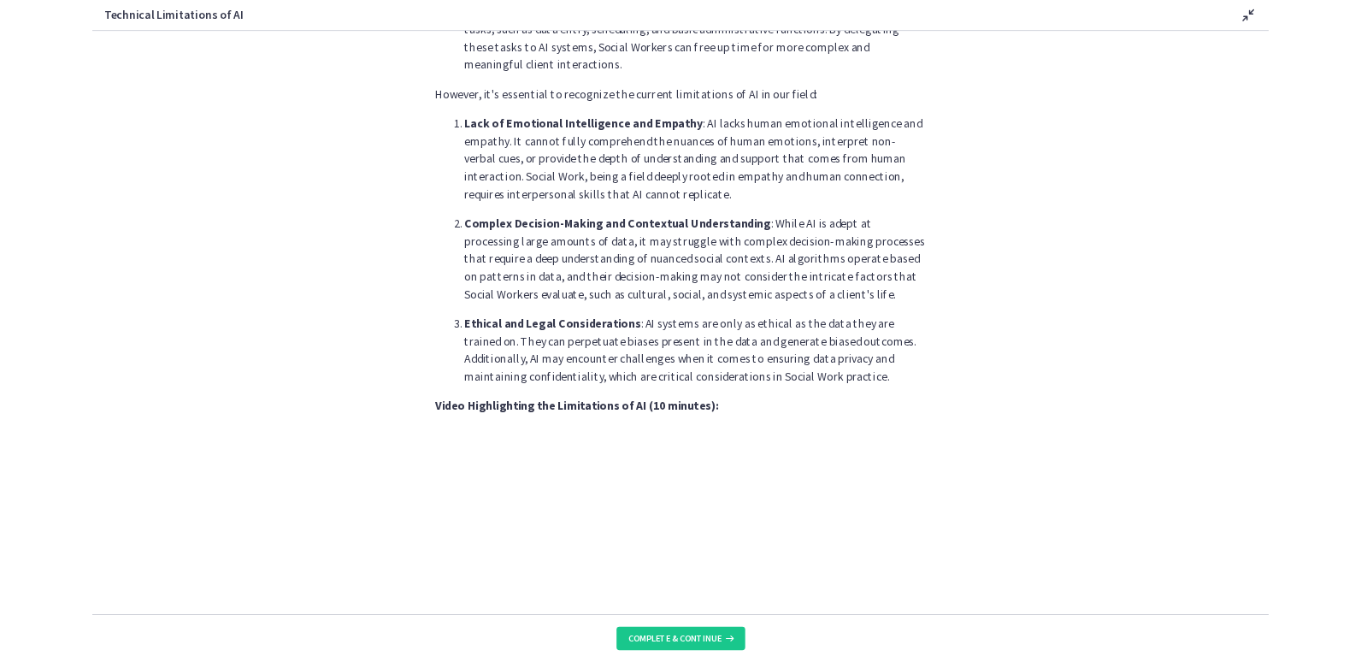
scroll to position [1041, 0]
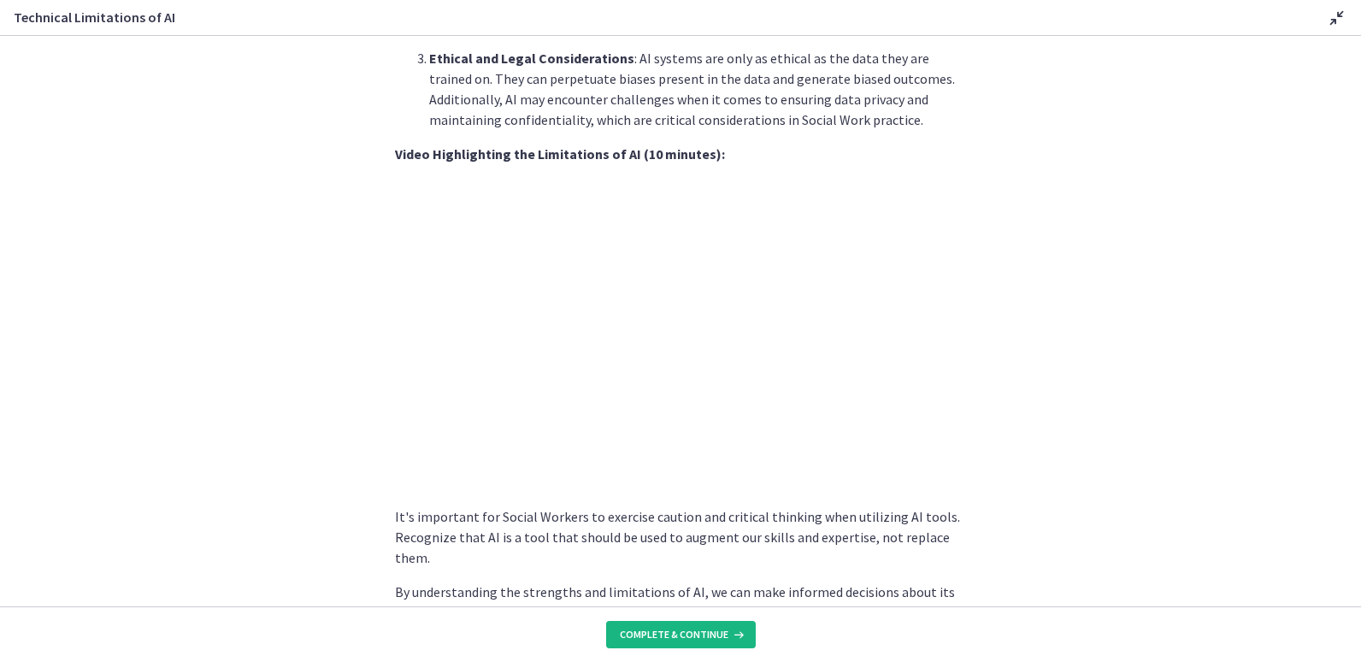
click at [726, 626] on button "Complete & continue" at bounding box center [681, 634] width 150 height 27
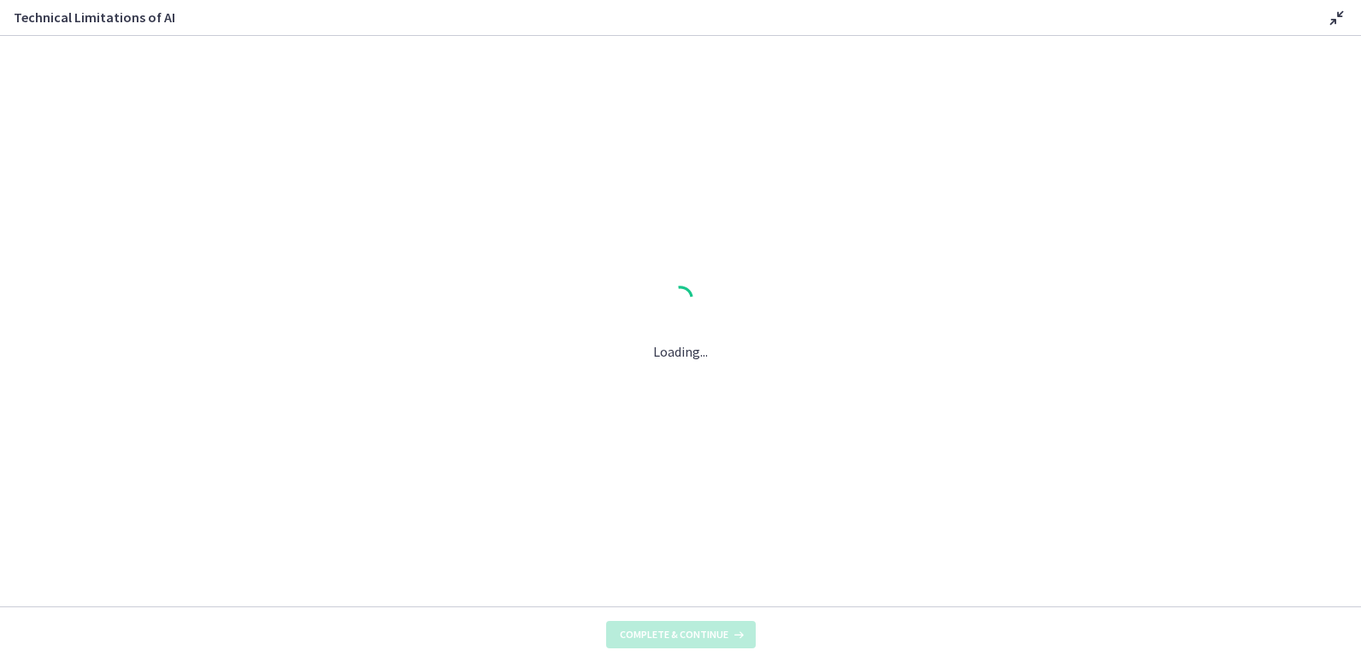
scroll to position [0, 0]
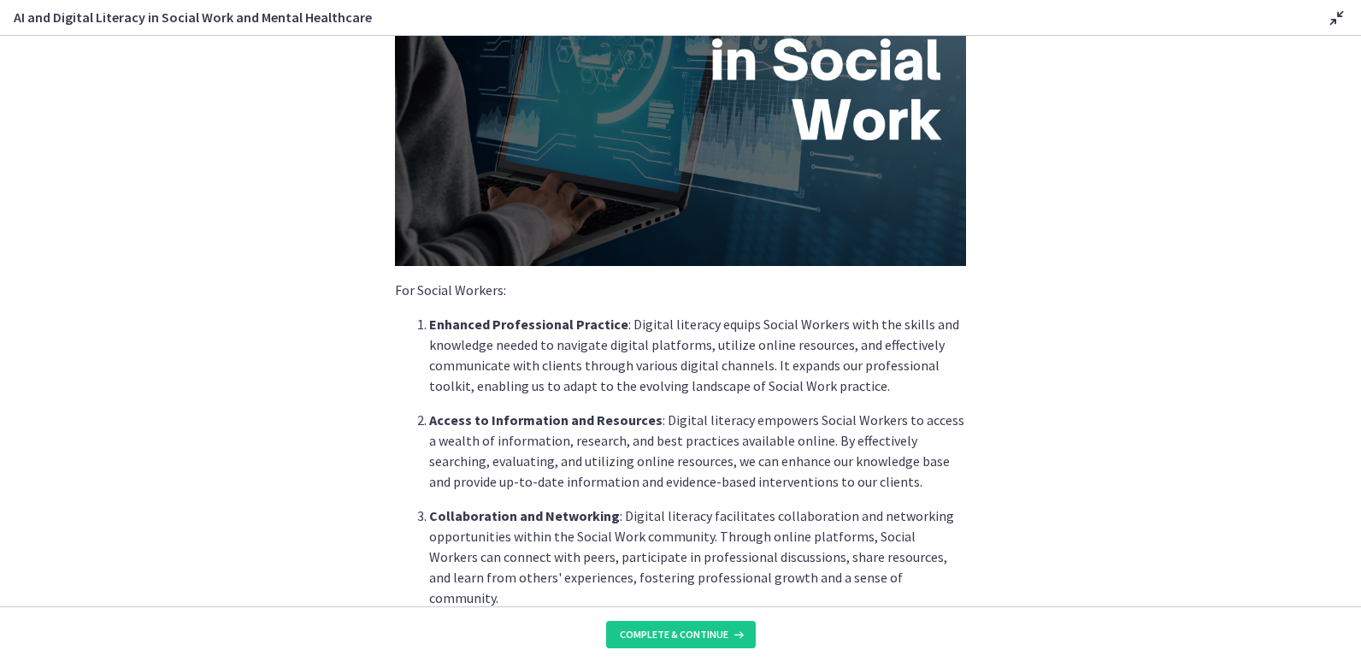
scroll to position [218, 0]
